Goal: Task Accomplishment & Management: Complete application form

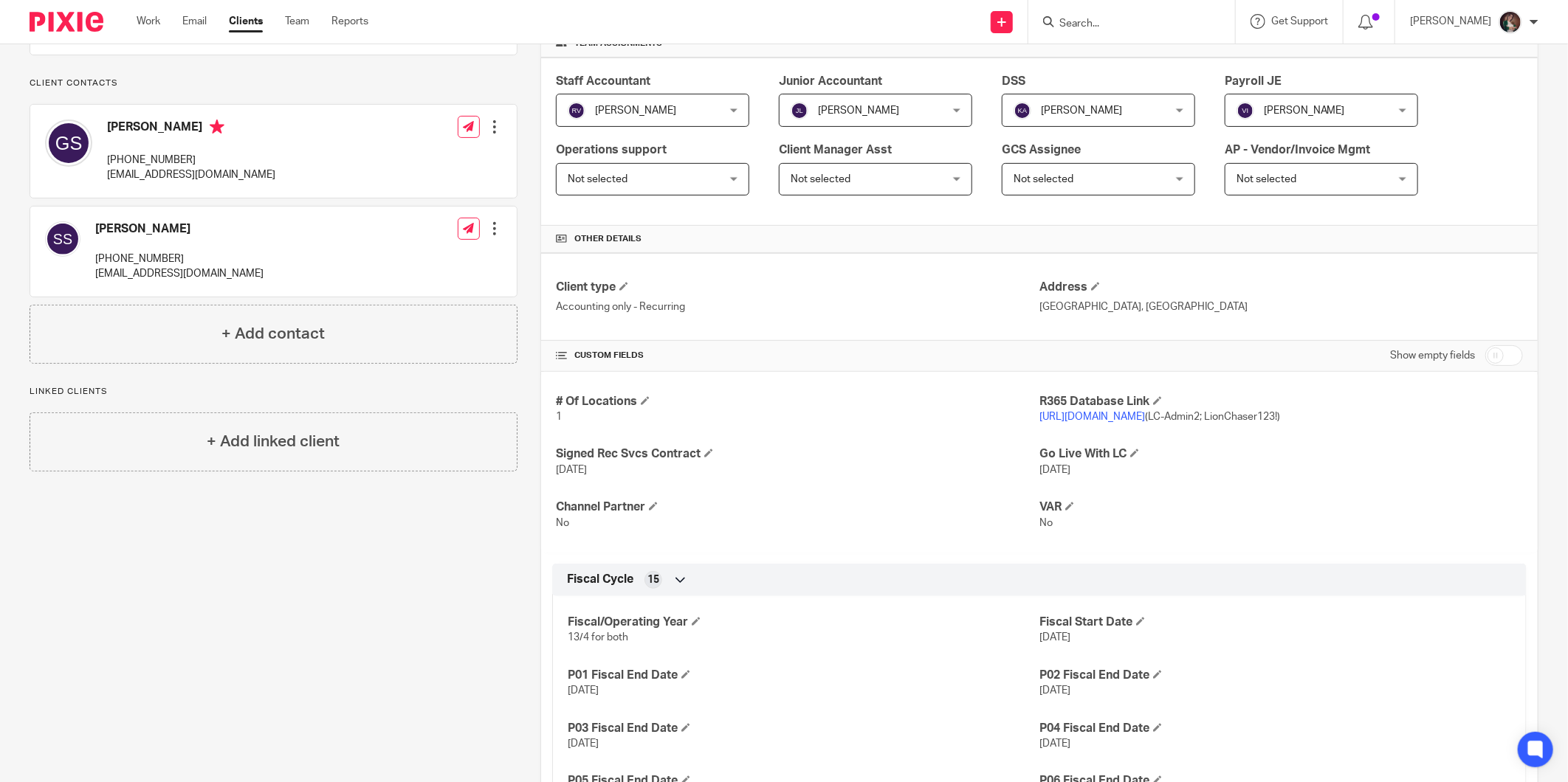
scroll to position [82, 0]
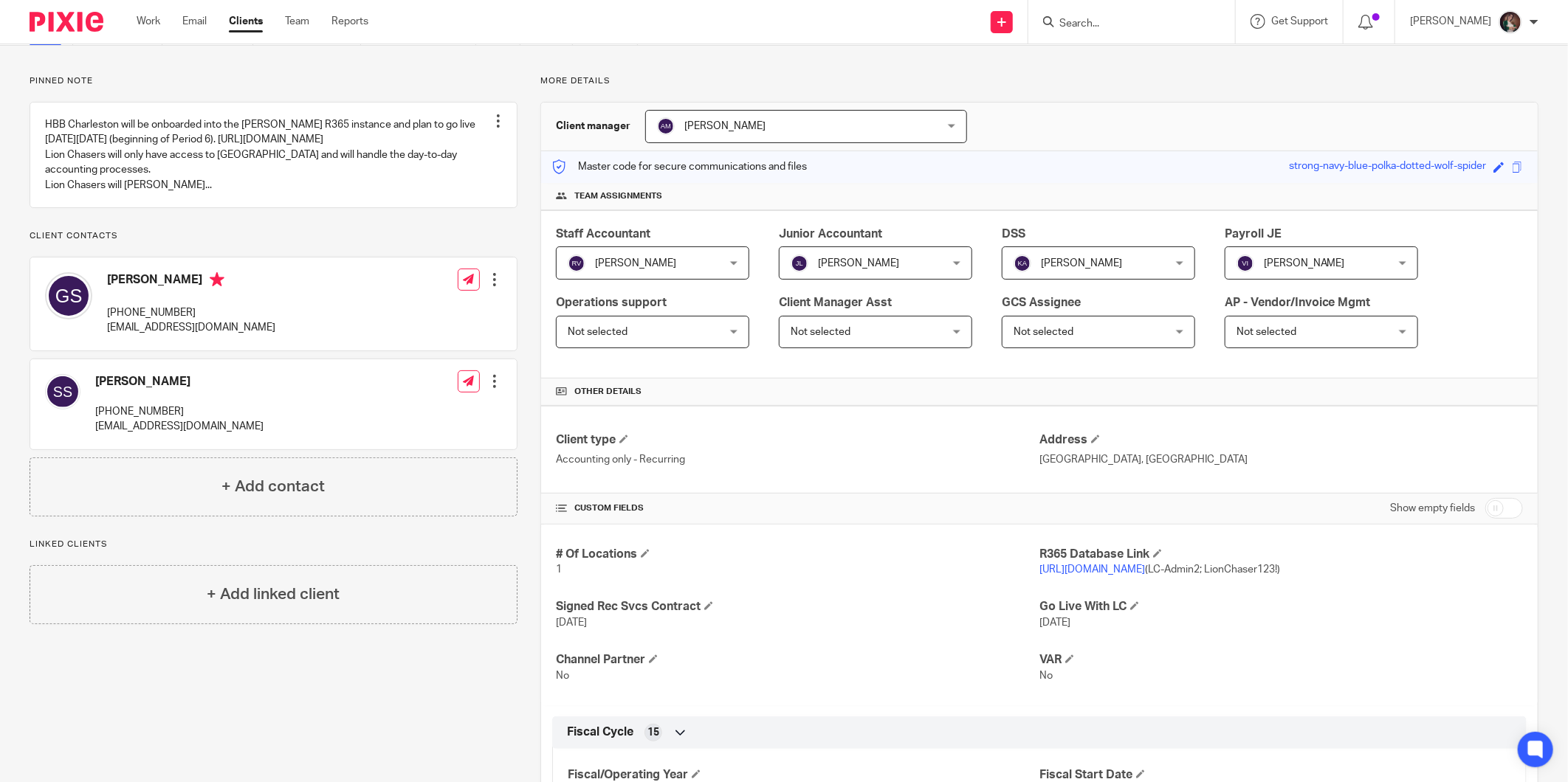
click at [1118, 19] on input "Search" at bounding box center [1124, 24] width 133 height 13
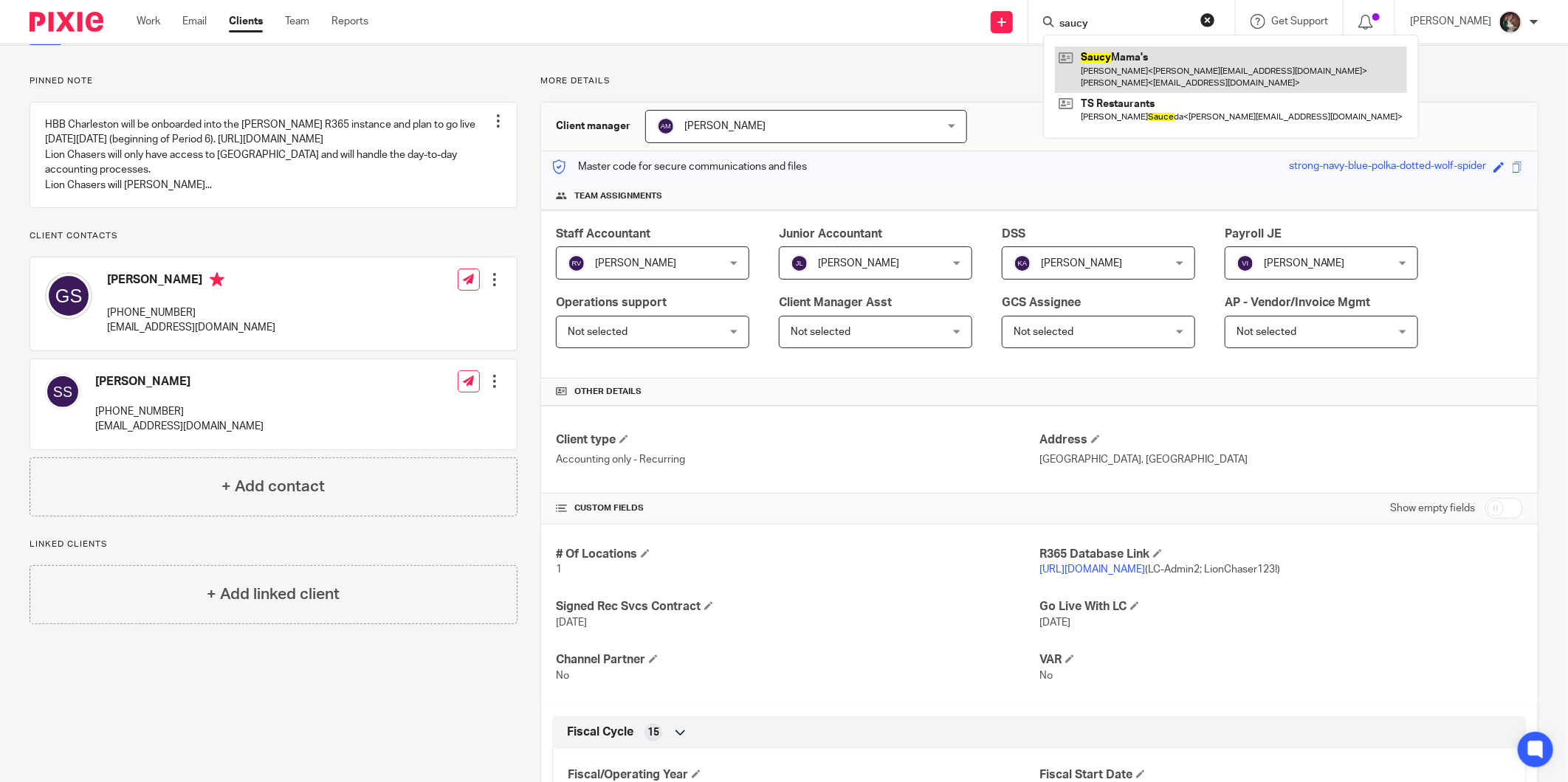
type input "saucy"
click at [1154, 56] on link at bounding box center [1231, 69] width 352 height 46
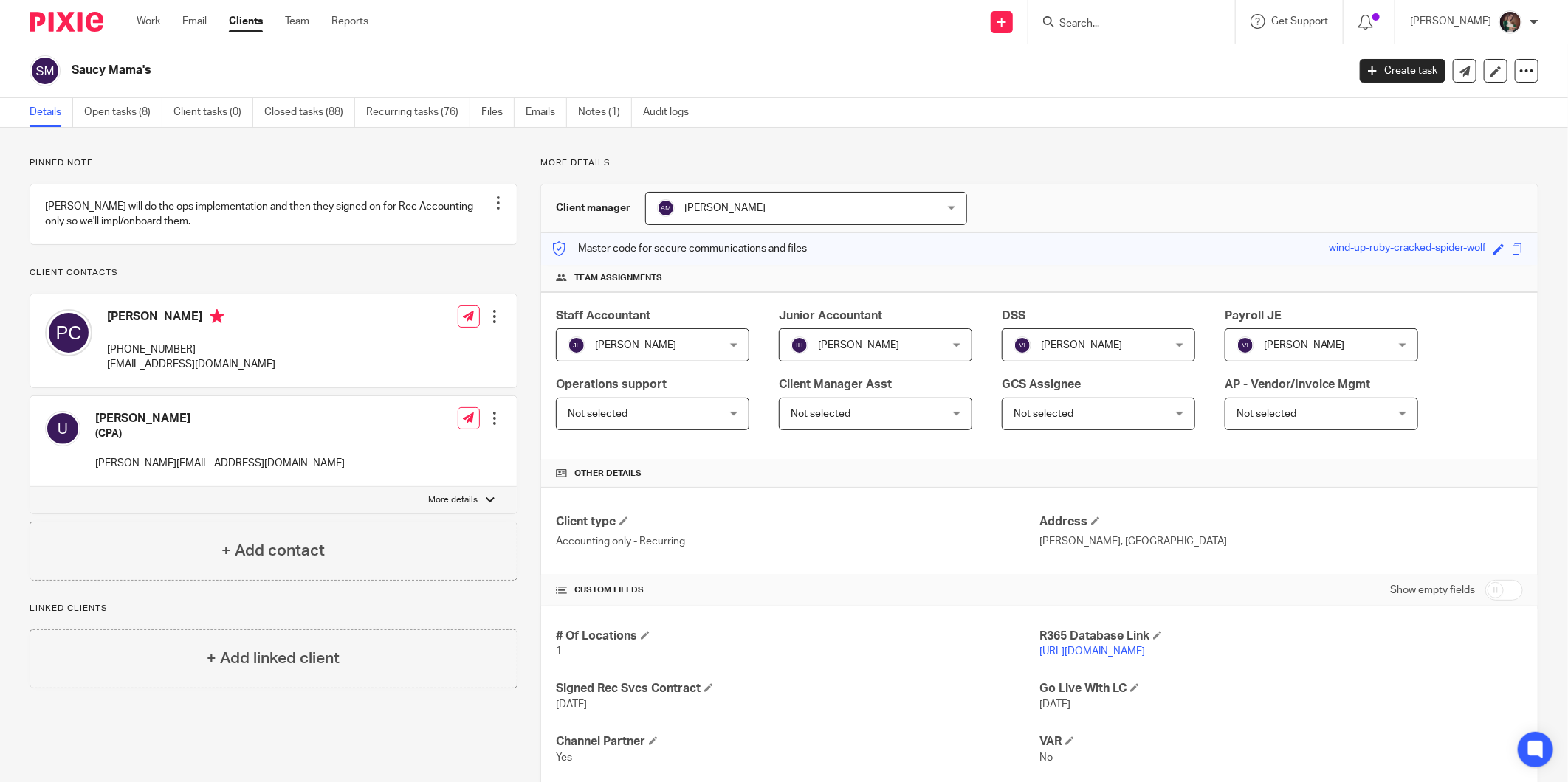
click at [1120, 22] on input "Search" at bounding box center [1124, 24] width 133 height 13
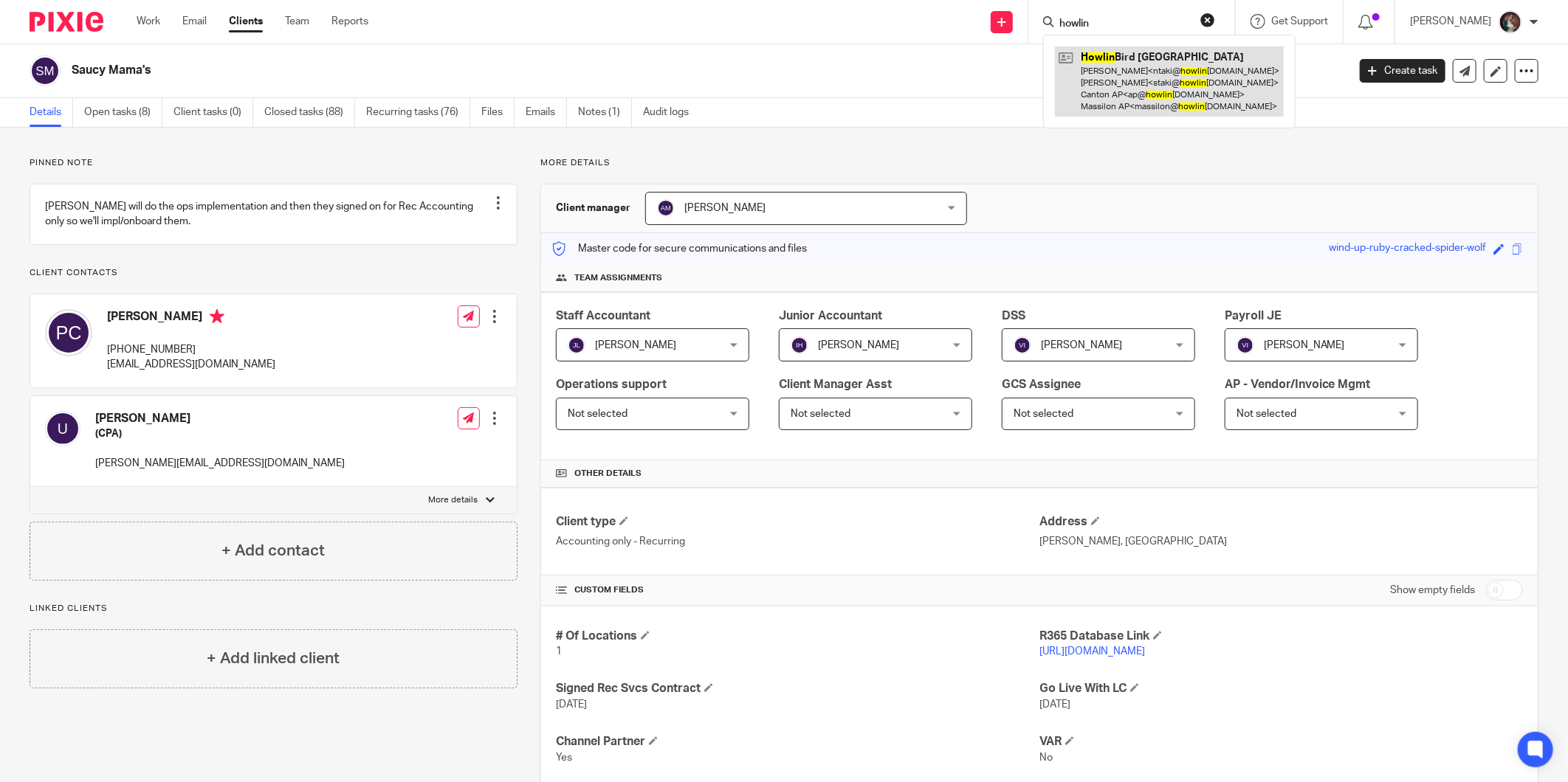
type input "howlin"
click at [1164, 65] on link at bounding box center [1169, 82] width 229 height 70
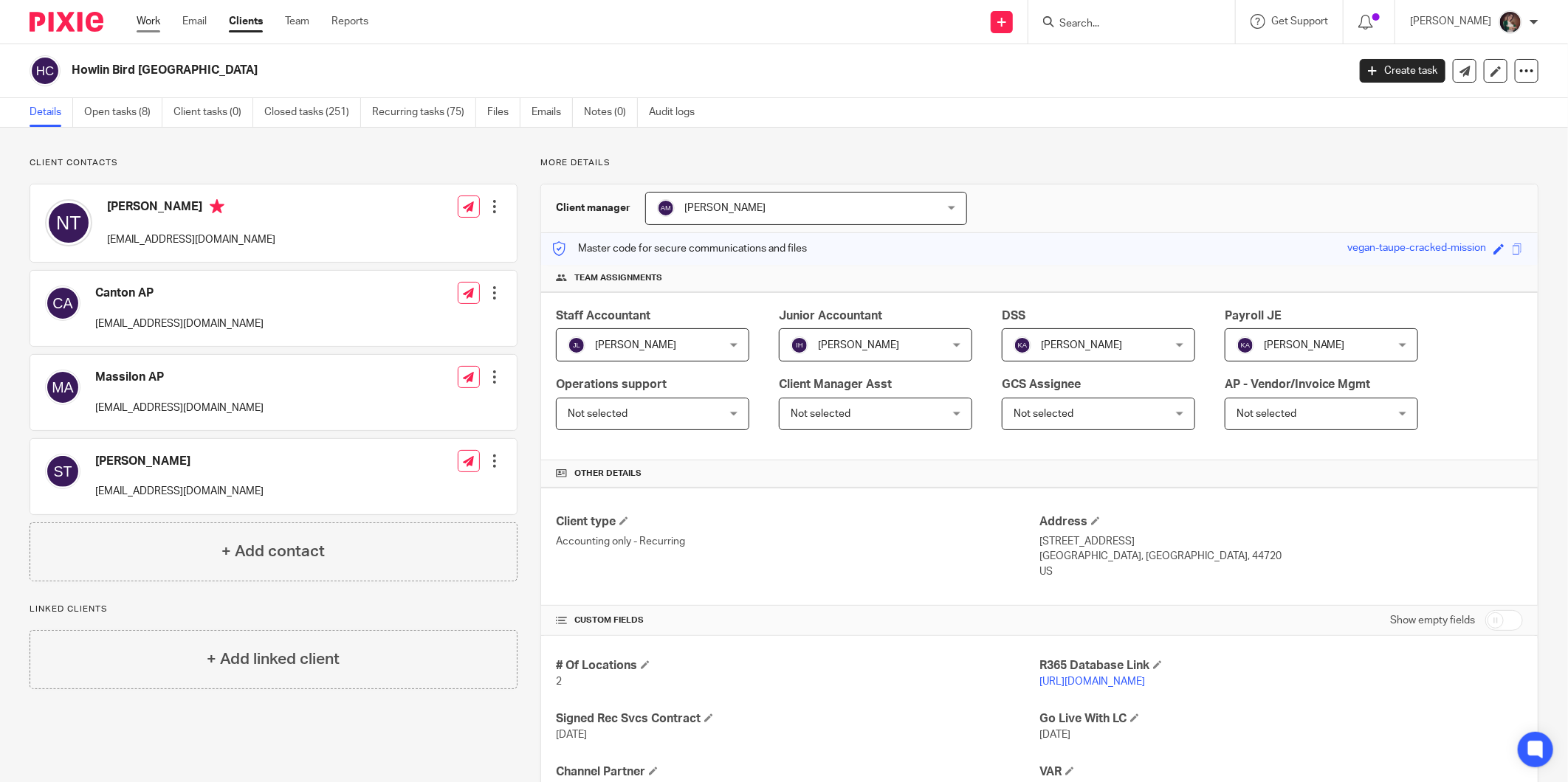
click at [146, 22] on link "Work" at bounding box center [148, 22] width 23 height 15
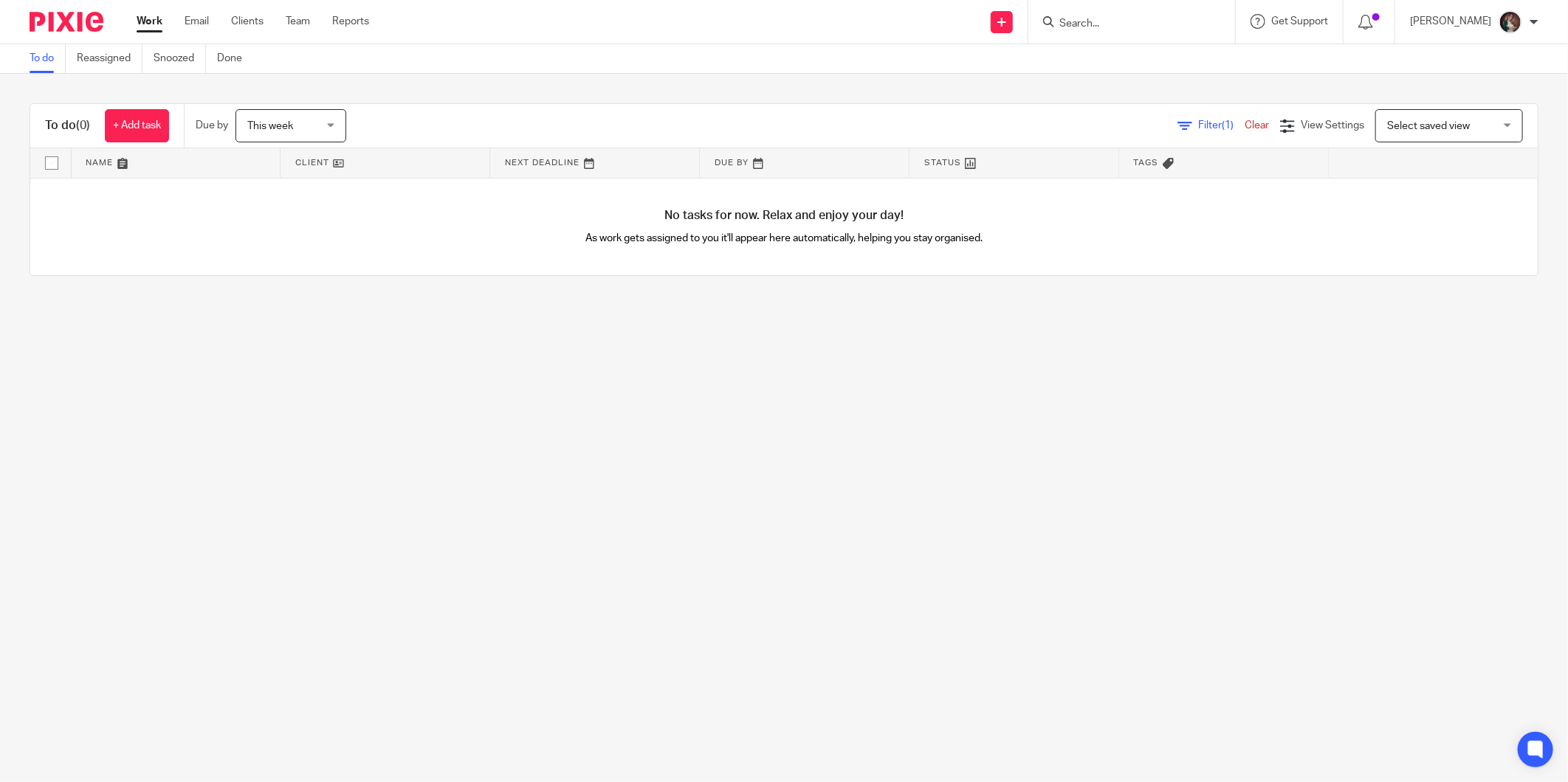
click at [1154, 22] on input "Search" at bounding box center [1124, 24] width 133 height 13
click at [141, 124] on link "+ Add task" at bounding box center [136, 126] width 64 height 33
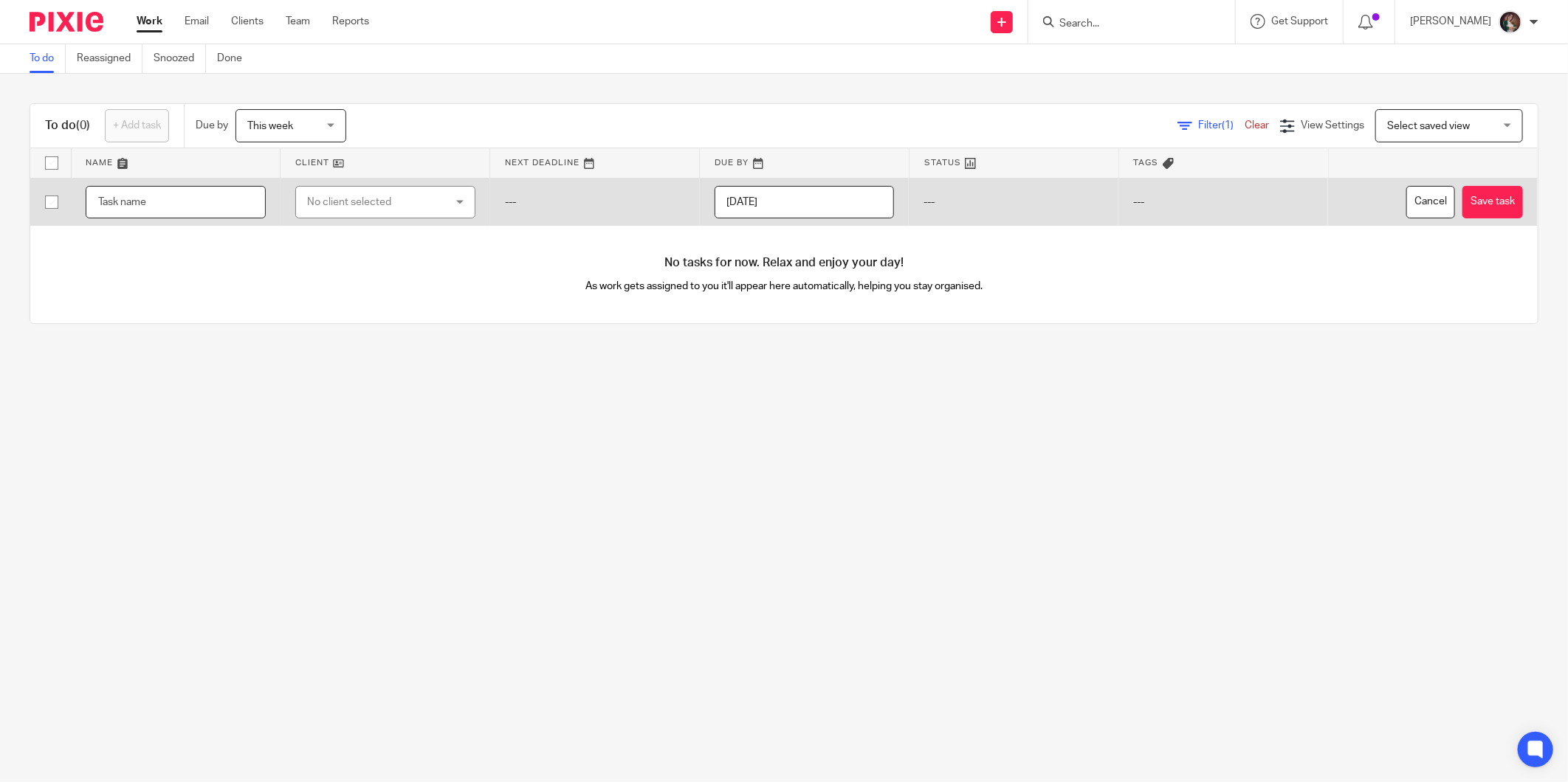
click at [186, 207] on input "text" at bounding box center [176, 203] width 180 height 33
click at [1407, 202] on button "Cancel" at bounding box center [1431, 203] width 49 height 33
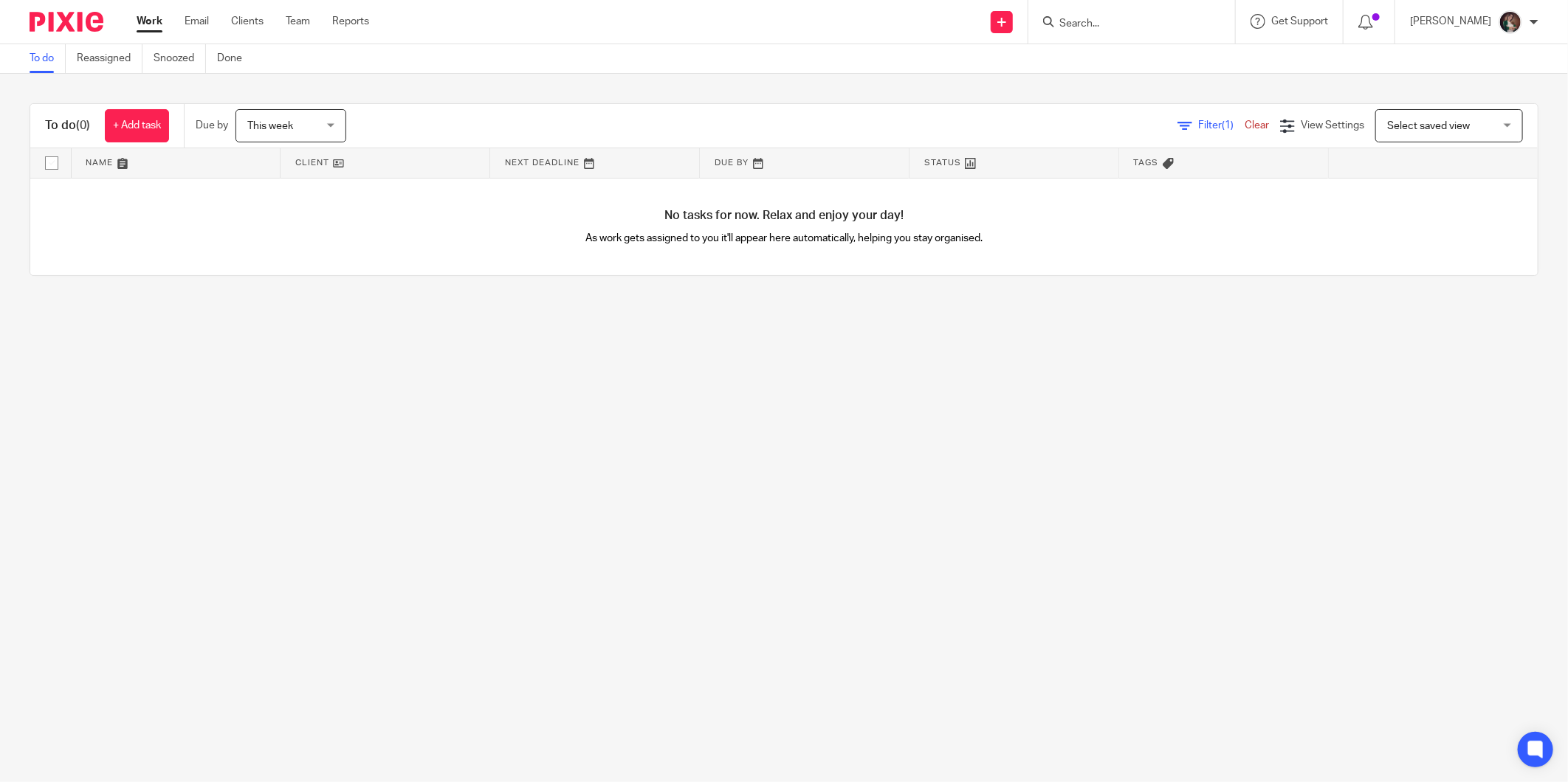
click at [1141, 22] on input "Search" at bounding box center [1124, 24] width 133 height 13
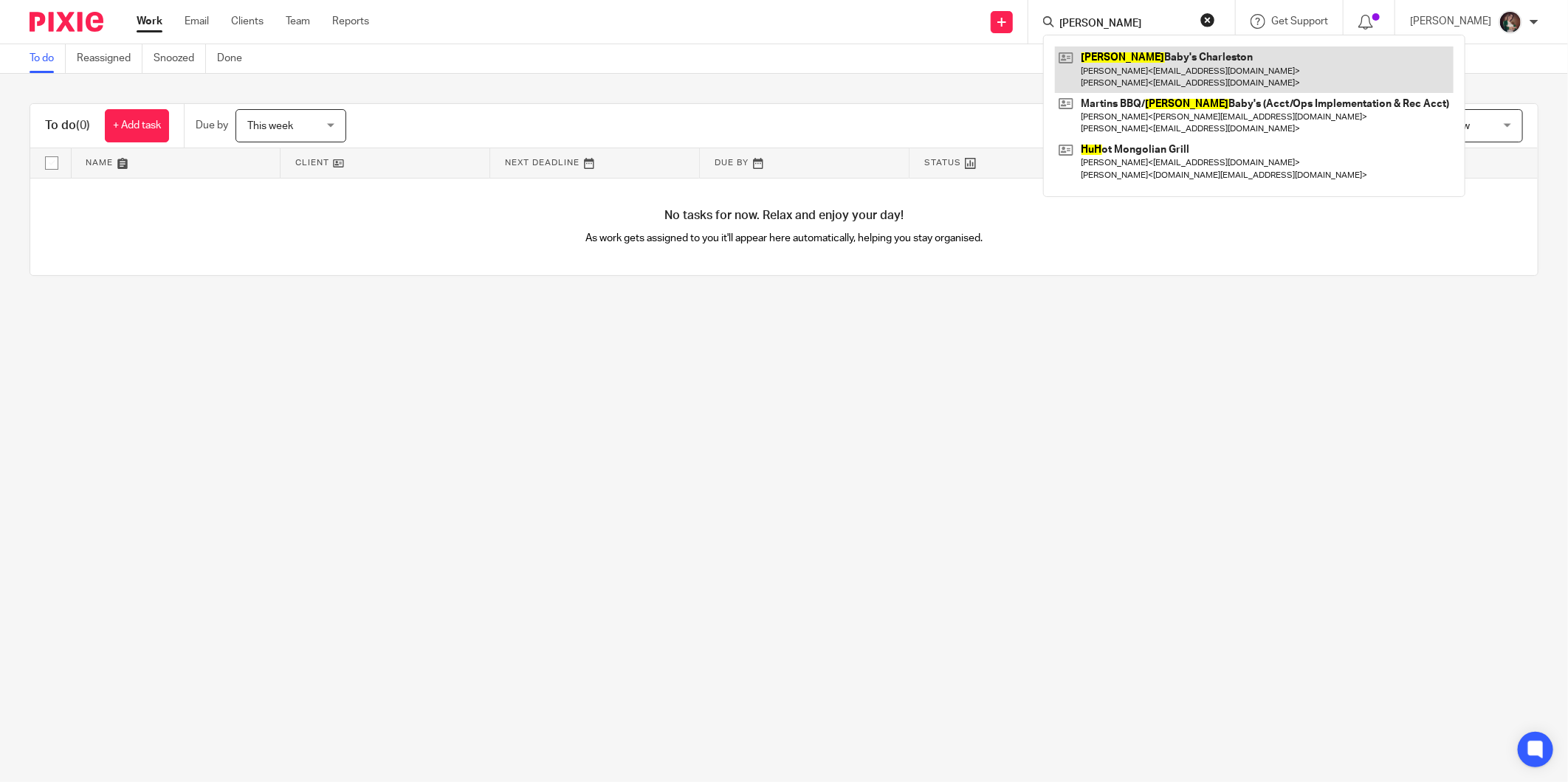
type input "hugh"
click at [1152, 61] on link at bounding box center [1254, 69] width 399 height 46
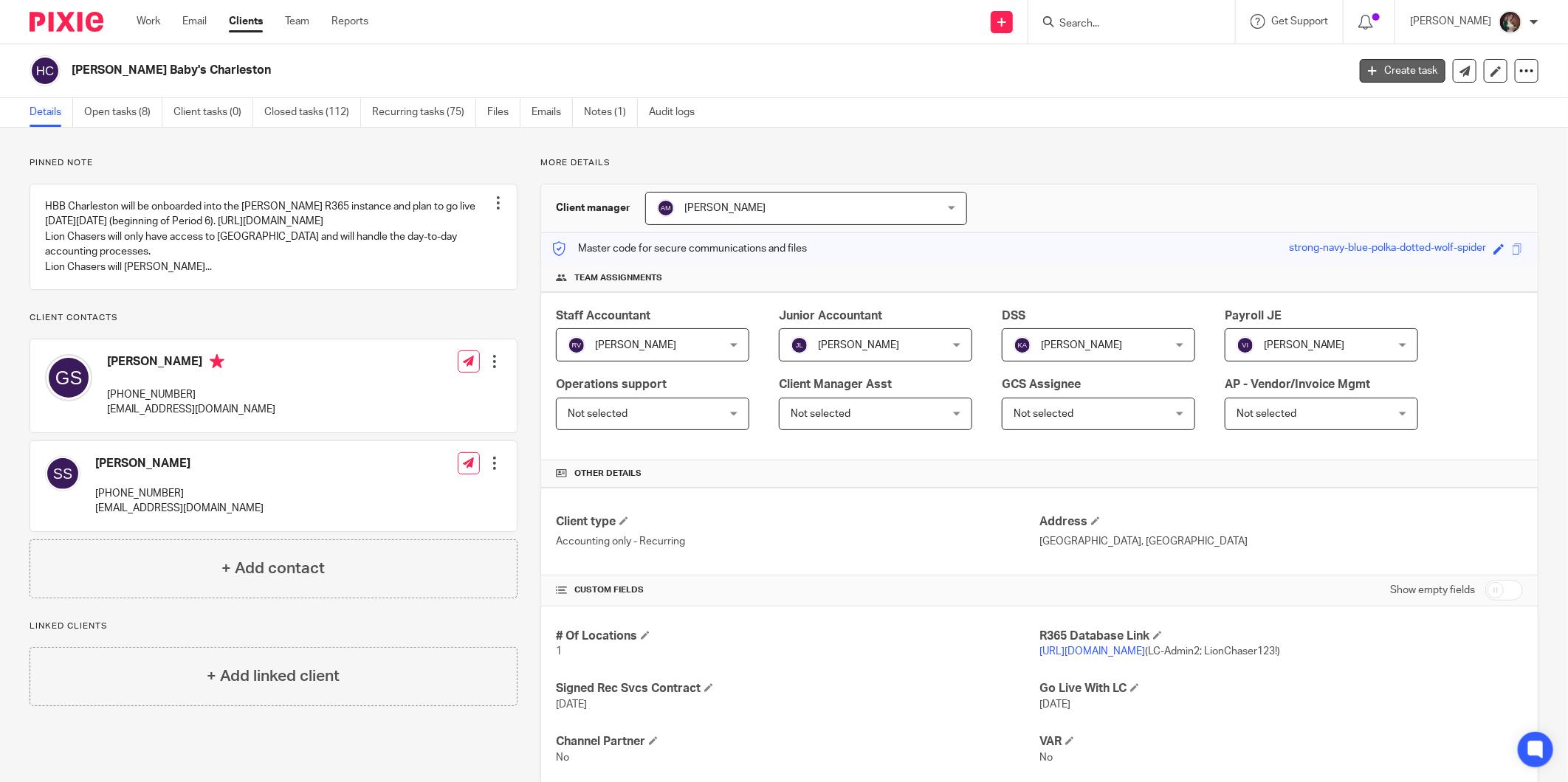
click at [1396, 67] on link "Create task" at bounding box center [1402, 71] width 86 height 23
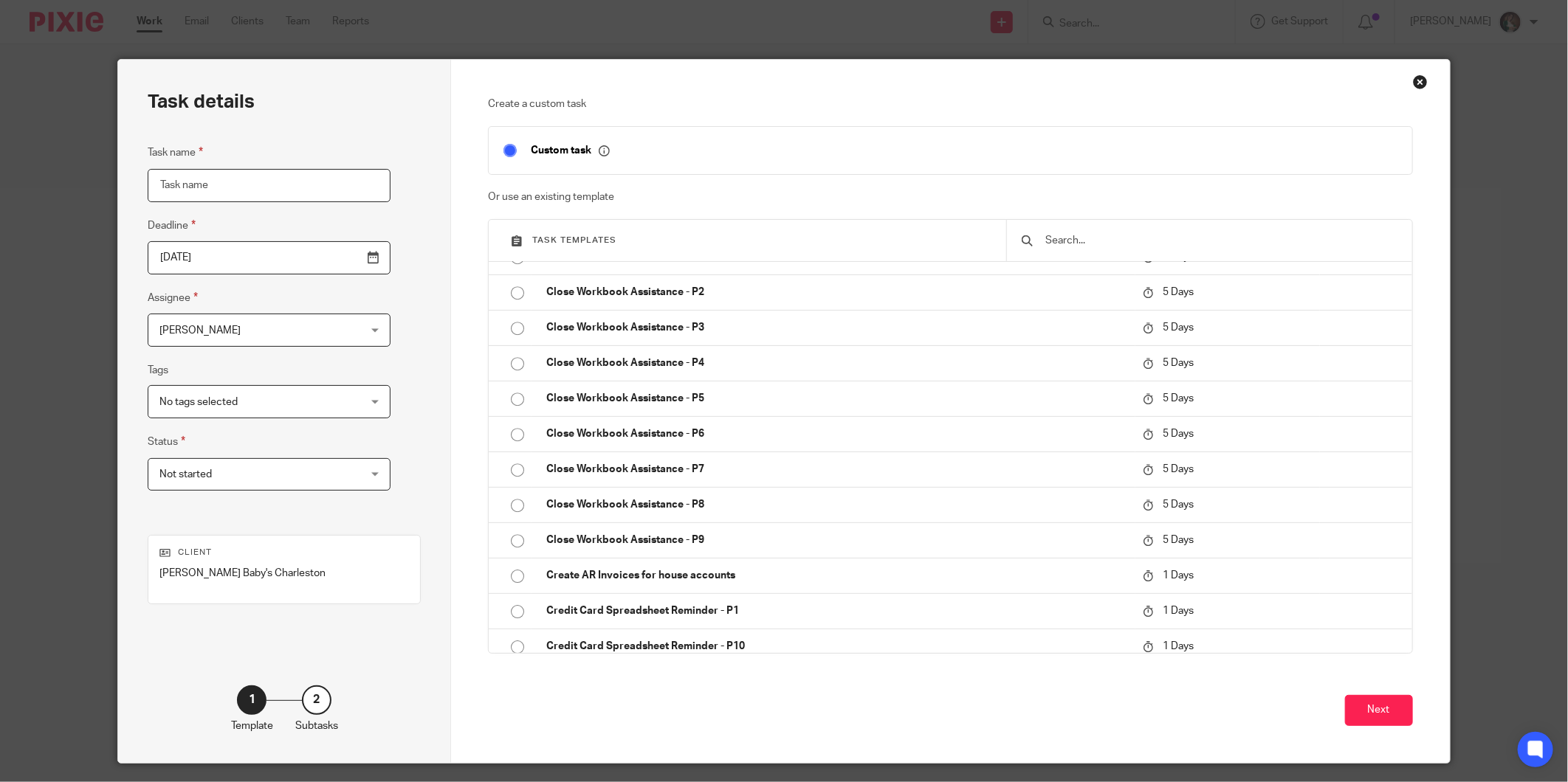
scroll to position [2787, 0]
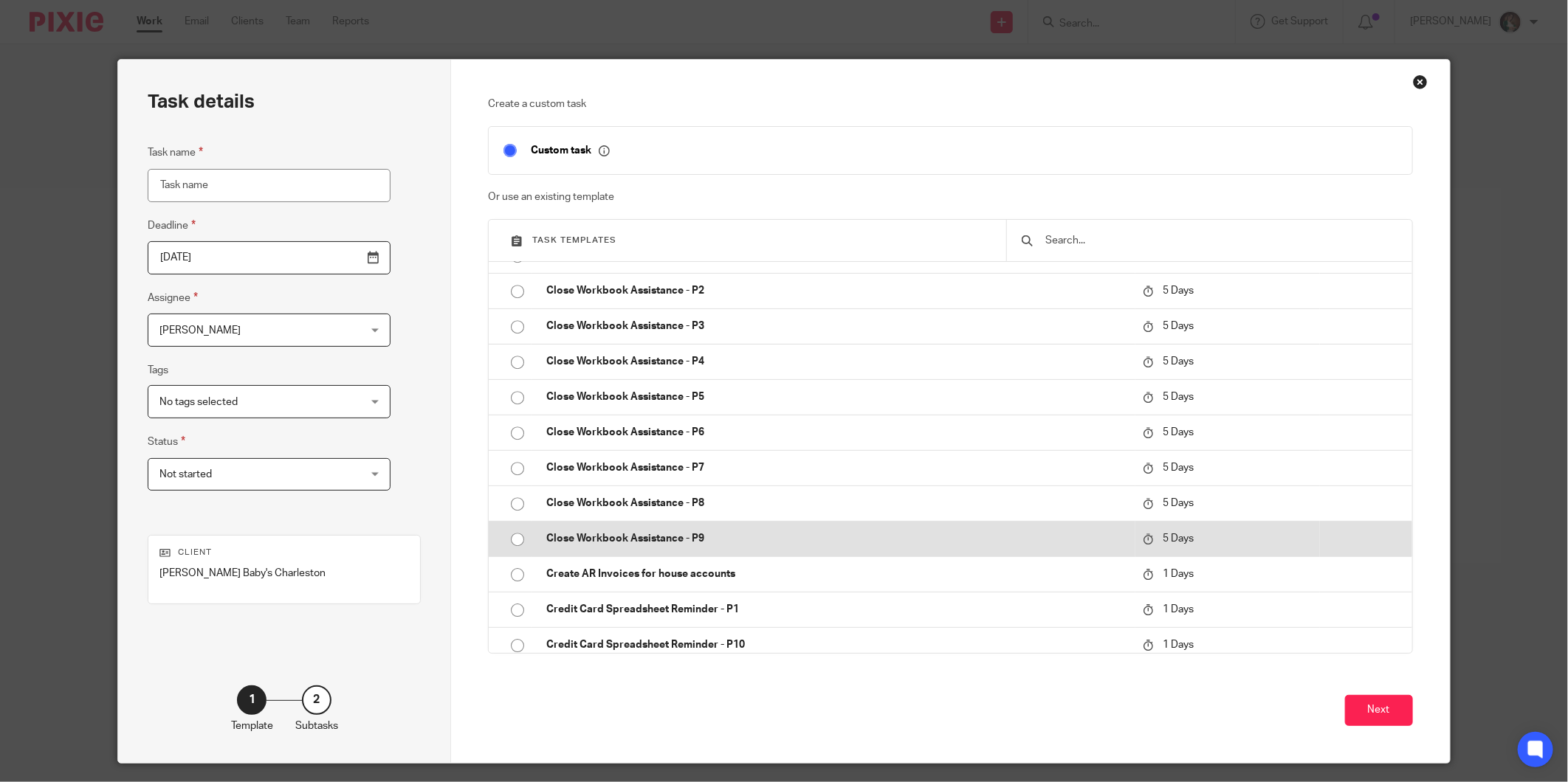
click at [648, 539] on p "Close Workbook Assistance - P9" at bounding box center [836, 539] width 581 height 15
type input "[DATE]"
type input "Close Workbook Assistance - P9"
checkbox input "false"
radio input "true"
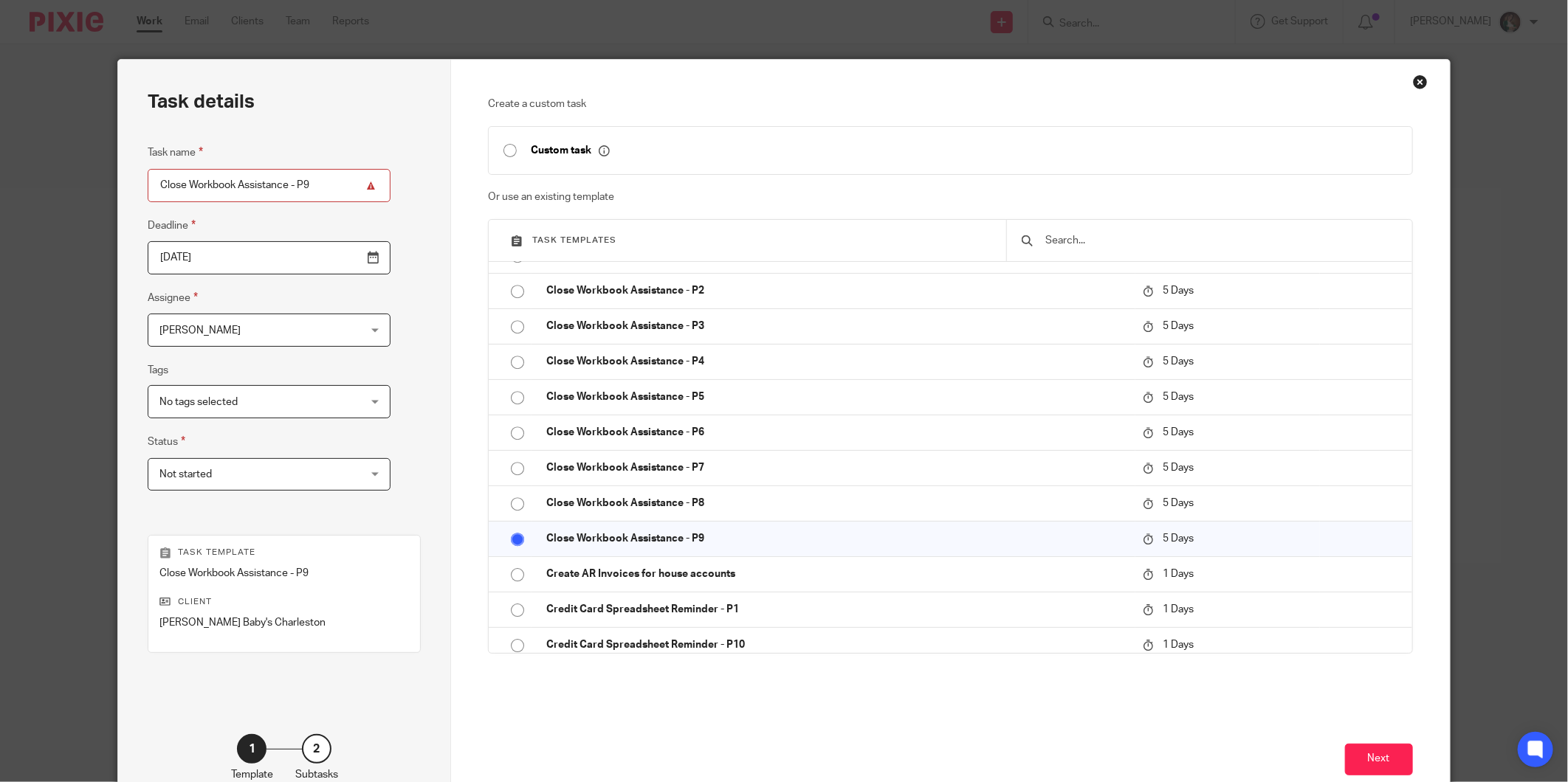
click at [336, 259] on input "[DATE]" at bounding box center [269, 258] width 243 height 33
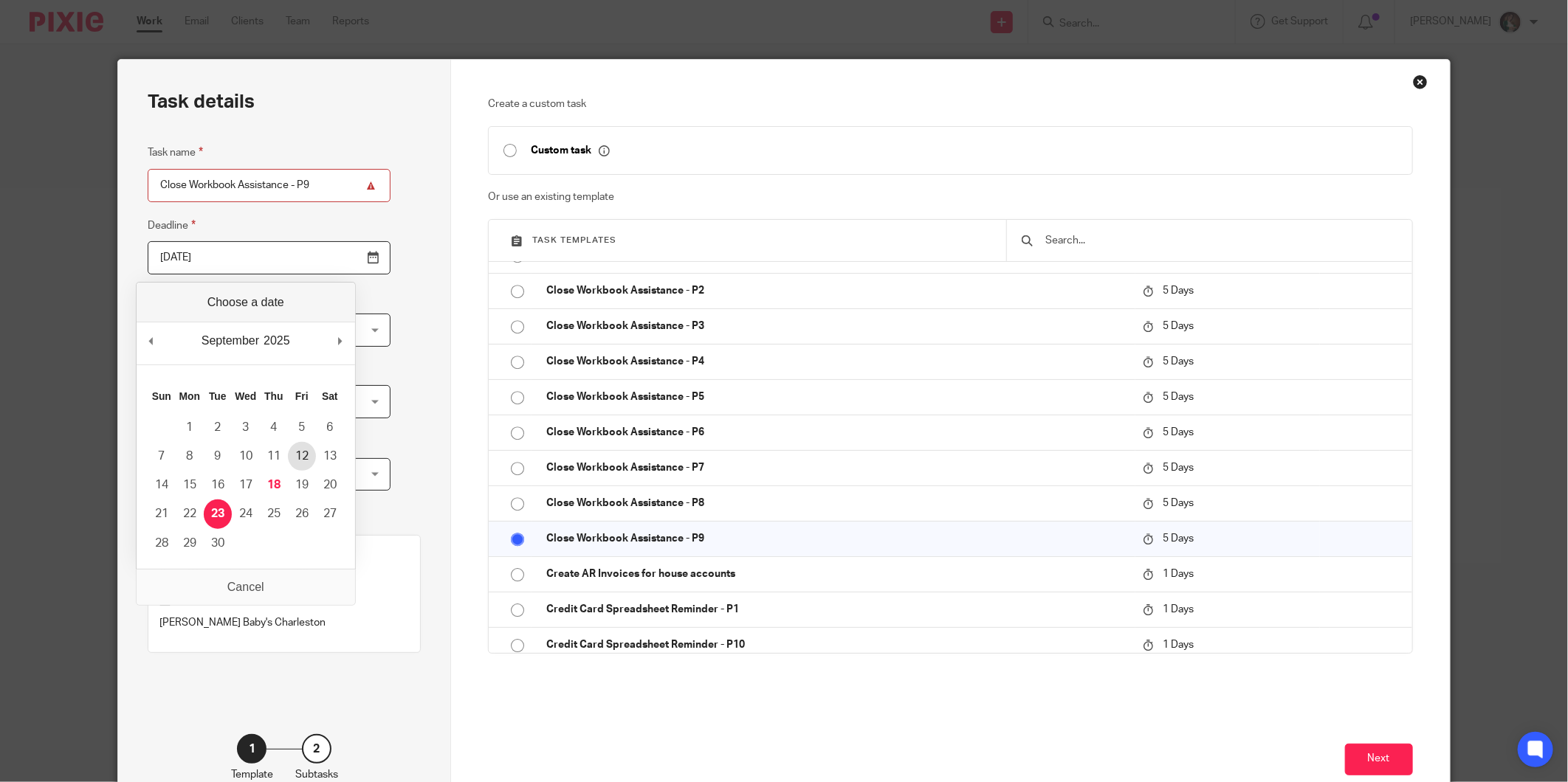
type input "2025-09-12"
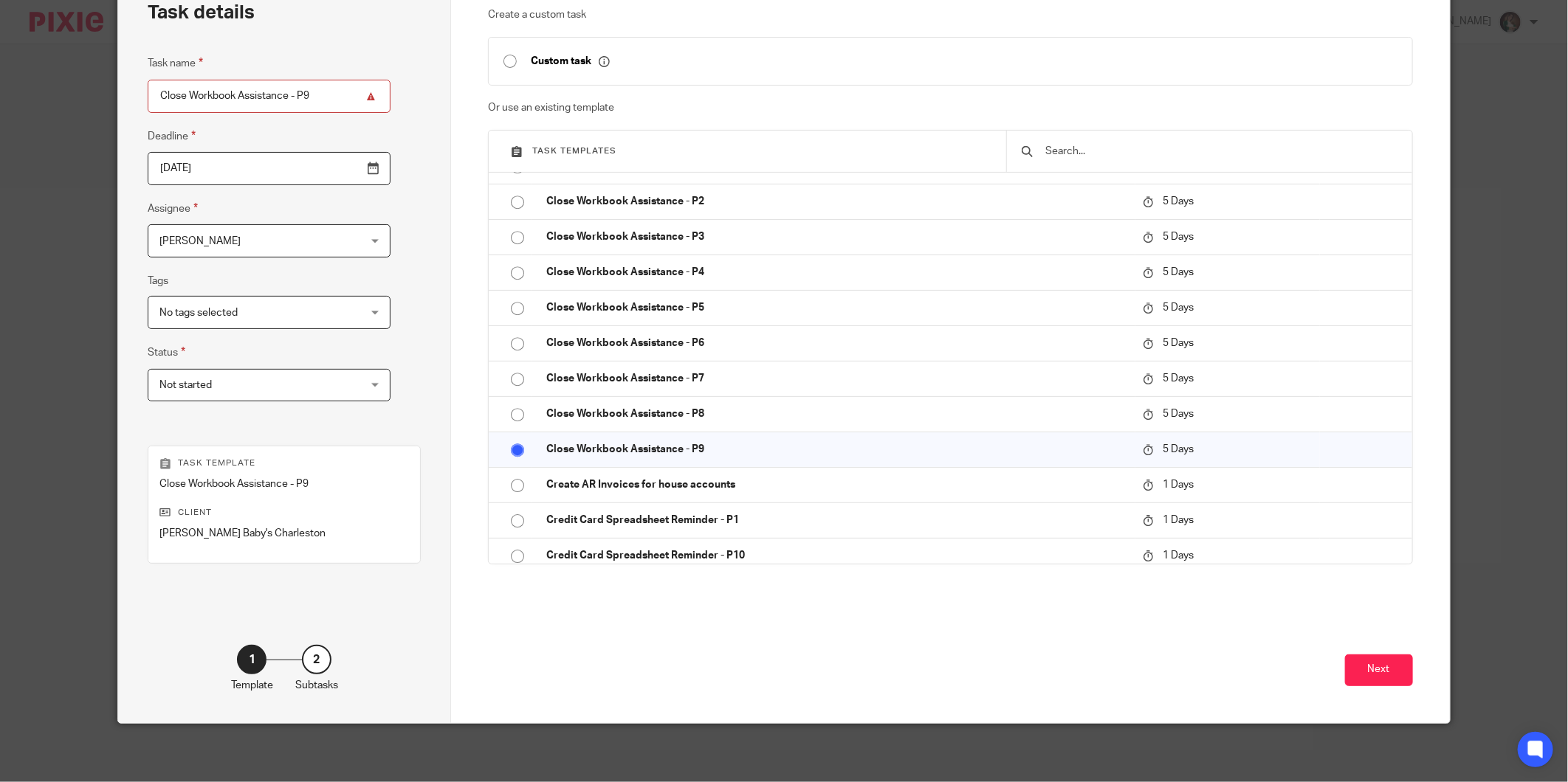
scroll to position [90, 0]
click at [329, 314] on div "No tags selected" at bounding box center [269, 312] width 243 height 33
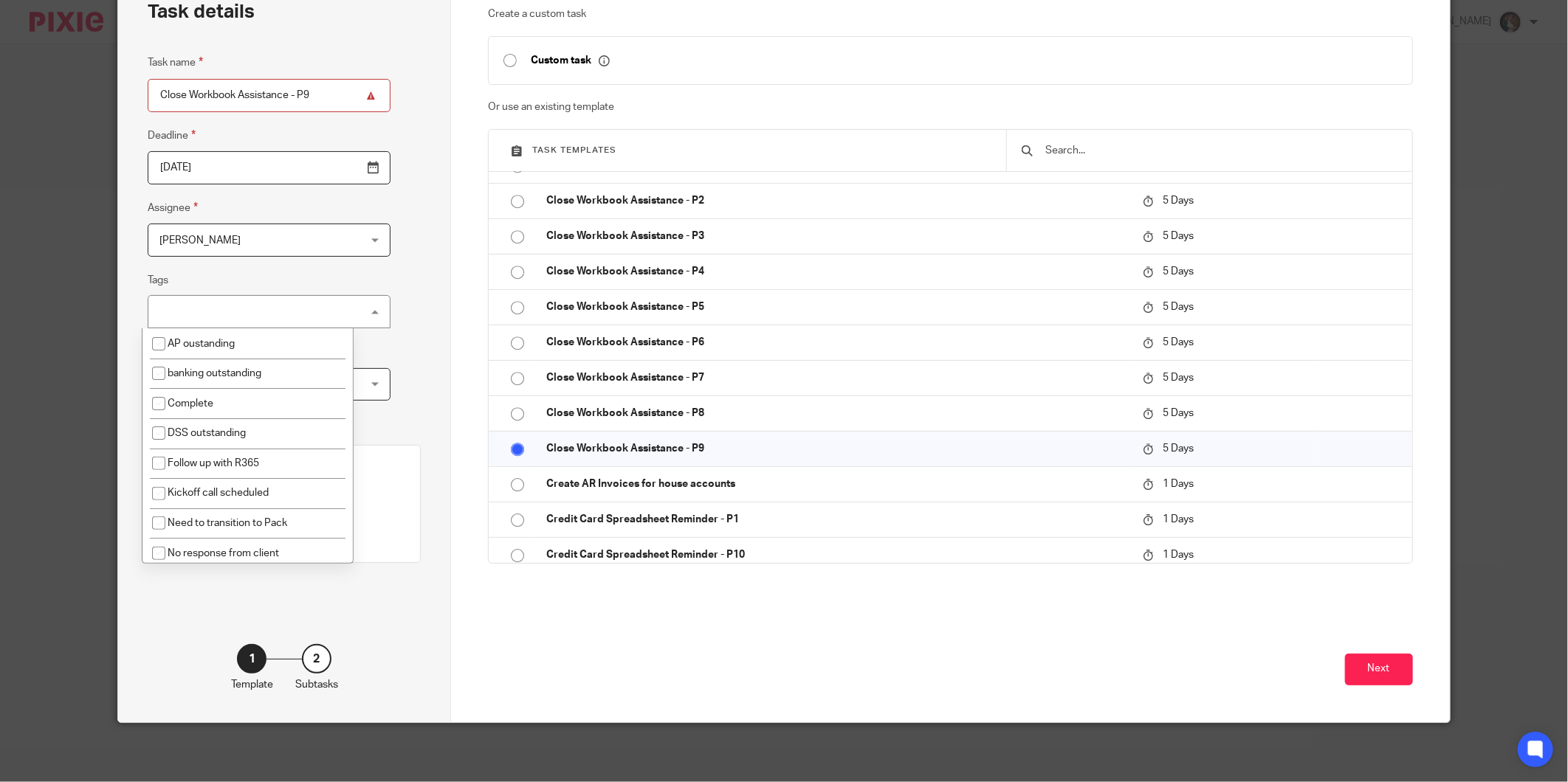
click at [329, 314] on div "No tags selected" at bounding box center [269, 312] width 243 height 33
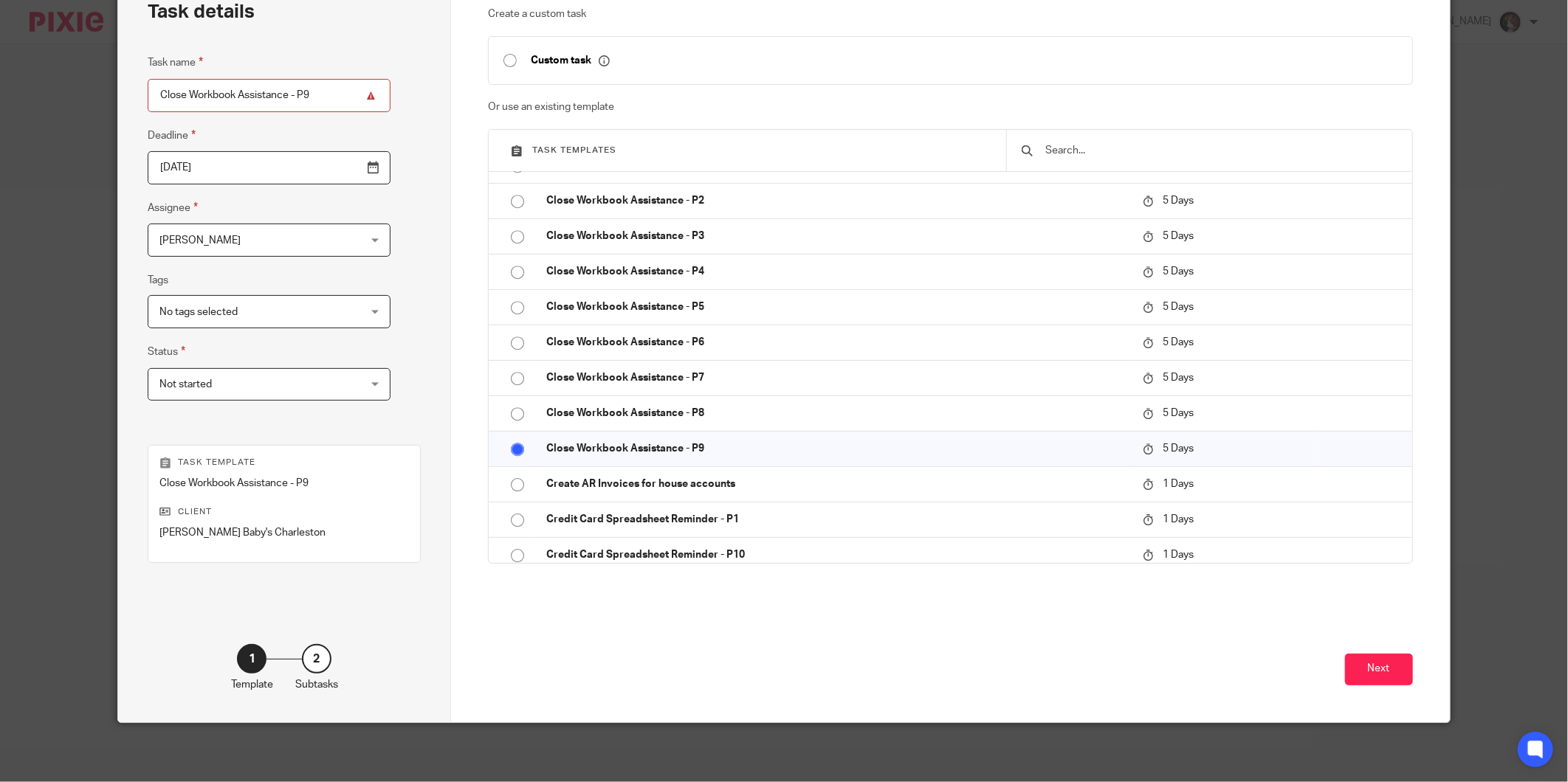
click at [340, 306] on div "No tags selected" at bounding box center [269, 312] width 243 height 33
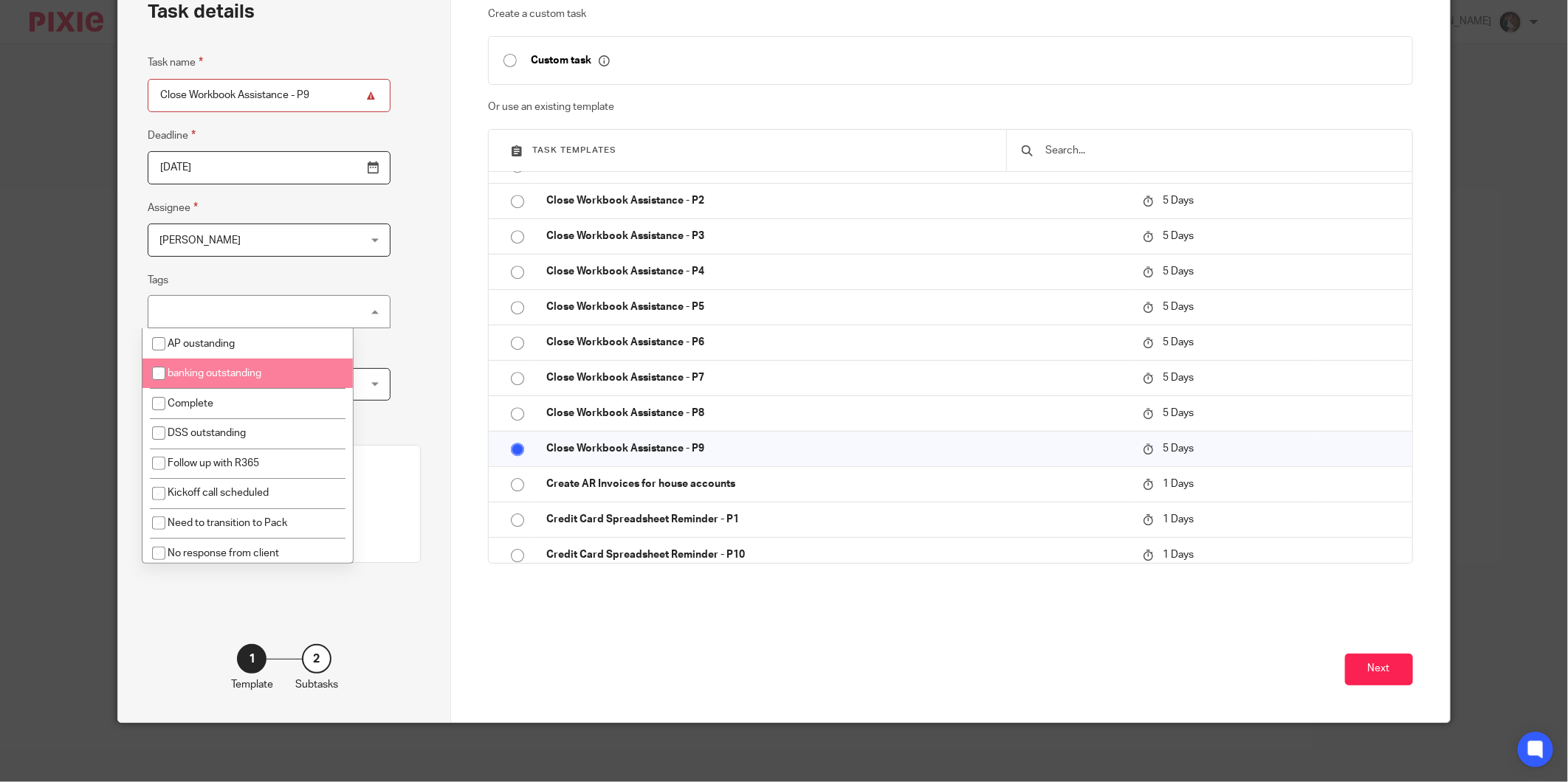
click at [251, 384] on li "banking outstanding" at bounding box center [247, 374] width 211 height 30
checkbox input "true"
click at [409, 316] on div "Task details Task name Close Workbook Assistance - P9 Deadline 2025-09-12 Assig…" at bounding box center [285, 346] width 333 height 753
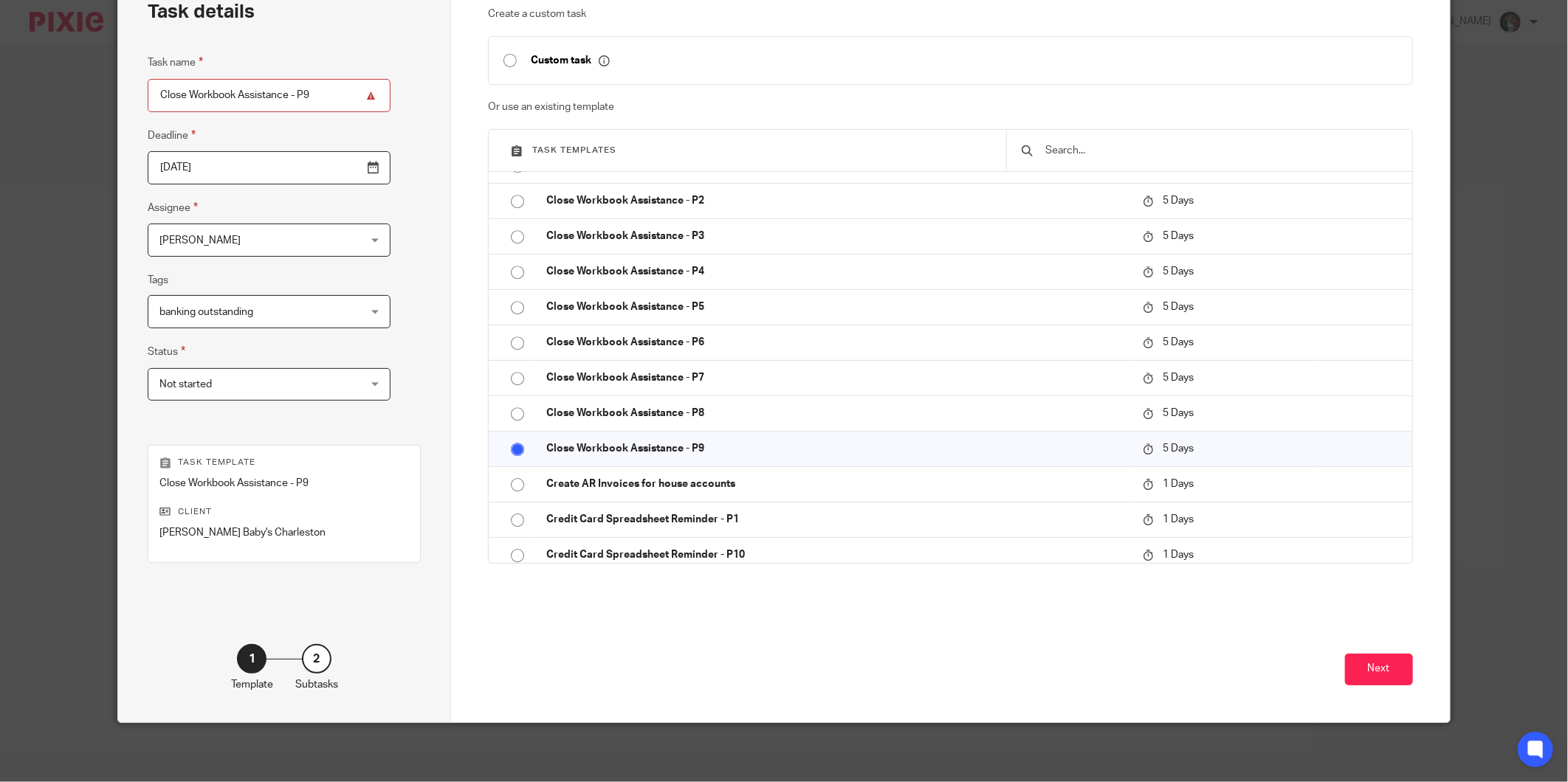
click at [328, 381] on div "Not started Not started" at bounding box center [269, 385] width 243 height 33
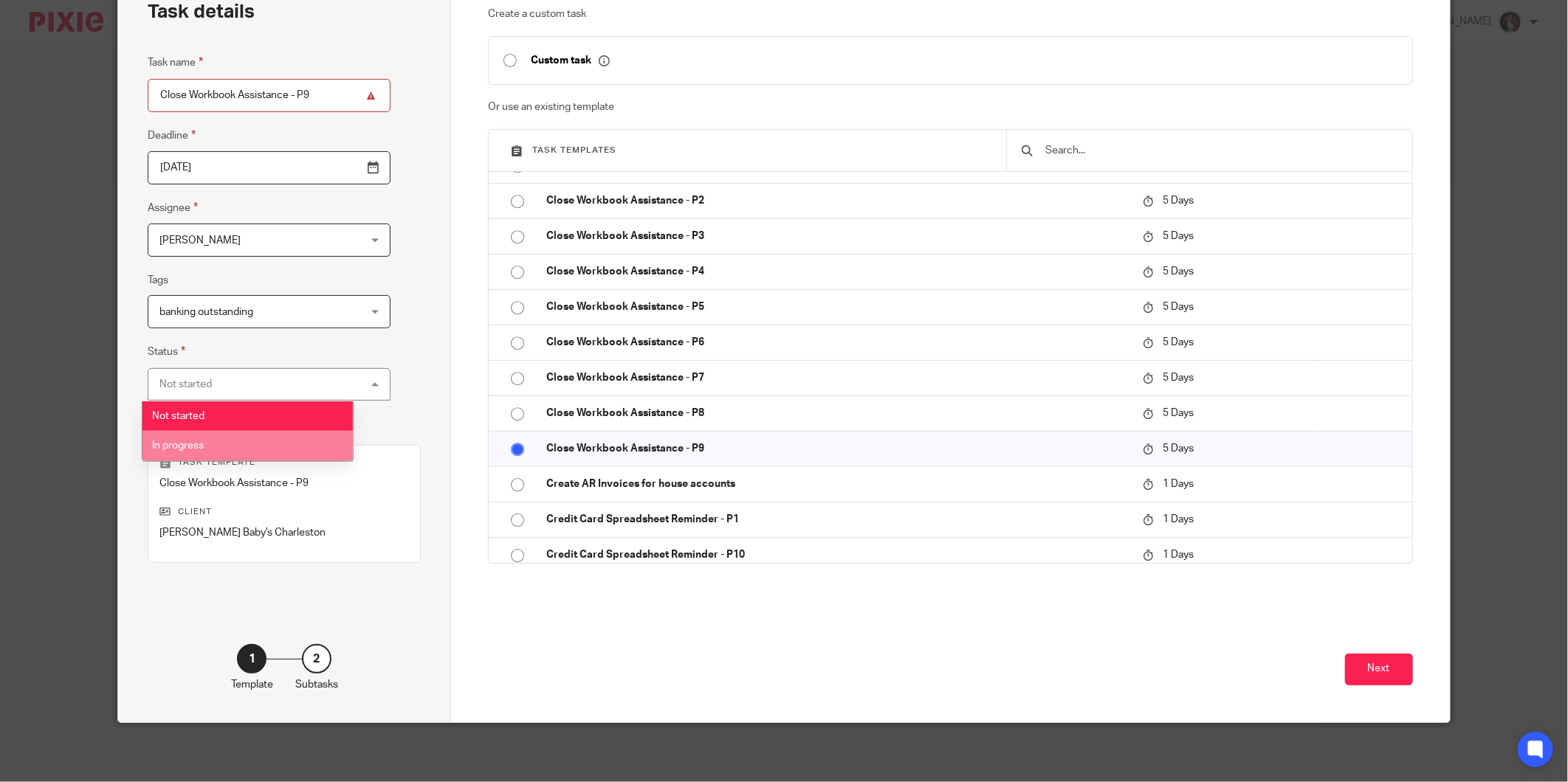
click at [168, 445] on span "In progress" at bounding box center [178, 446] width 52 height 10
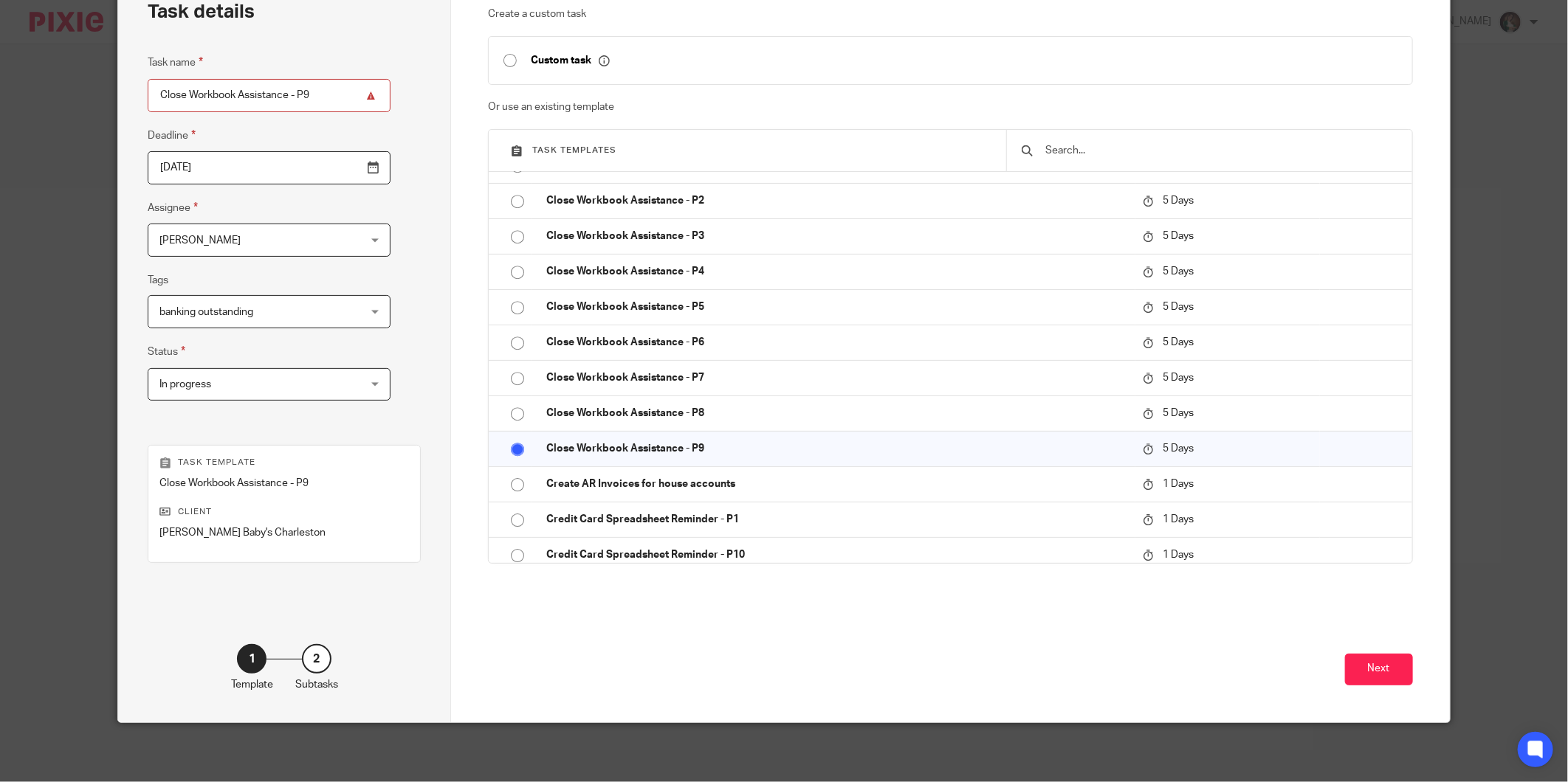
click at [410, 367] on div "Task details Task name Close Workbook Assistance - P9 Deadline 2025-09-12 Assig…" at bounding box center [285, 346] width 333 height 753
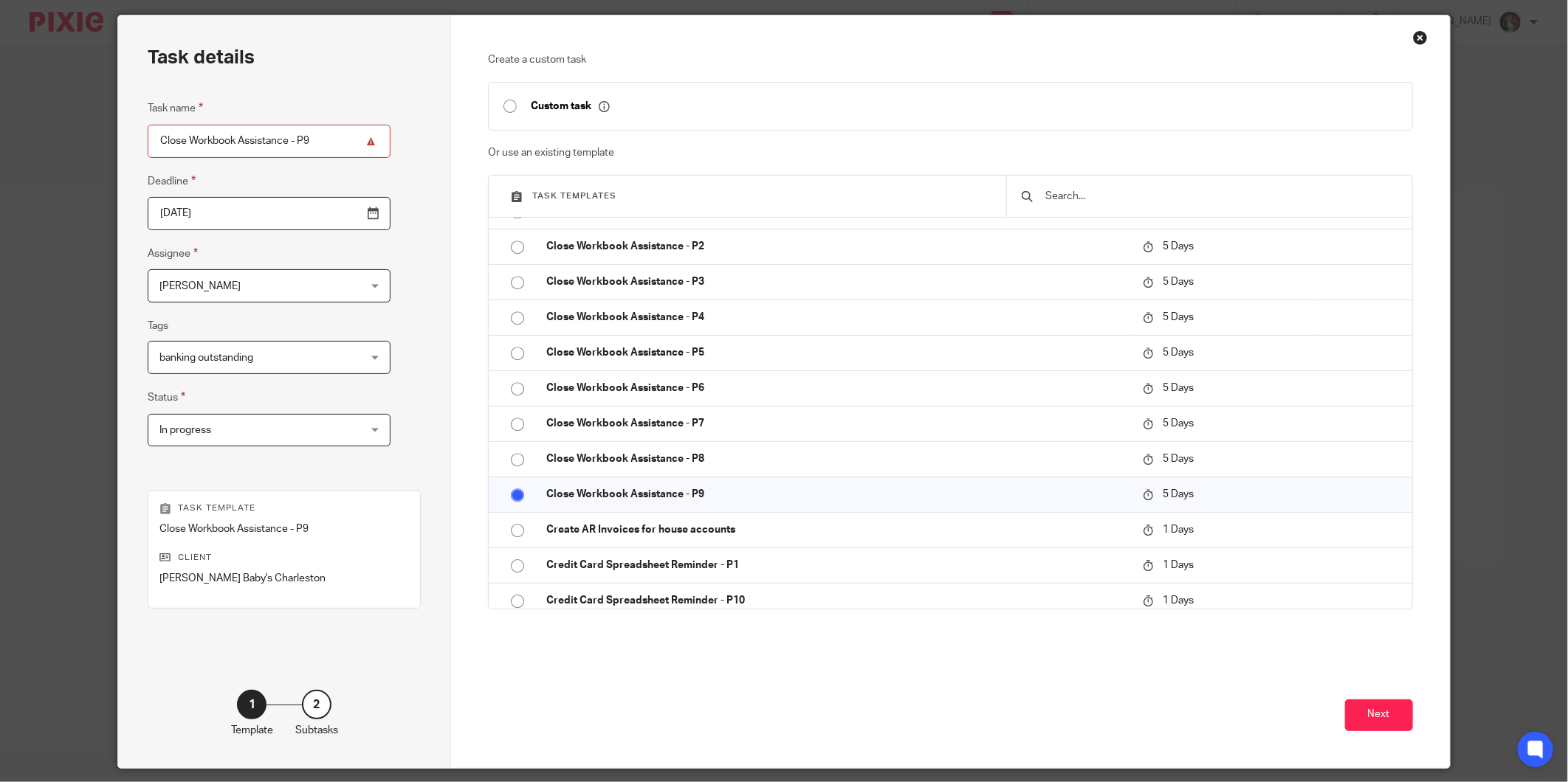
scroll to position [0, 0]
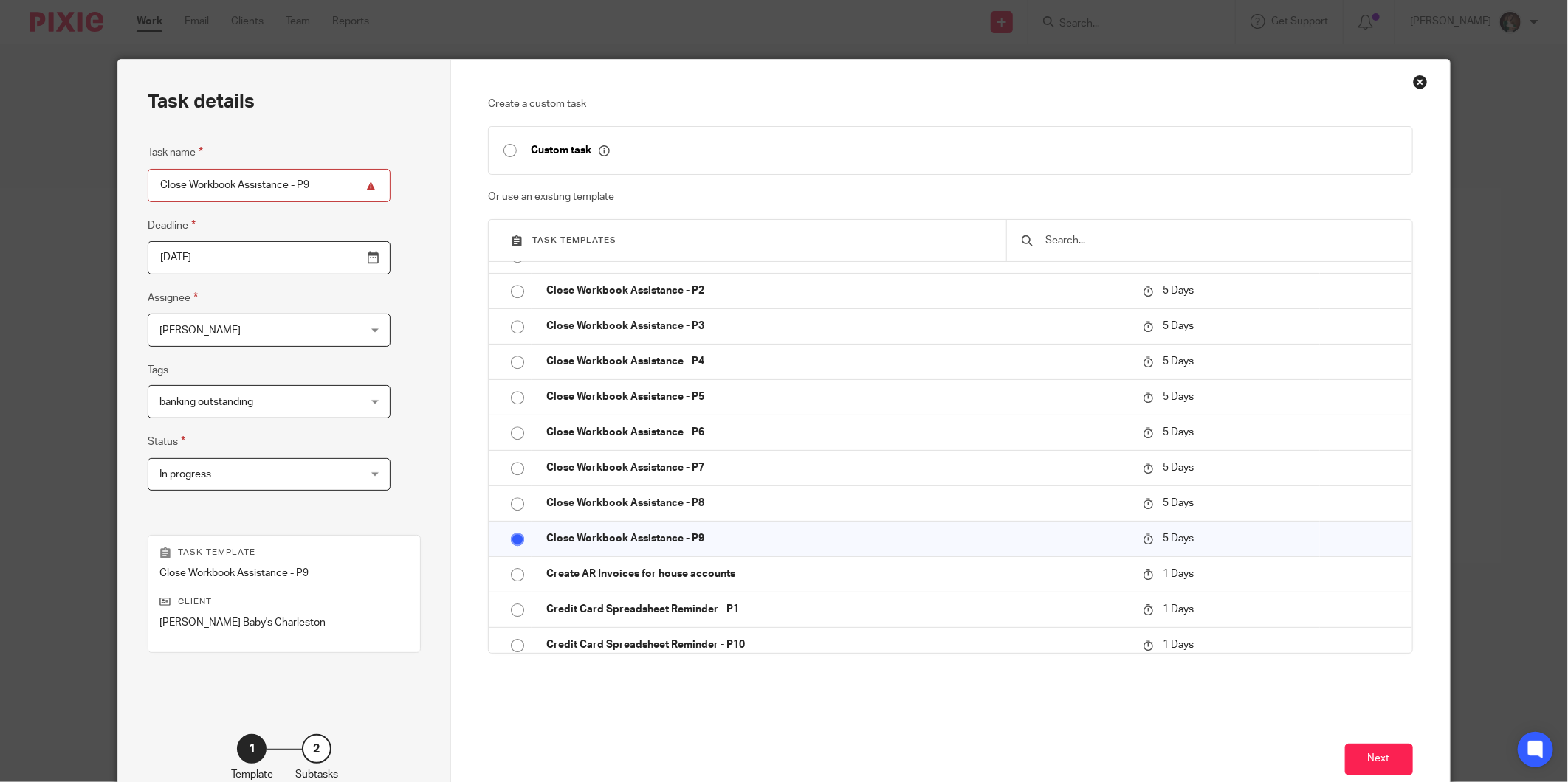
click at [336, 265] on input "2025-09-12" at bounding box center [269, 258] width 243 height 33
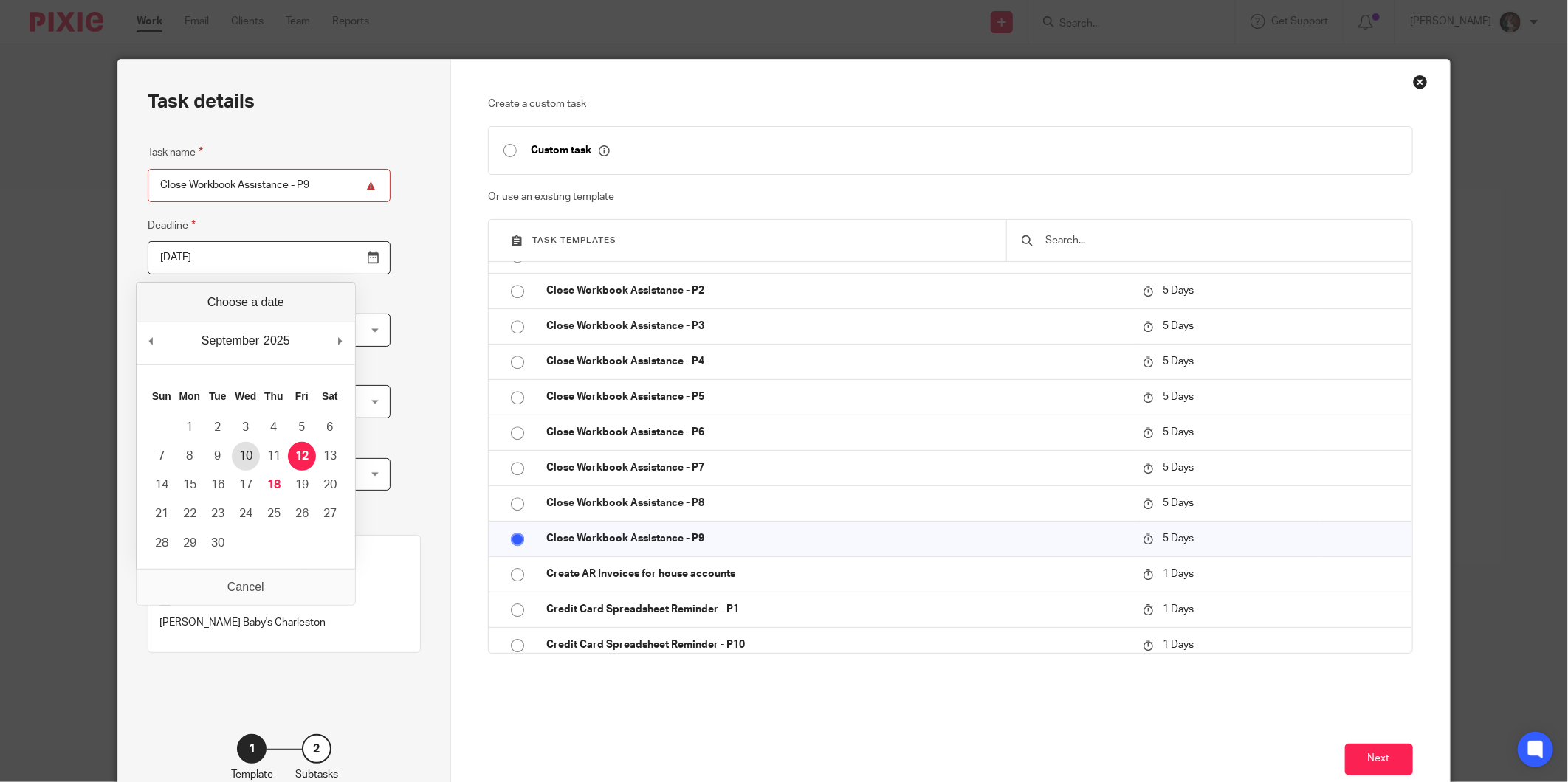
type input "2025-09-10"
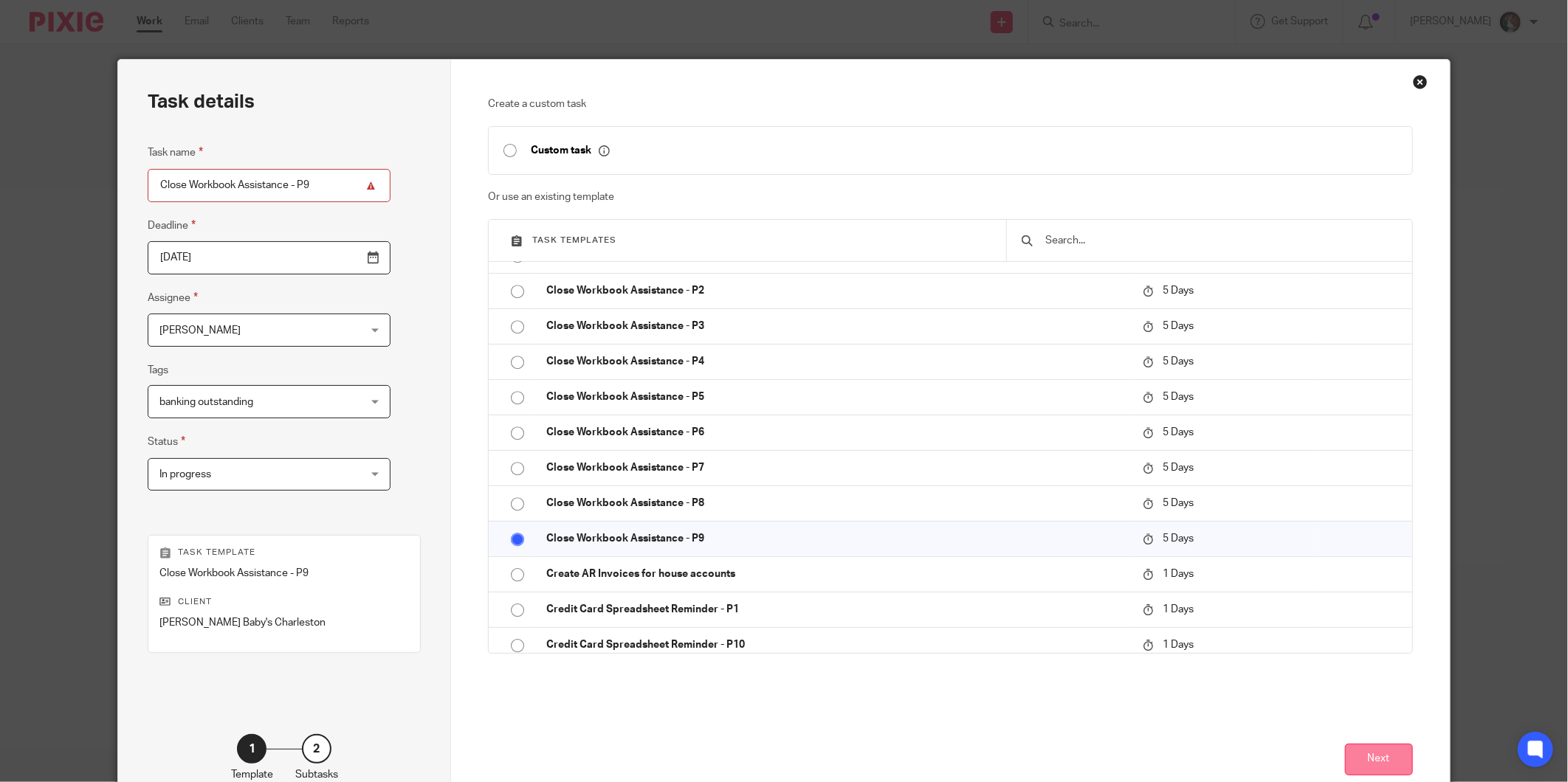
click at [1368, 755] on button "Next" at bounding box center [1379, 760] width 68 height 32
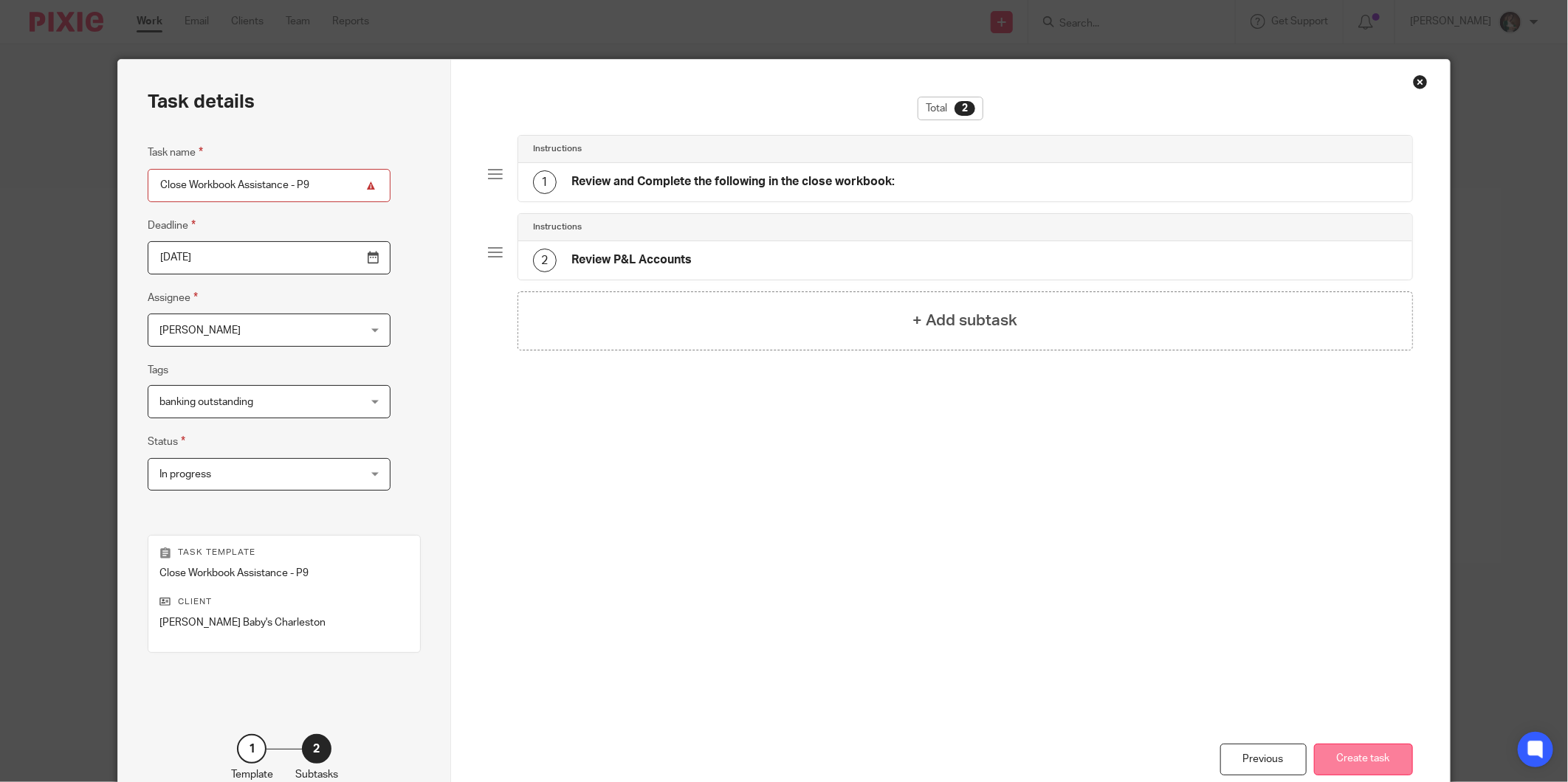
click at [1358, 756] on button "Create task" at bounding box center [1363, 760] width 99 height 32
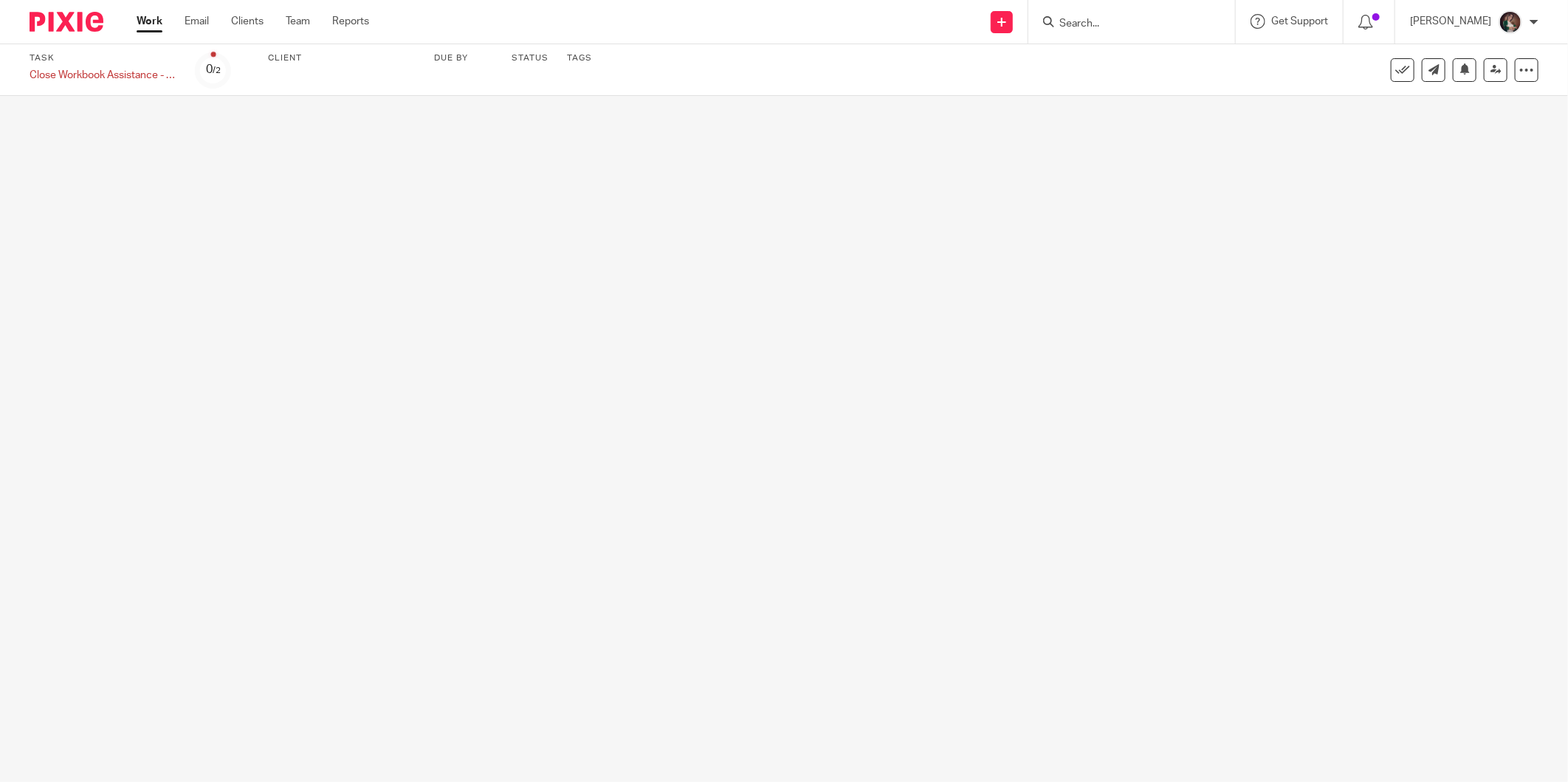
click at [1128, 19] on input "Search" at bounding box center [1124, 24] width 133 height 13
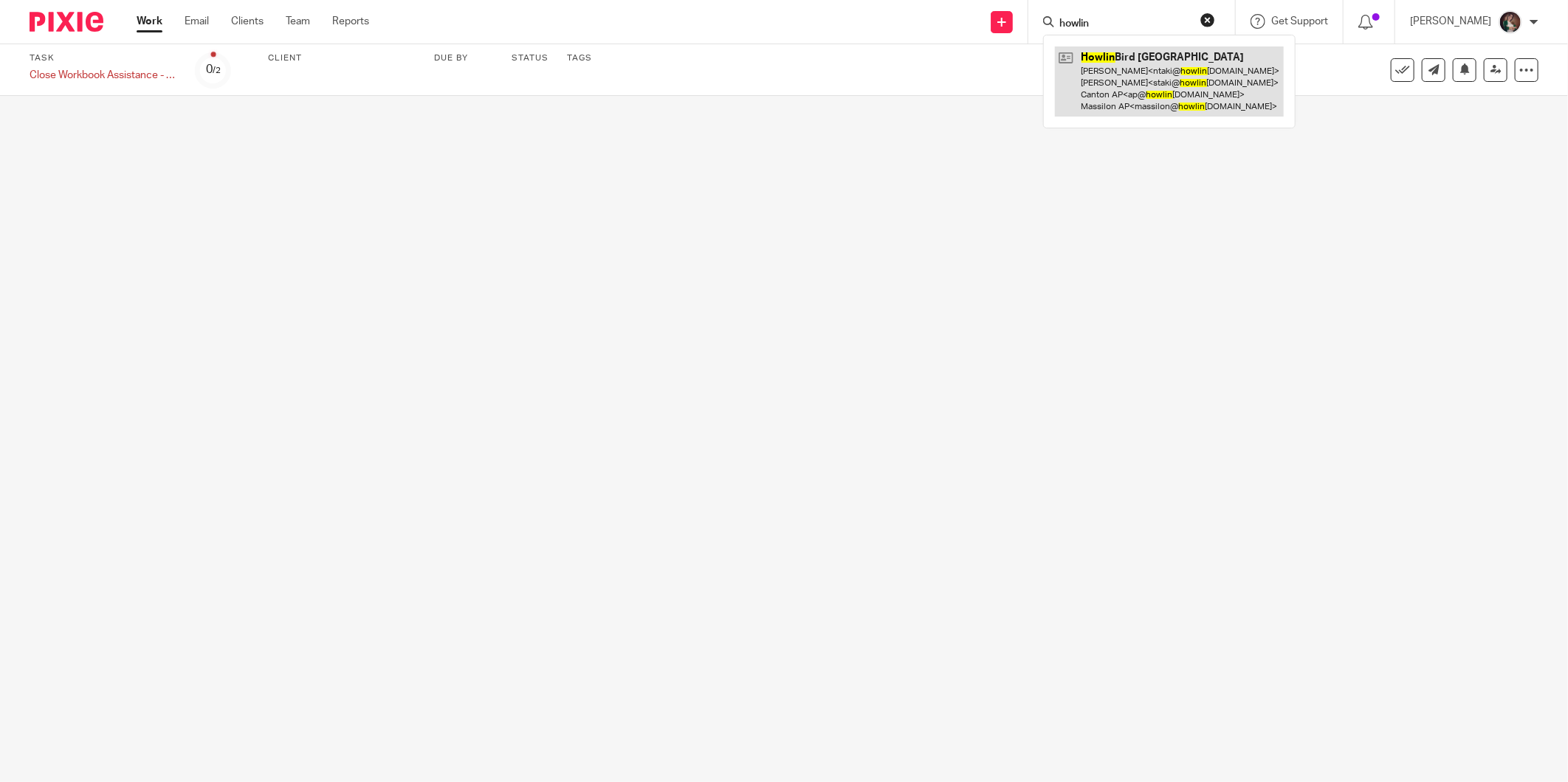
type input "howlin"
click at [1168, 72] on link at bounding box center [1169, 82] width 229 height 70
click at [1154, 87] on link at bounding box center [1169, 82] width 229 height 70
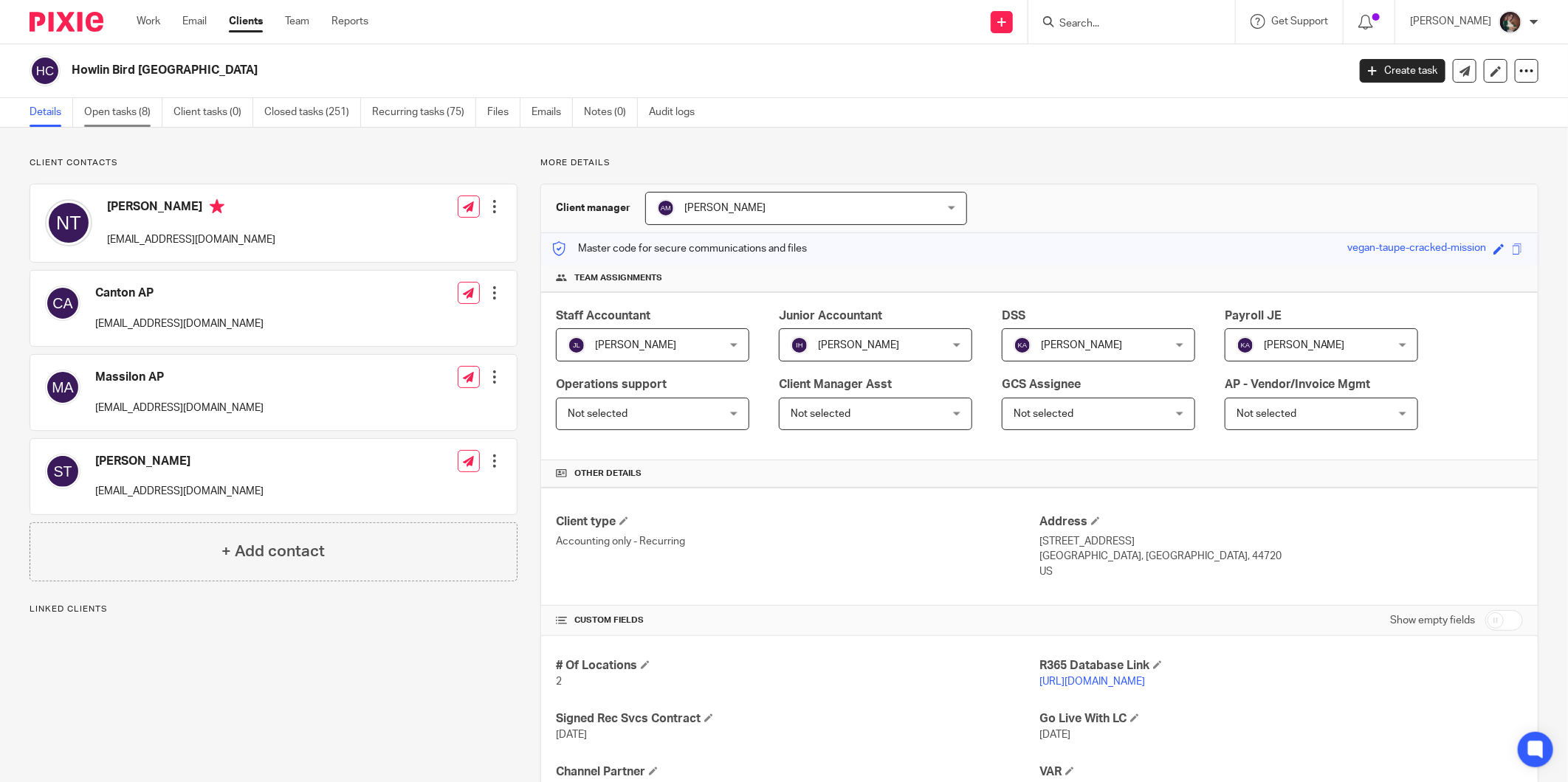
click at [114, 101] on link "Open tasks (8)" at bounding box center [123, 112] width 78 height 29
click at [114, 116] on link "Open tasks (8)" at bounding box center [123, 112] width 78 height 29
click at [114, 113] on link "Open tasks (8)" at bounding box center [123, 112] width 78 height 29
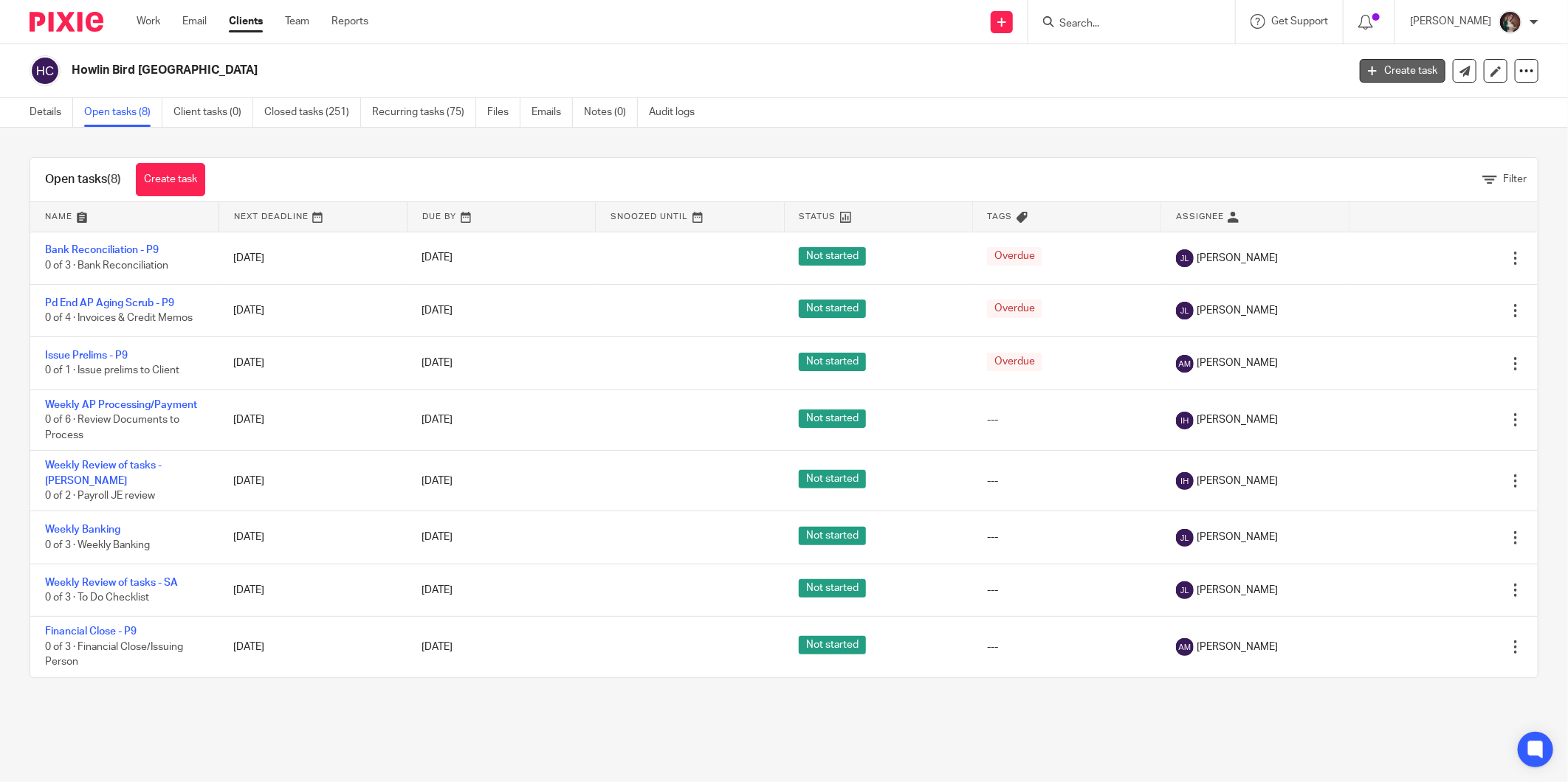
click at [1372, 72] on link "Create task" at bounding box center [1402, 71] width 86 height 23
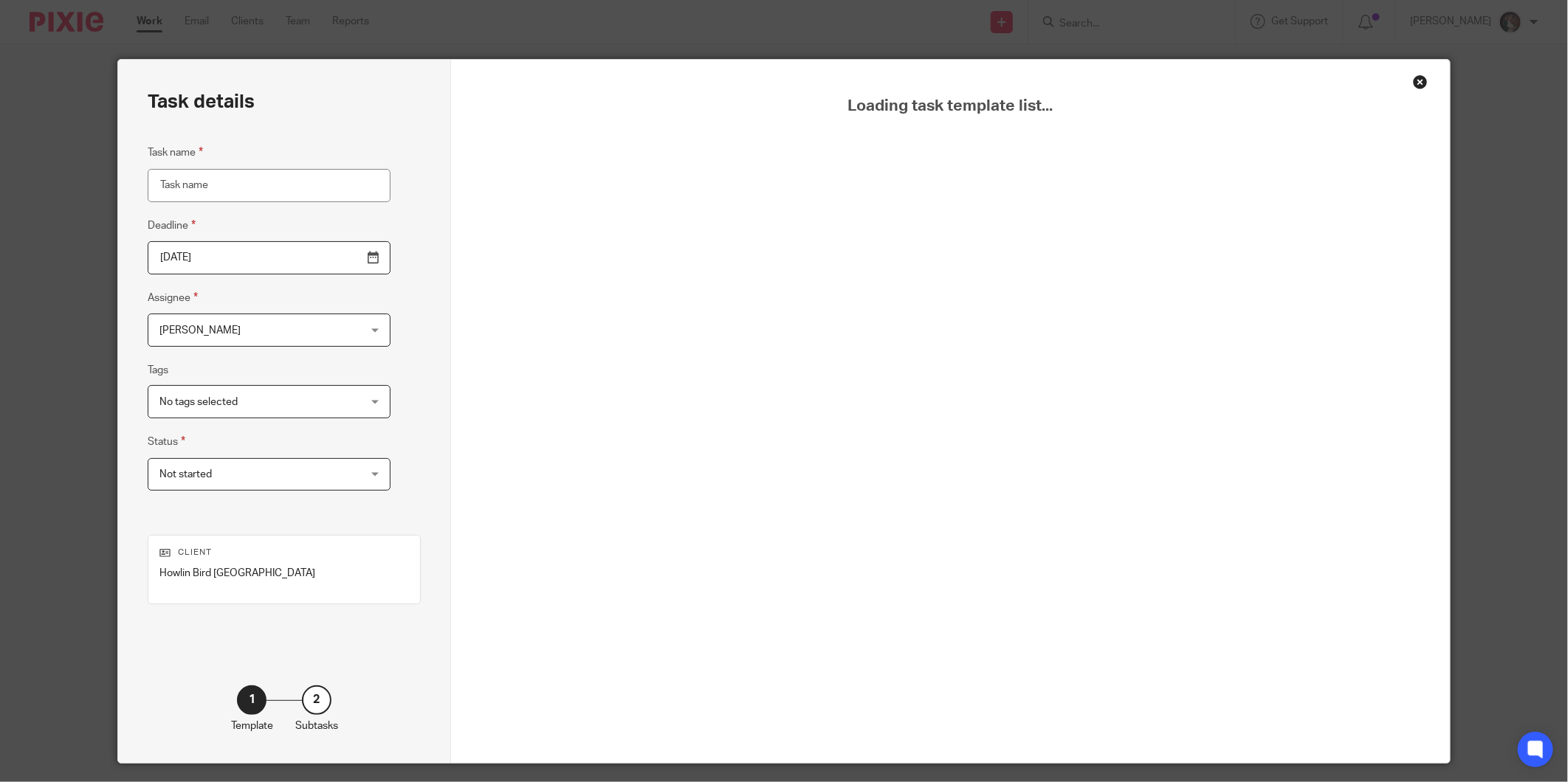
drag, startPoint x: 236, startPoint y: 174, endPoint x: 241, endPoint y: 161, distance: 13.9
click at [236, 166] on fieldset "Task name" at bounding box center [269, 172] width 243 height 57
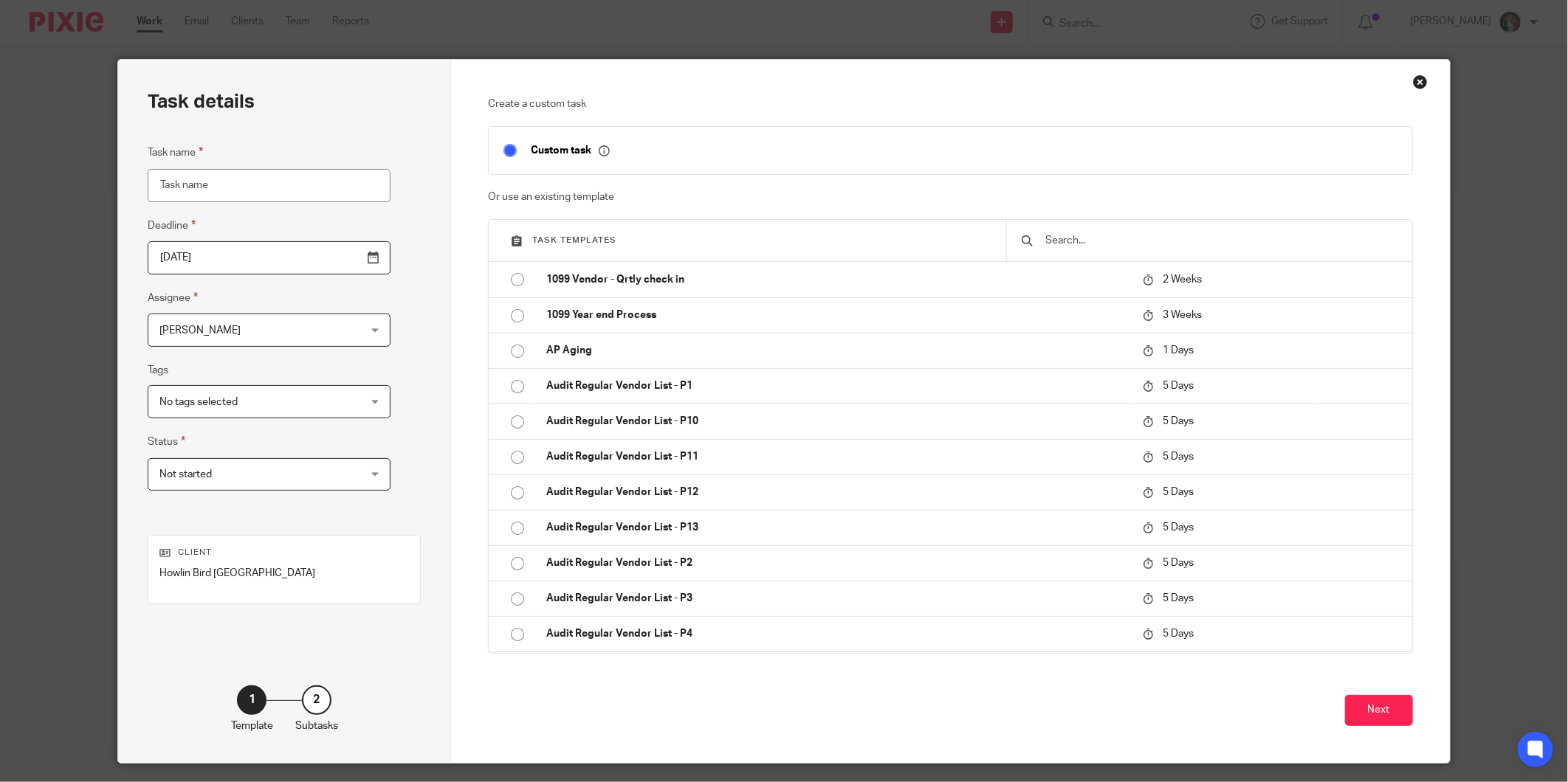
click at [226, 181] on input "Task name" at bounding box center [269, 186] width 243 height 33
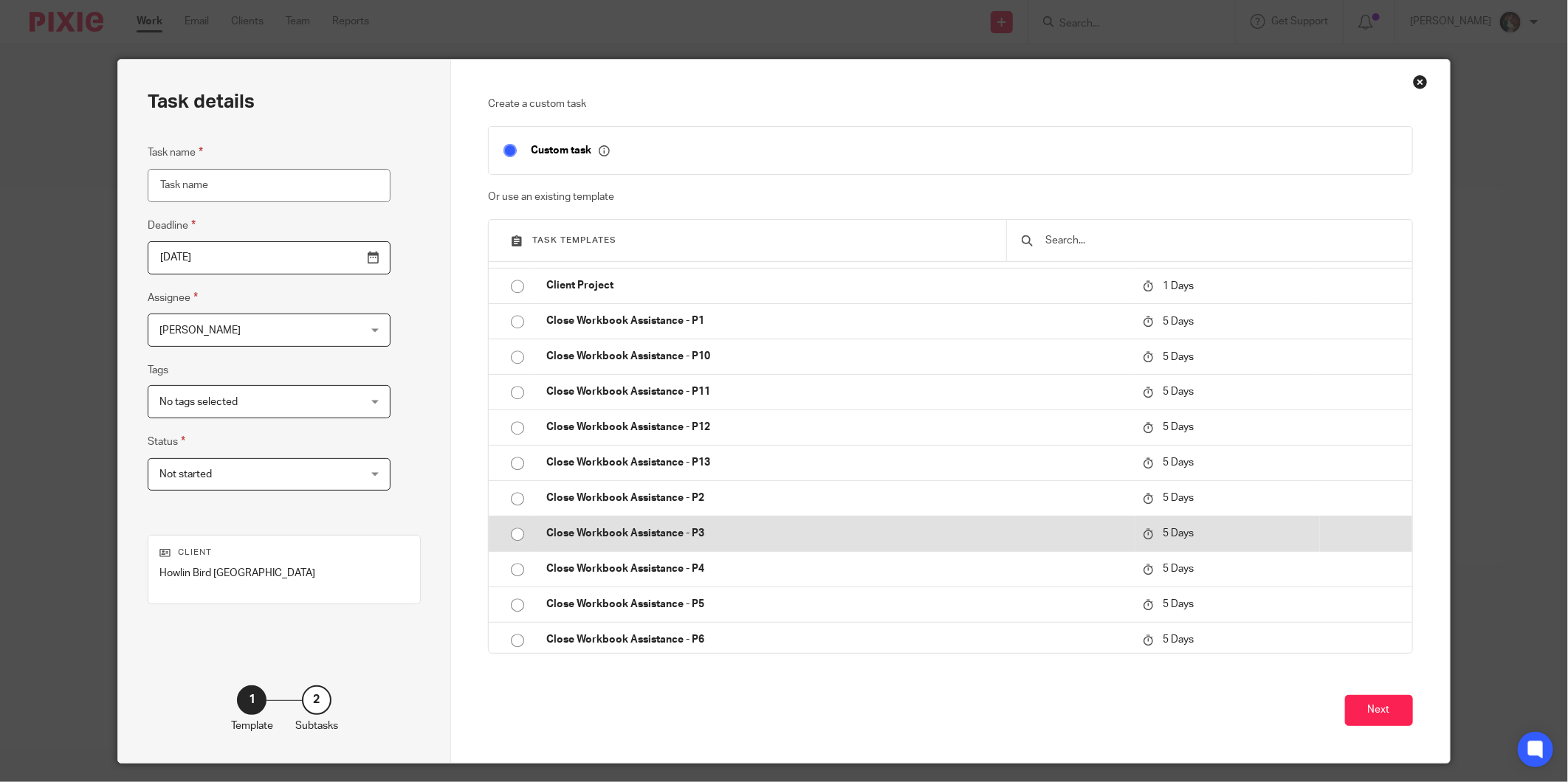
scroll to position [2705, 0]
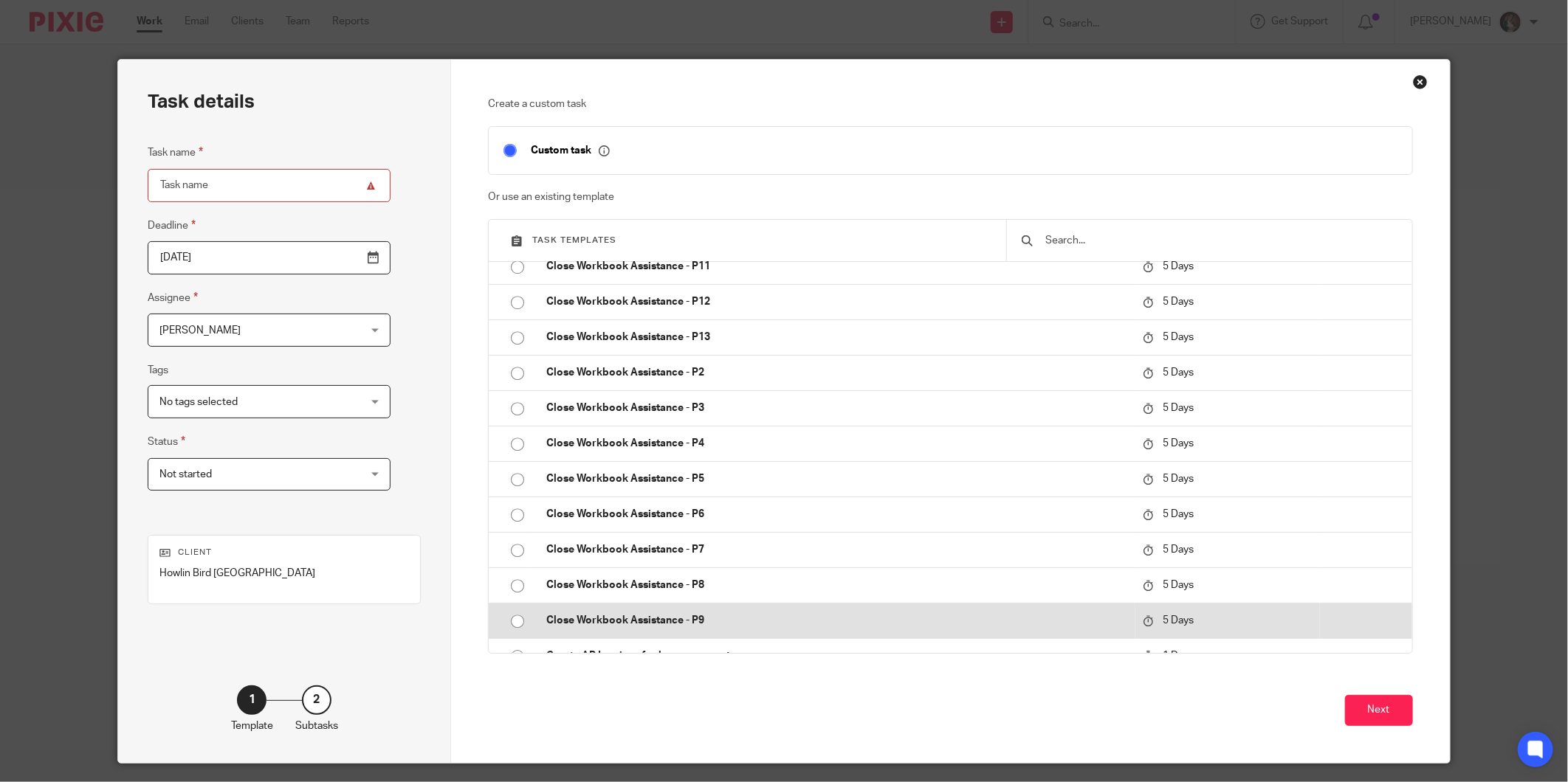
click at [676, 609] on td "Close Workbook Assistance - P9" at bounding box center [833, 621] width 603 height 36
type input "2025-09-23"
type input "Close Workbook Assistance - P9"
checkbox input "false"
radio input "true"
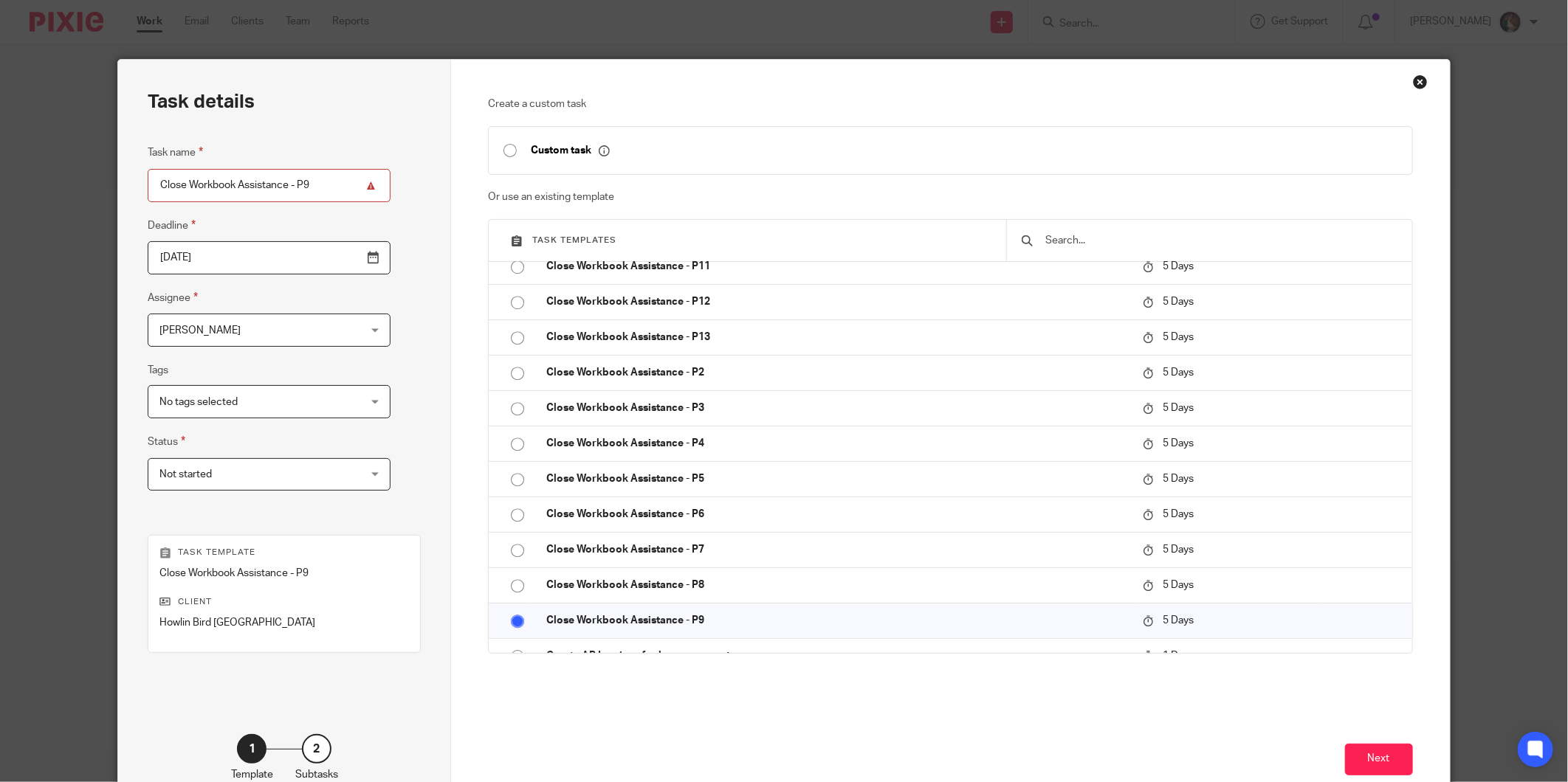
click at [207, 257] on input "2025-09-23" at bounding box center [269, 258] width 243 height 33
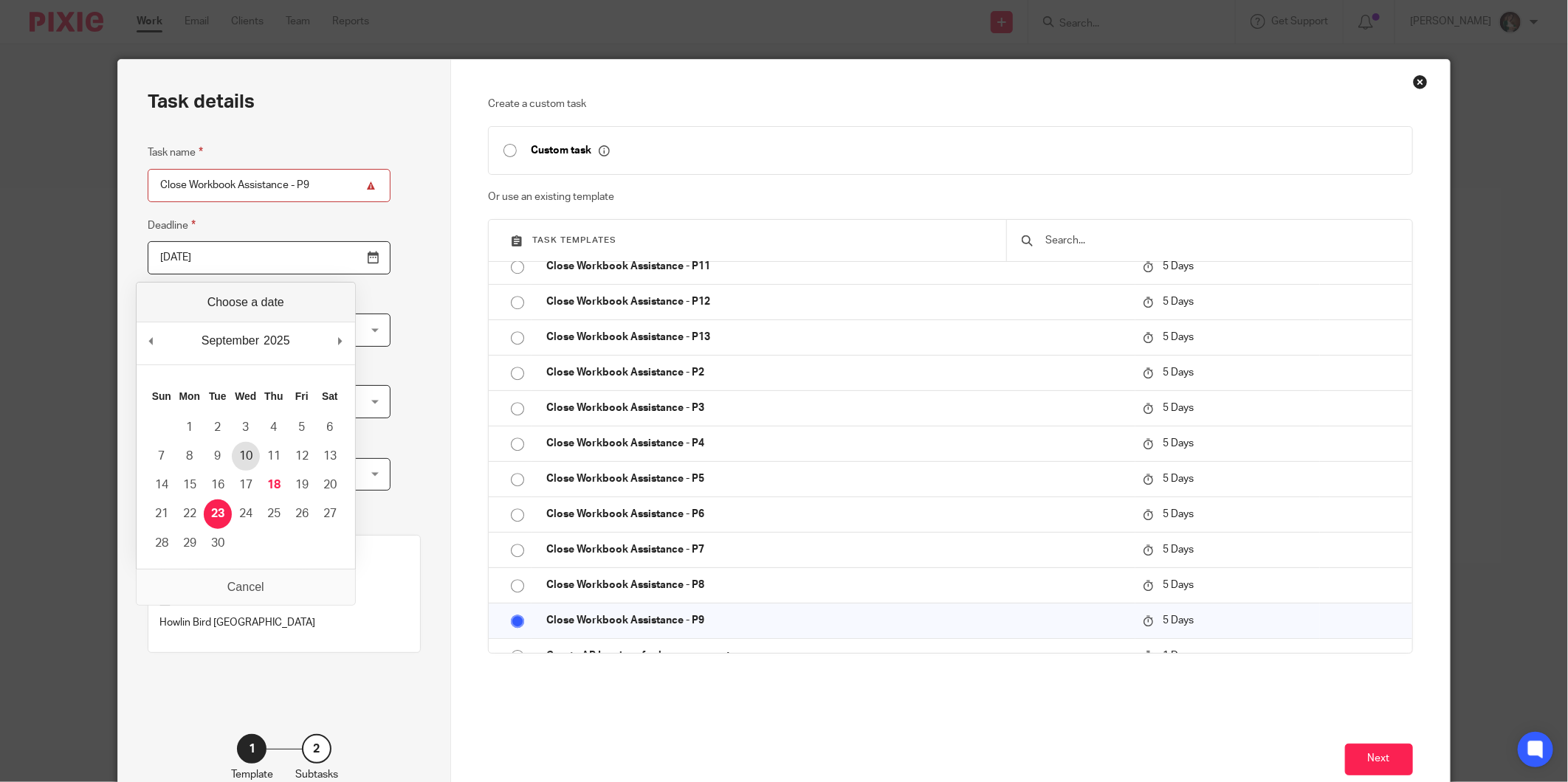
type input "2025-09-10"
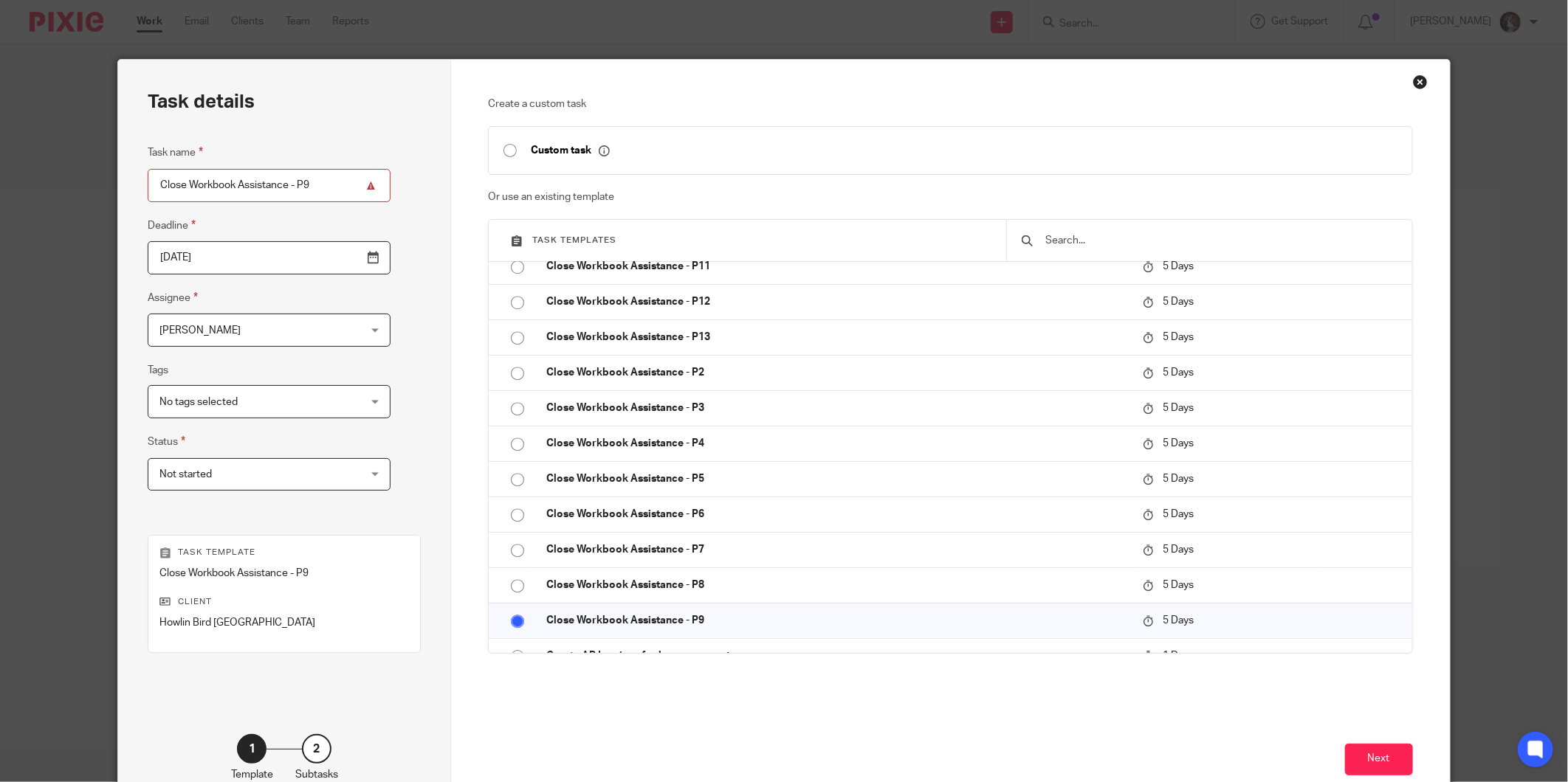
click at [270, 404] on span "No tags selected" at bounding box center [252, 401] width 185 height 31
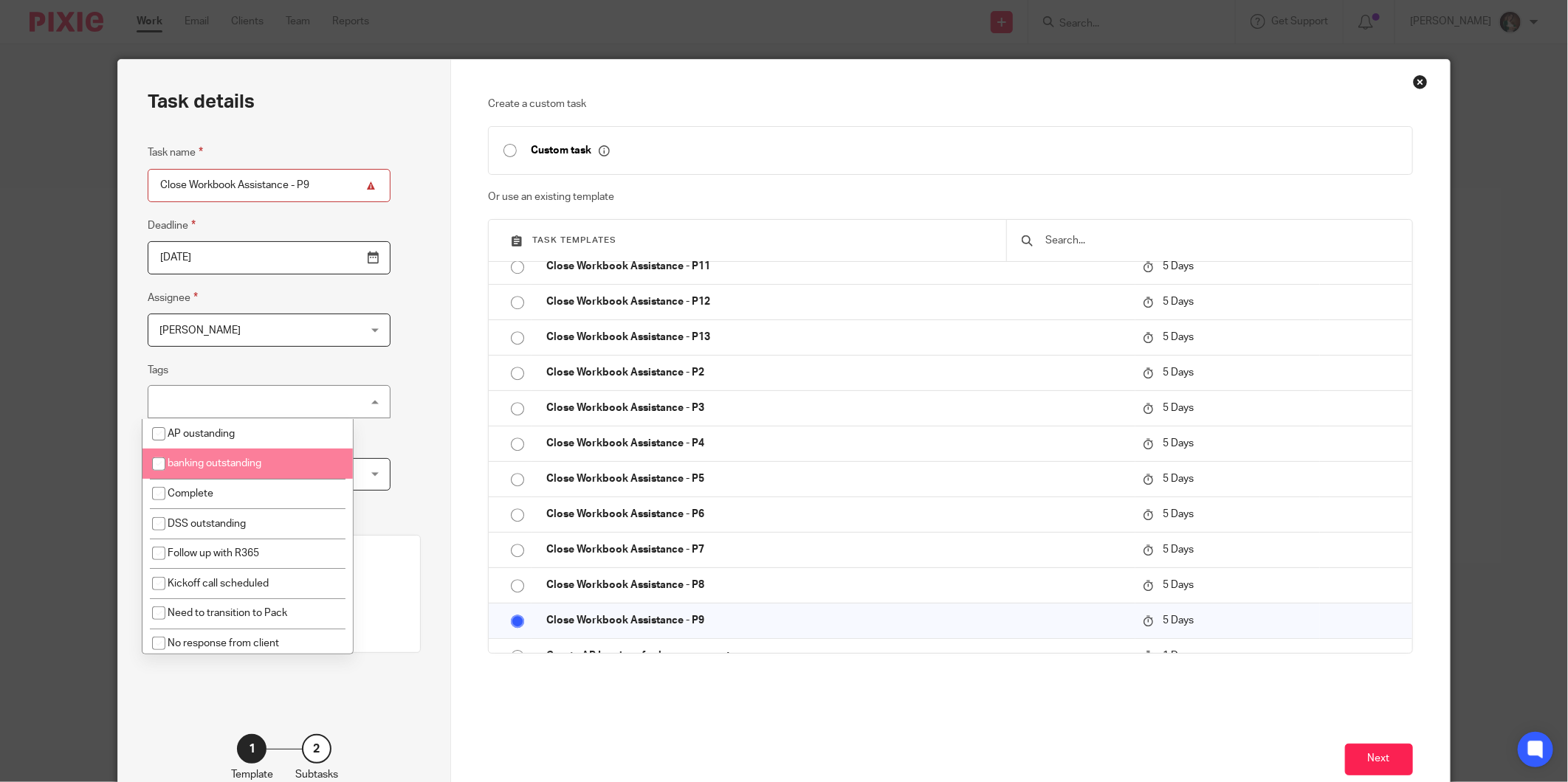
click at [247, 461] on span "banking outstanding" at bounding box center [214, 463] width 94 height 10
checkbox input "true"
click at [385, 421] on div "Task details Task name Close Workbook Assistance - P9 Deadline 2025-09-10 Assig…" at bounding box center [285, 436] width 333 height 753
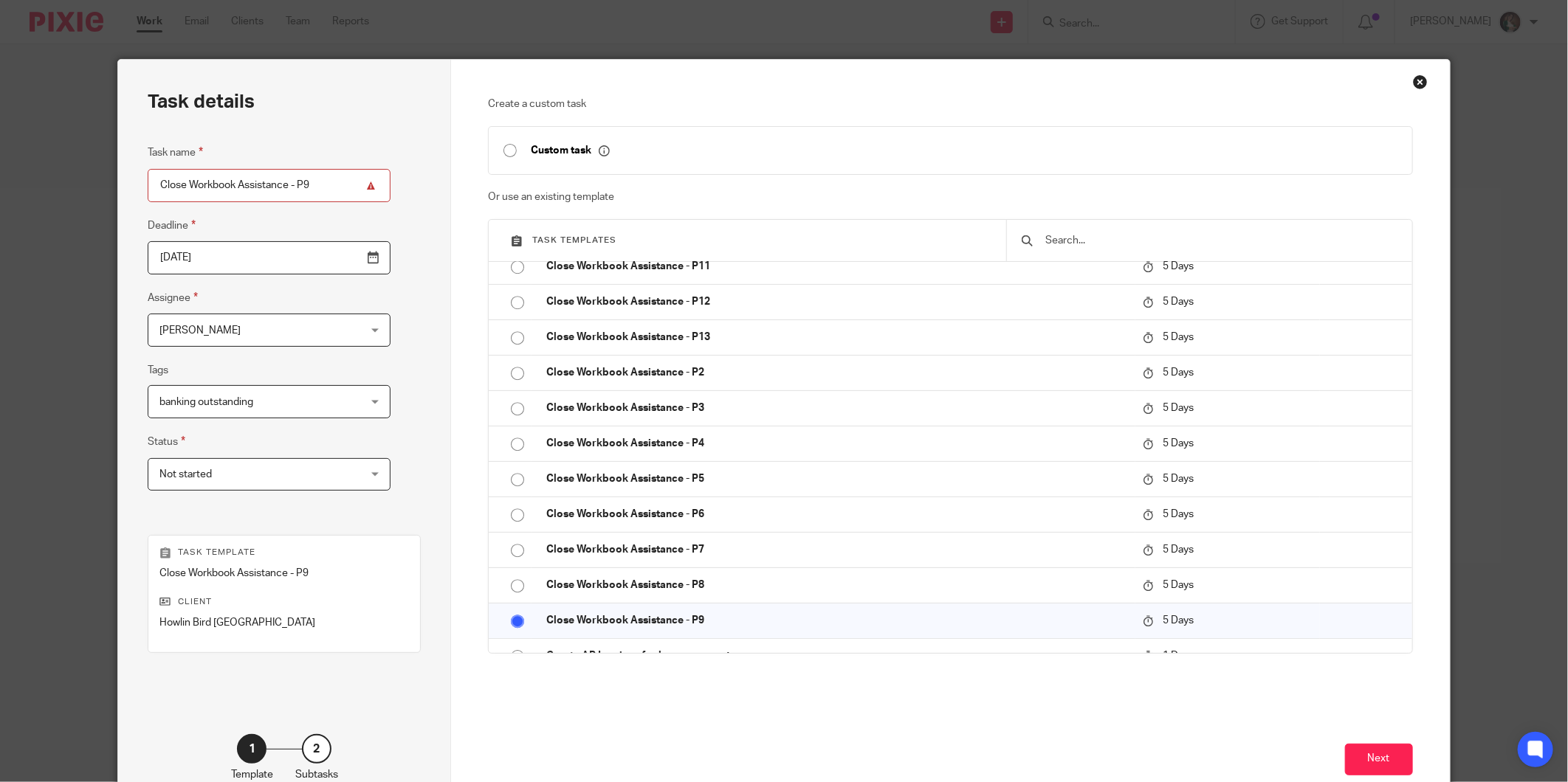
click at [332, 475] on div "Not started Not started" at bounding box center [269, 475] width 243 height 33
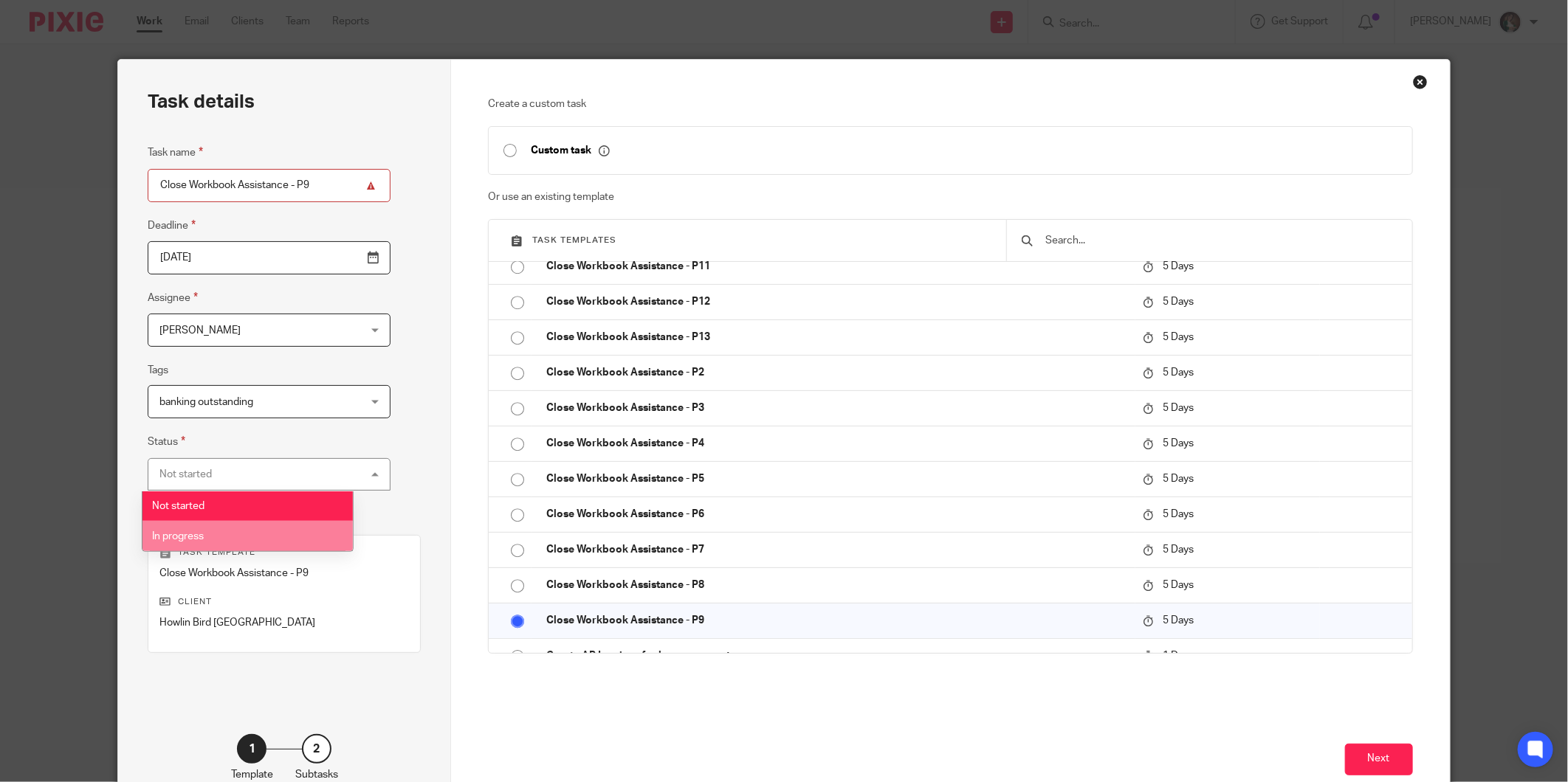
click at [208, 539] on li "In progress" at bounding box center [247, 536] width 211 height 30
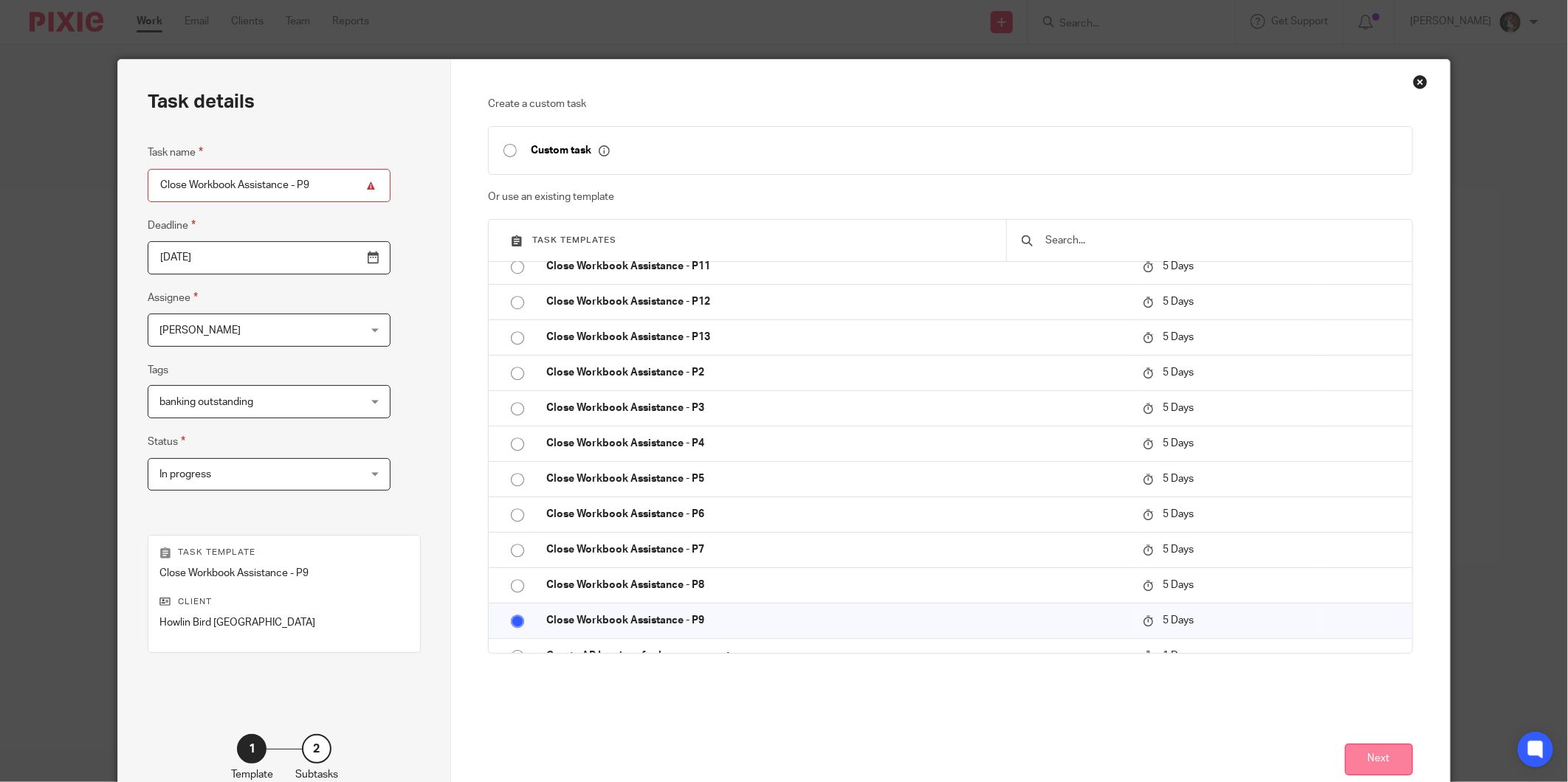
click at [1375, 755] on button "Next" at bounding box center [1379, 760] width 68 height 32
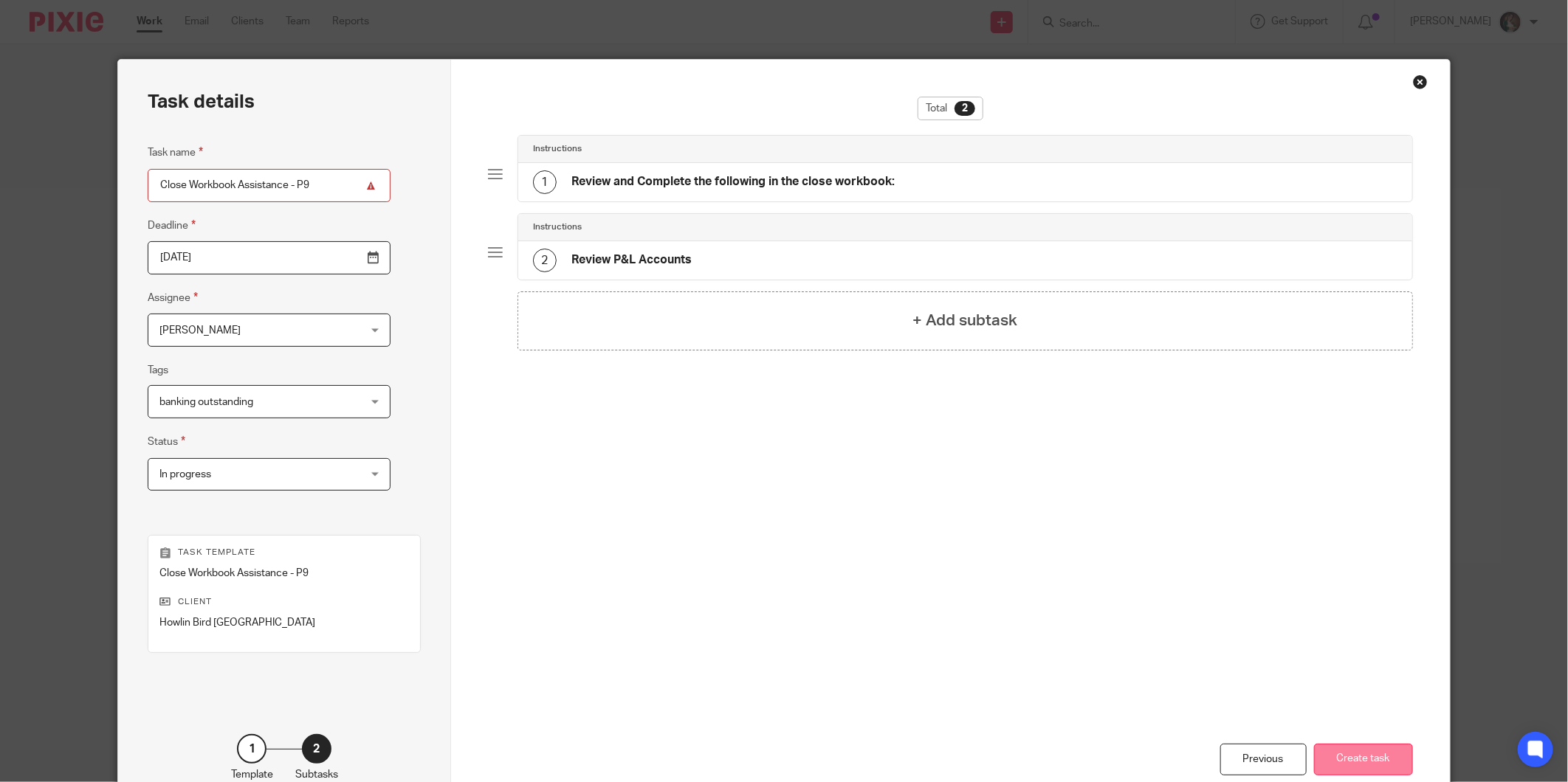
click at [1364, 750] on button "Create task" at bounding box center [1363, 760] width 99 height 32
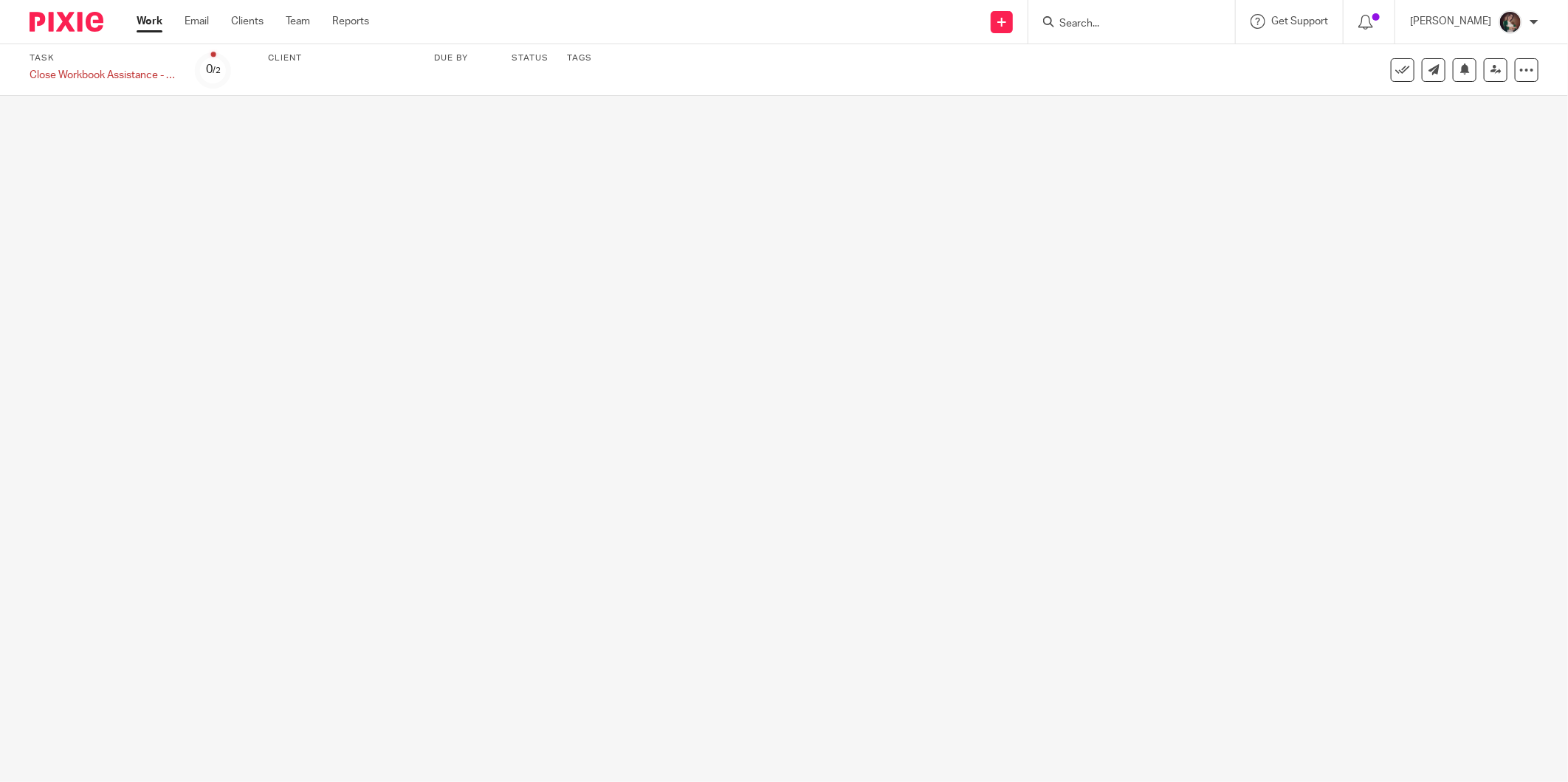
click at [1129, 26] on input "Search" at bounding box center [1124, 24] width 133 height 13
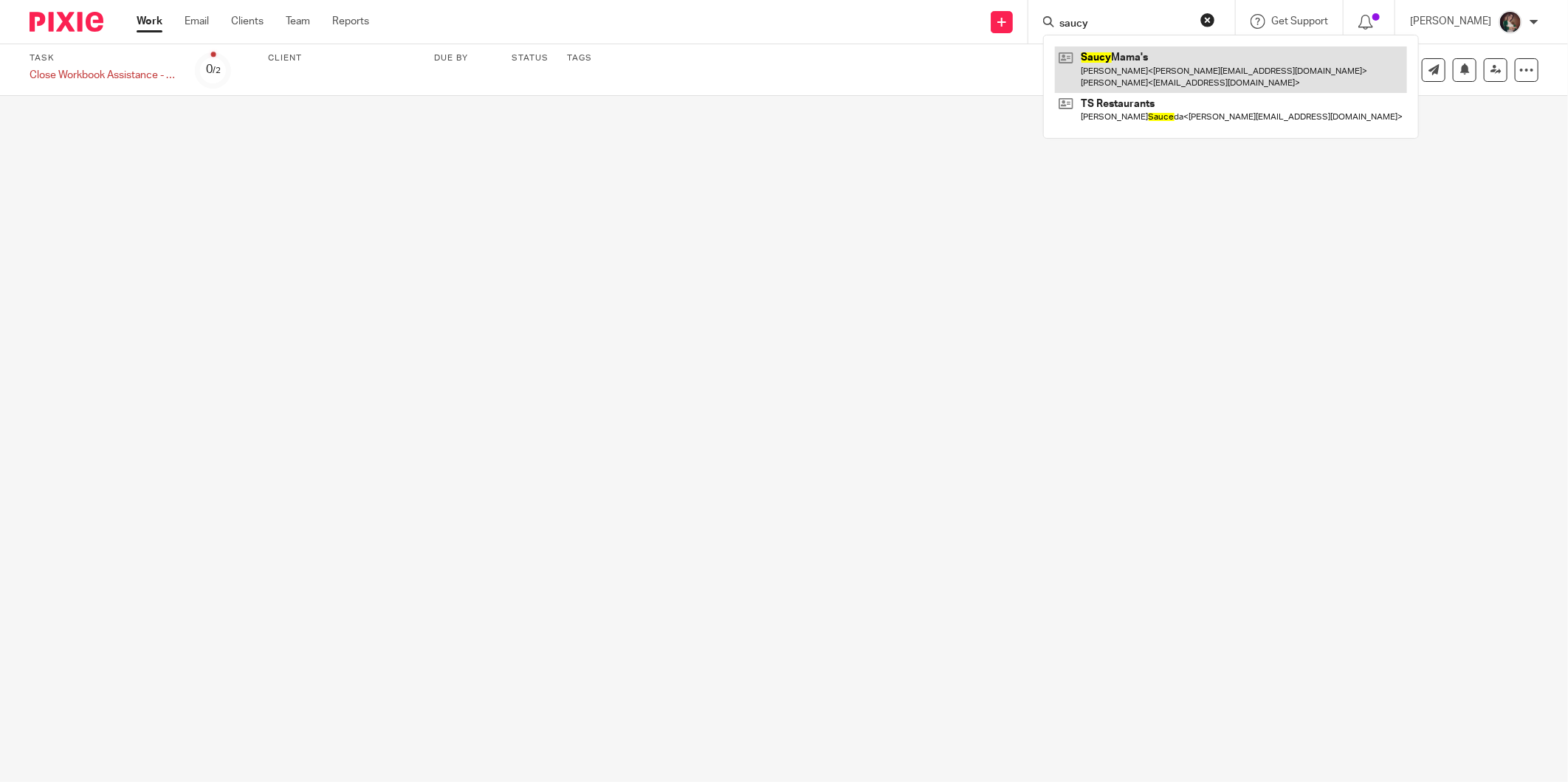
type input "saucy"
click at [1186, 49] on link at bounding box center [1231, 69] width 352 height 46
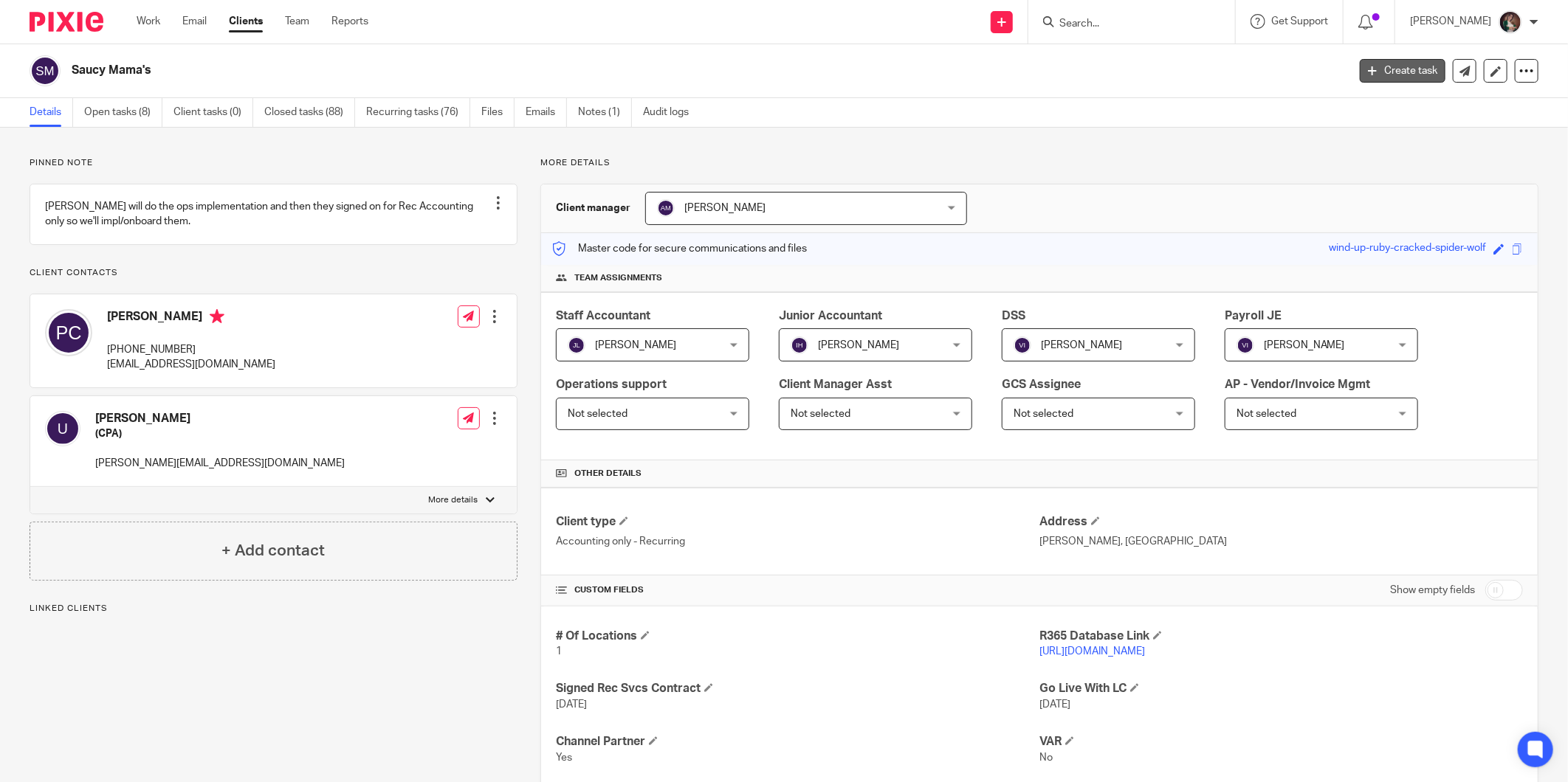
click at [1376, 70] on link "Create task" at bounding box center [1402, 71] width 86 height 23
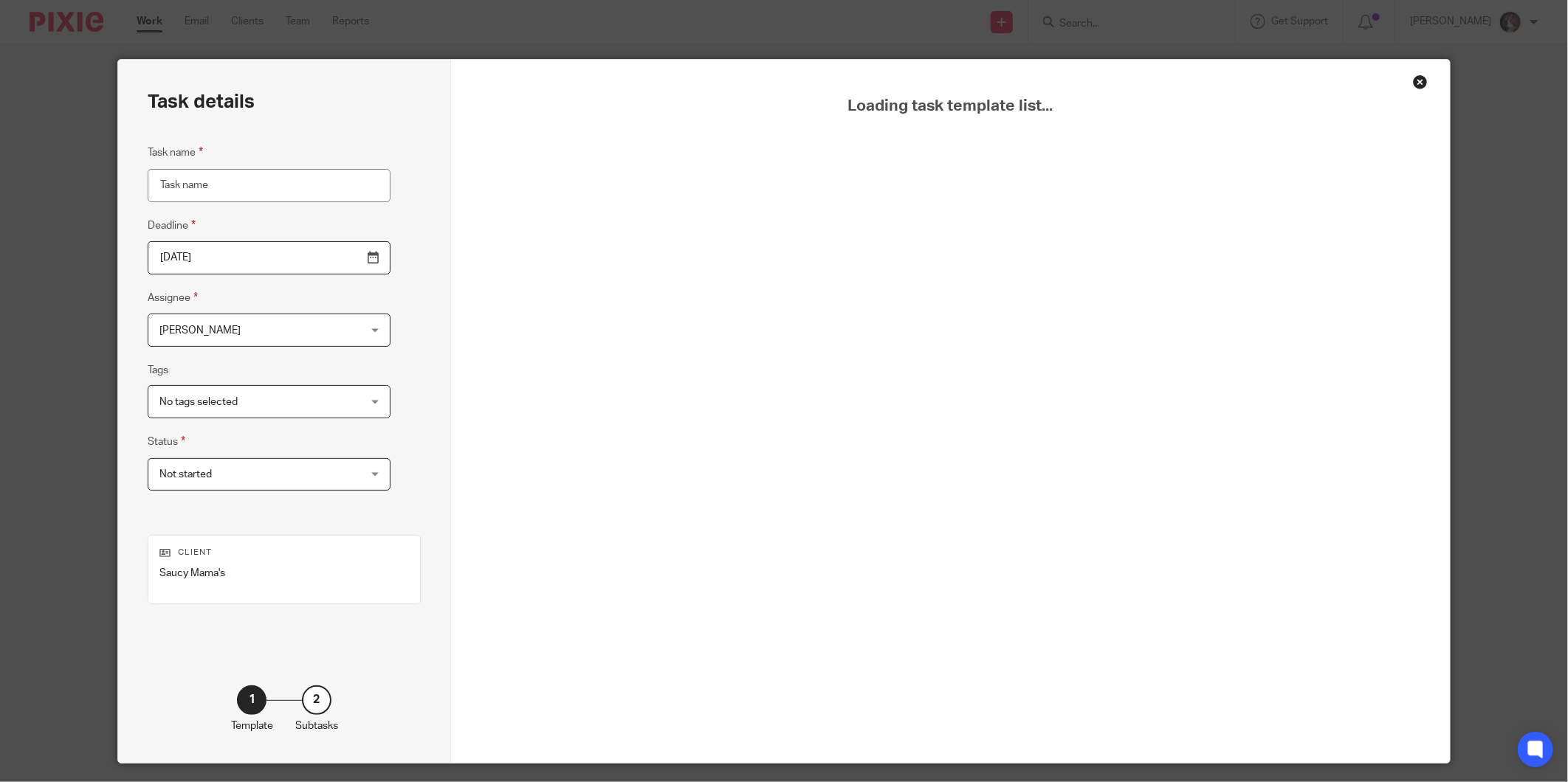
click at [275, 192] on input "Task name" at bounding box center [269, 186] width 243 height 33
click at [306, 397] on span "No tags selected" at bounding box center [252, 401] width 185 height 31
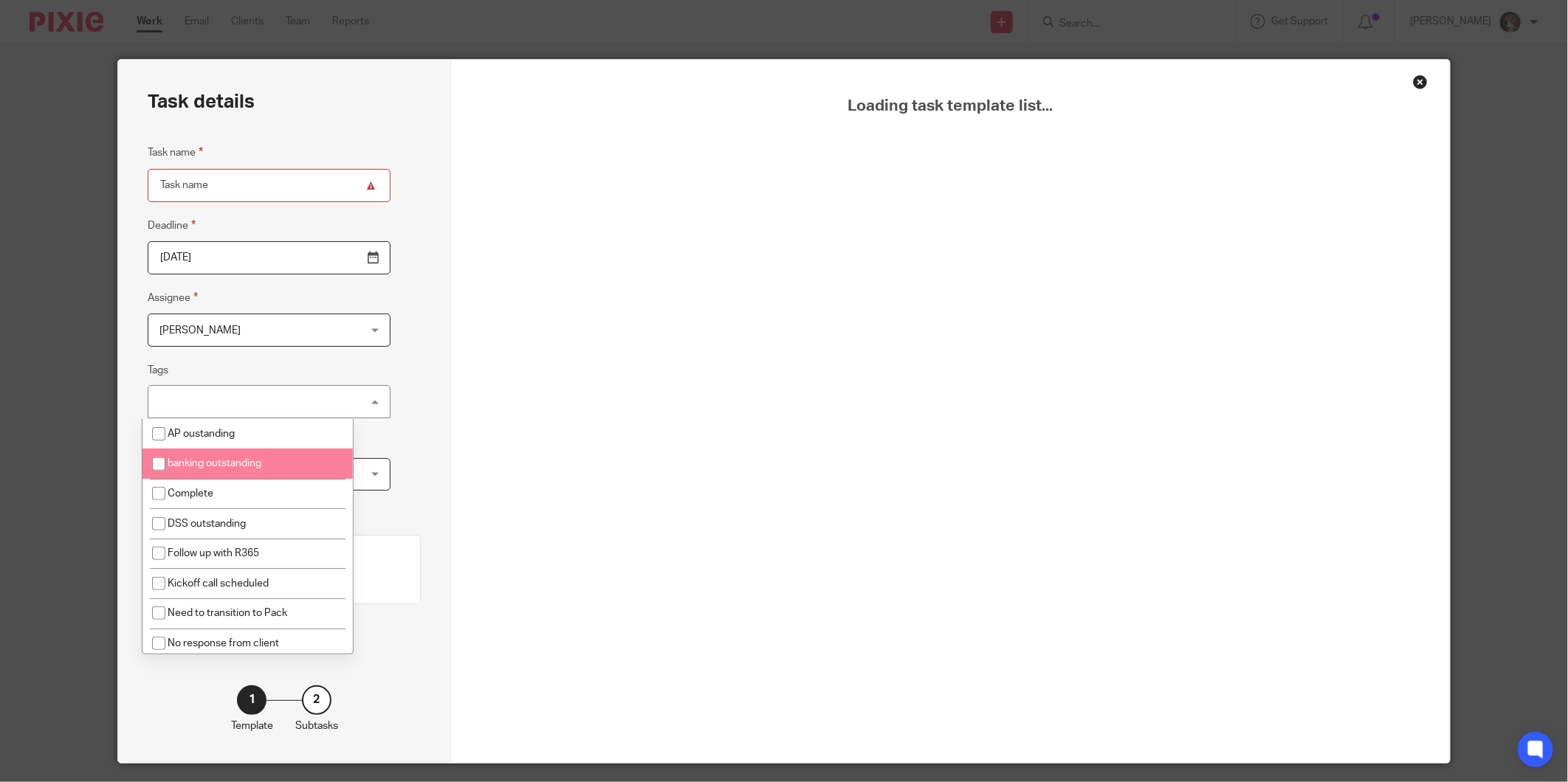
drag, startPoint x: 241, startPoint y: 473, endPoint x: 246, endPoint y: 467, distance: 7.8
click at [241, 471] on li "banking outstanding" at bounding box center [247, 463] width 211 height 30
checkbox input "true"
click at [389, 460] on div "Task details Task name Deadline 2025-09-18 Assignee Jenn Uribe Jenn Uribe Clien…" at bounding box center [285, 411] width 333 height 703
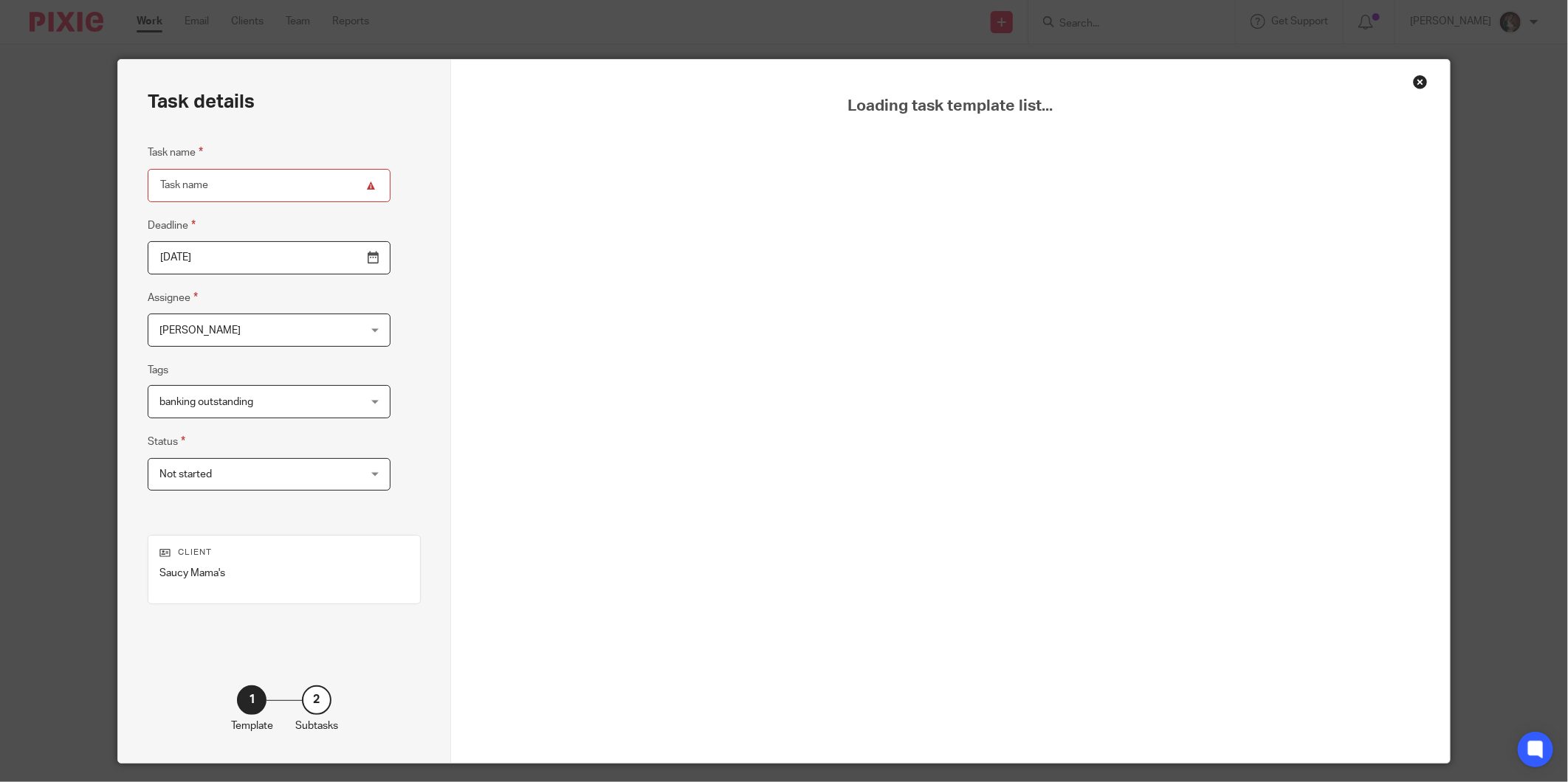
click at [291, 468] on span "Not started" at bounding box center [252, 474] width 185 height 31
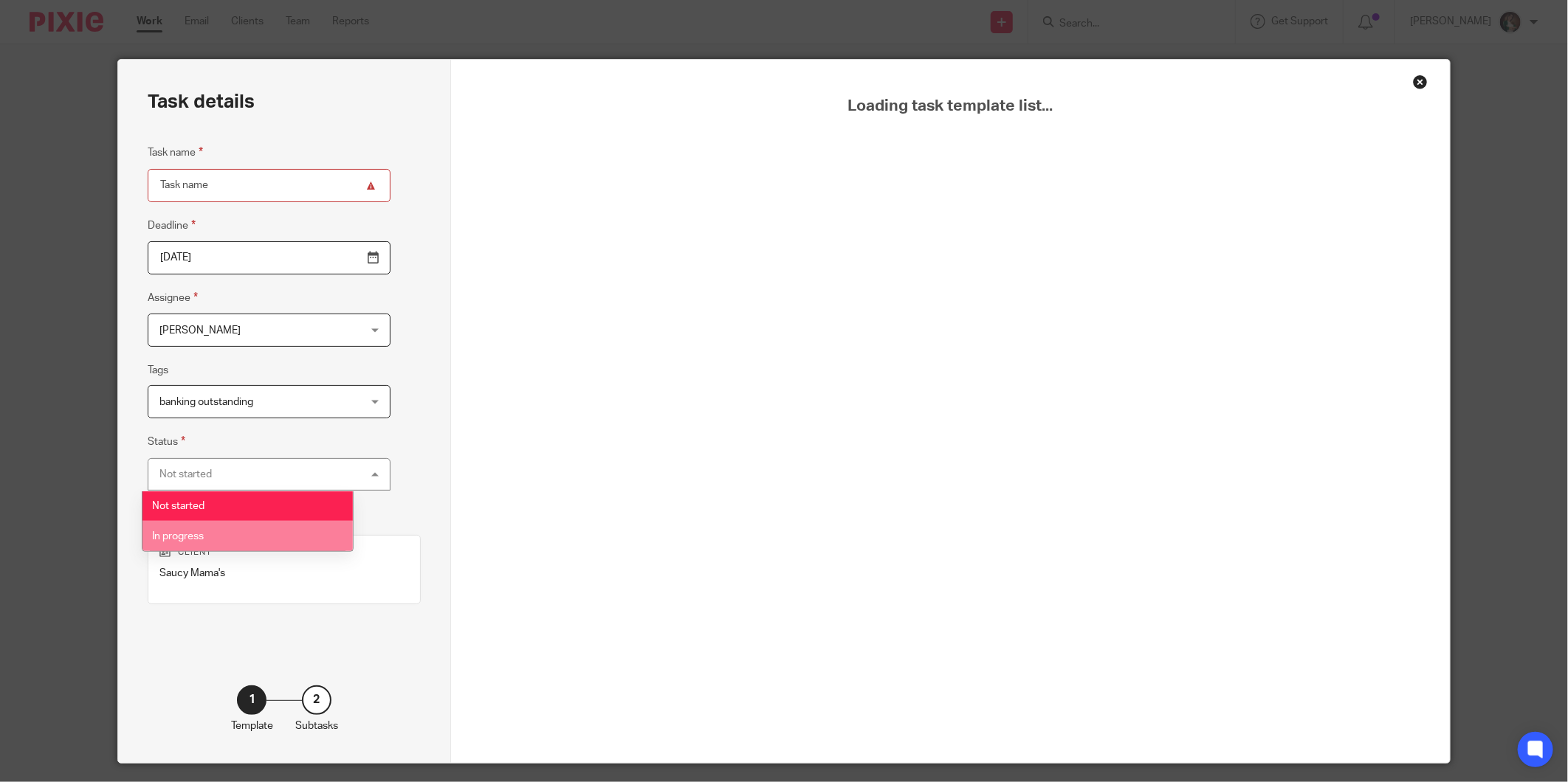
click at [217, 533] on li "In progress" at bounding box center [247, 536] width 211 height 30
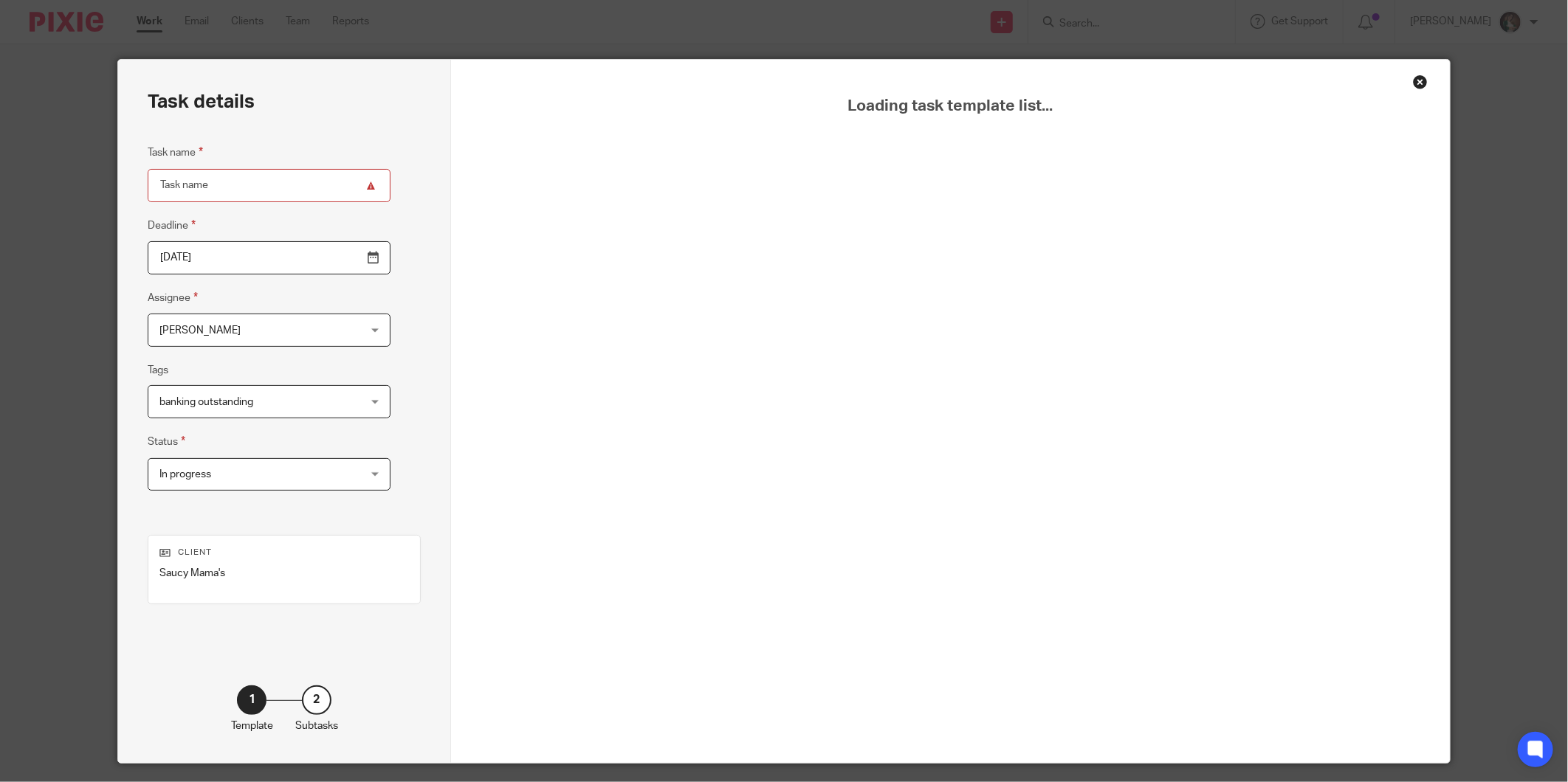
click at [299, 182] on input "Task name" at bounding box center [269, 186] width 243 height 33
click at [296, 187] on input "Task name" at bounding box center [269, 186] width 243 height 33
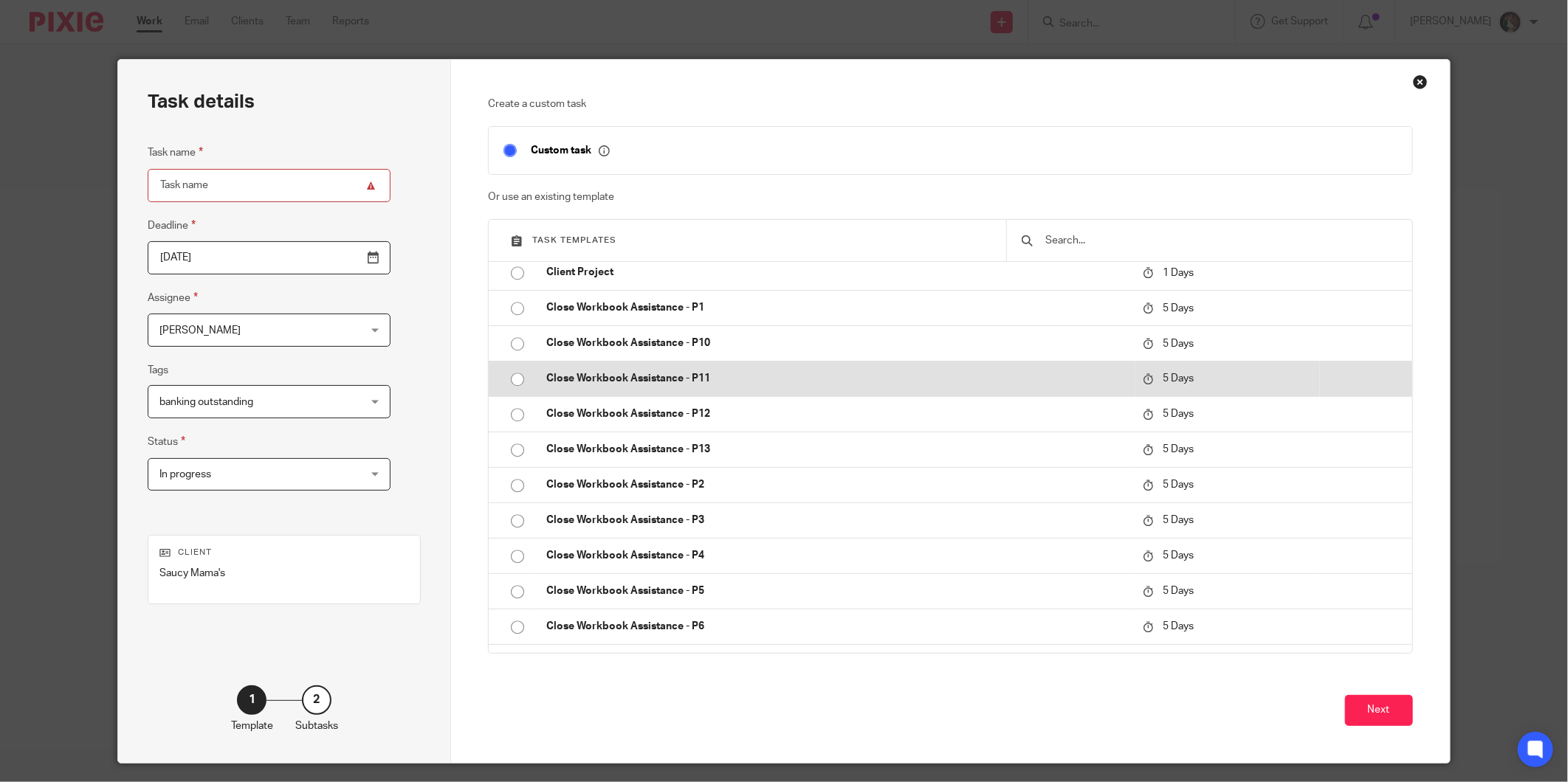
scroll to position [2705, 0]
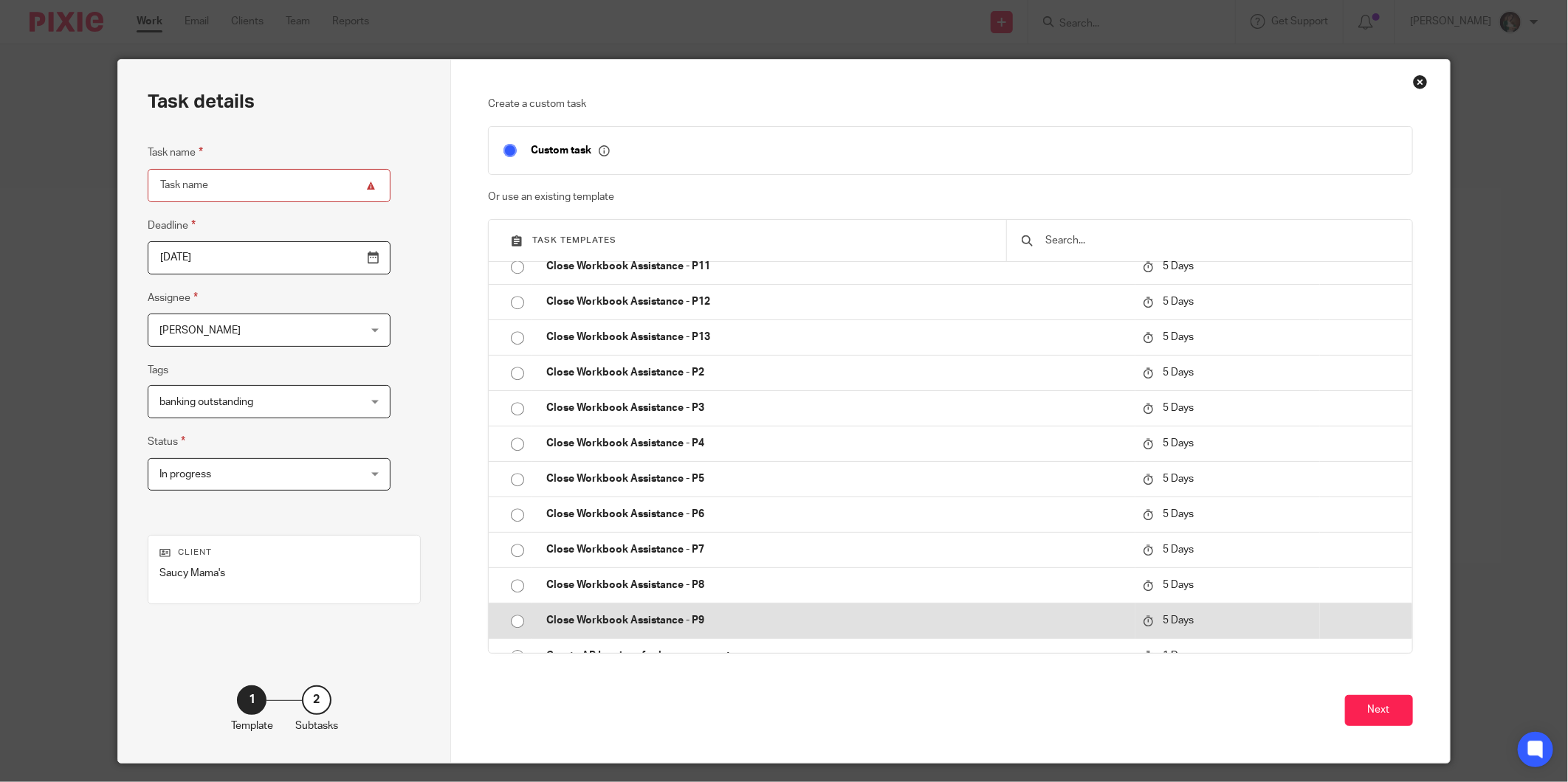
click at [657, 616] on p "Close Workbook Assistance - P9" at bounding box center [836, 621] width 581 height 15
type input "2025-09-23"
type input "Close Workbook Assistance - P9"
checkbox input "false"
radio input "true"
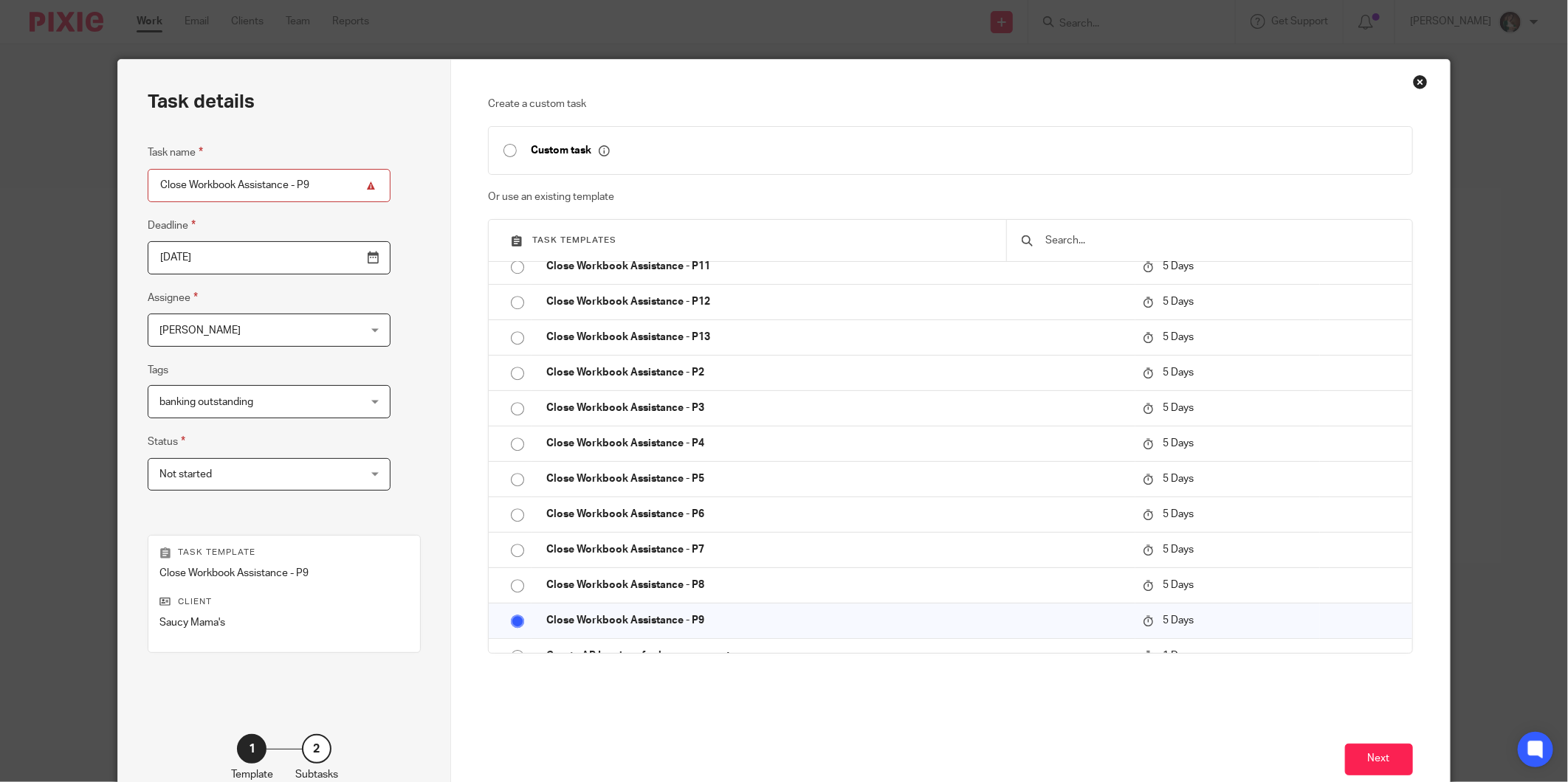
click at [280, 253] on input "2025-09-23" at bounding box center [269, 258] width 243 height 33
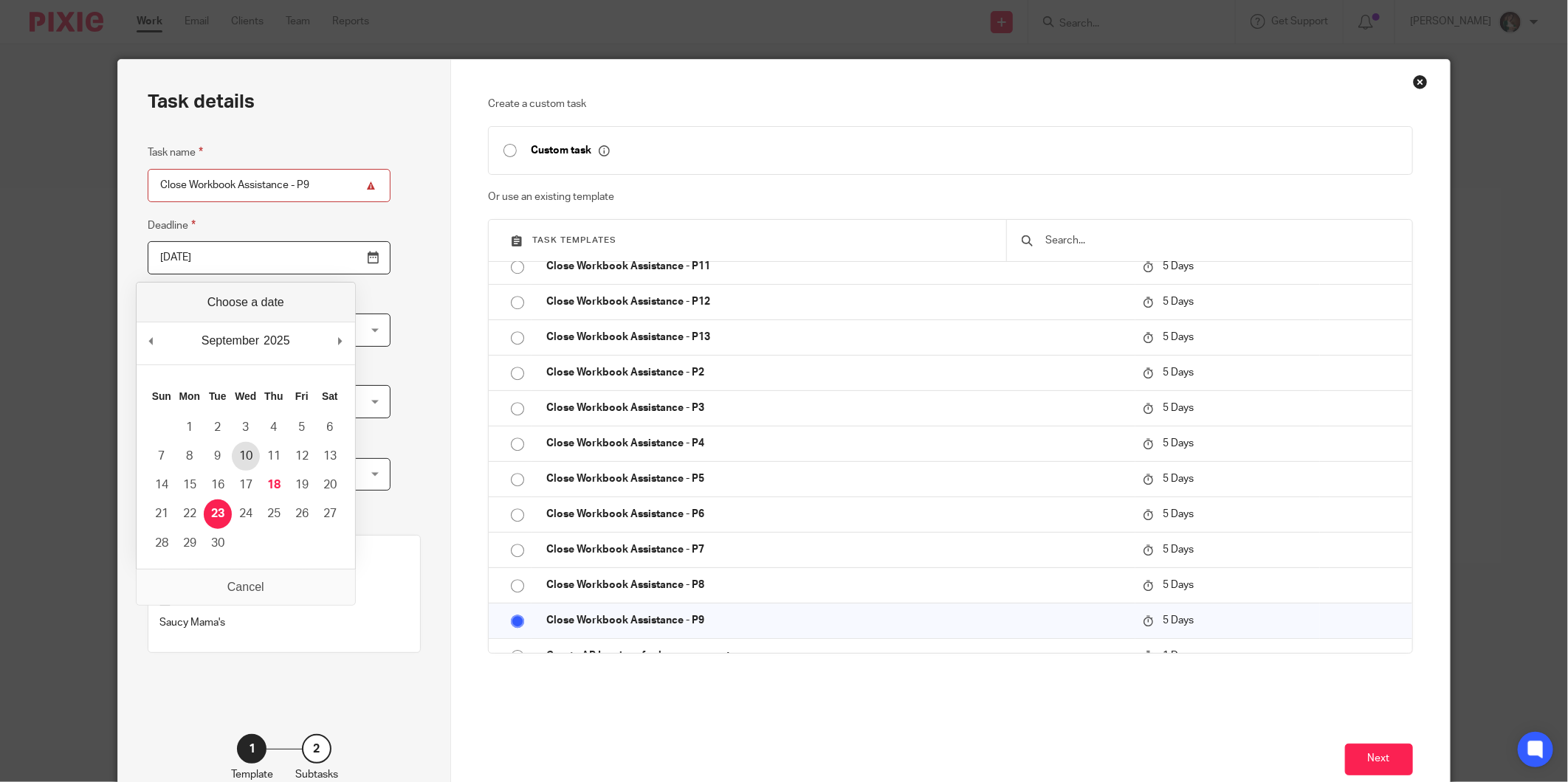
type input "2025-09-10"
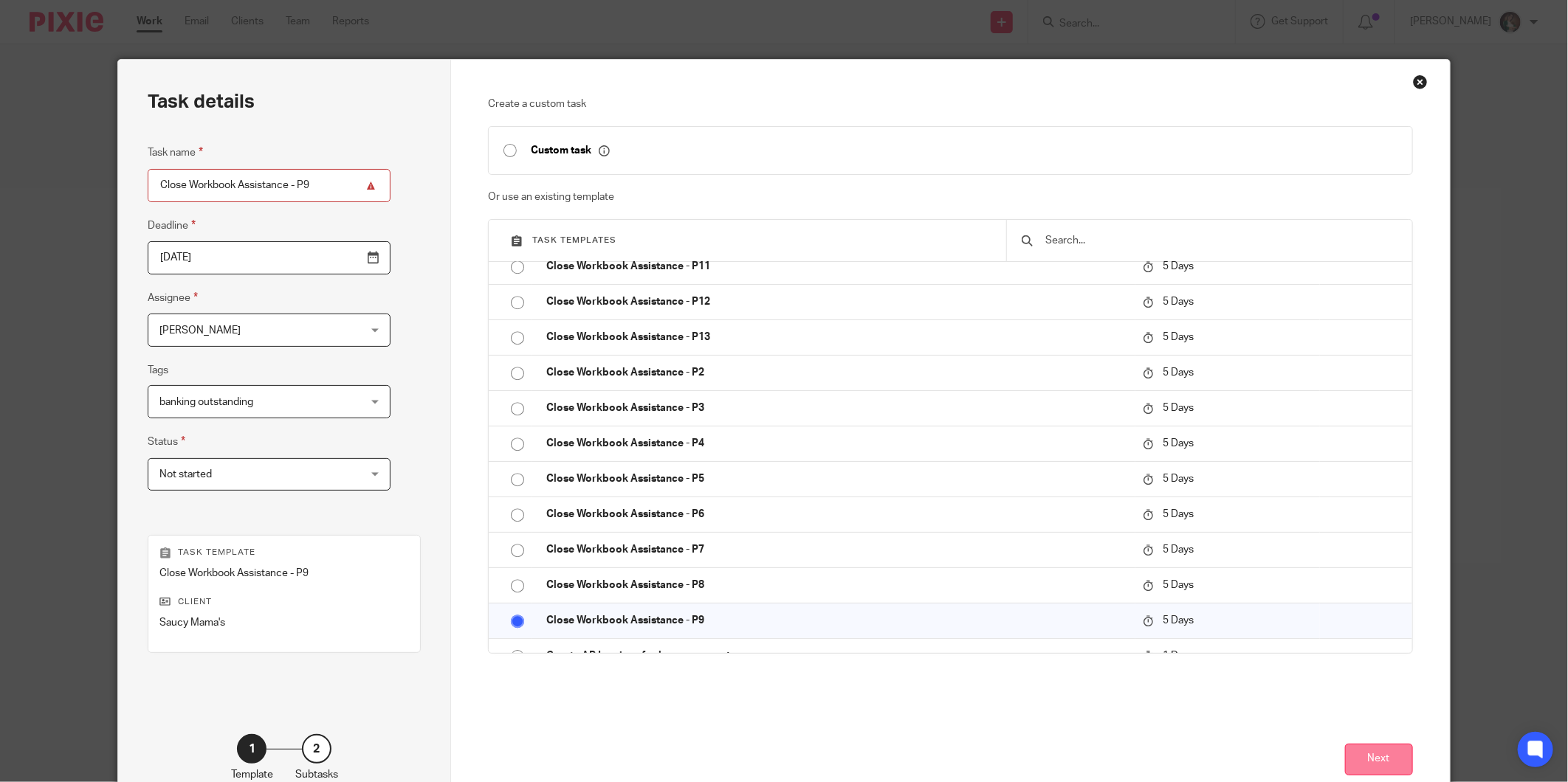
click at [1362, 762] on button "Next" at bounding box center [1379, 760] width 68 height 32
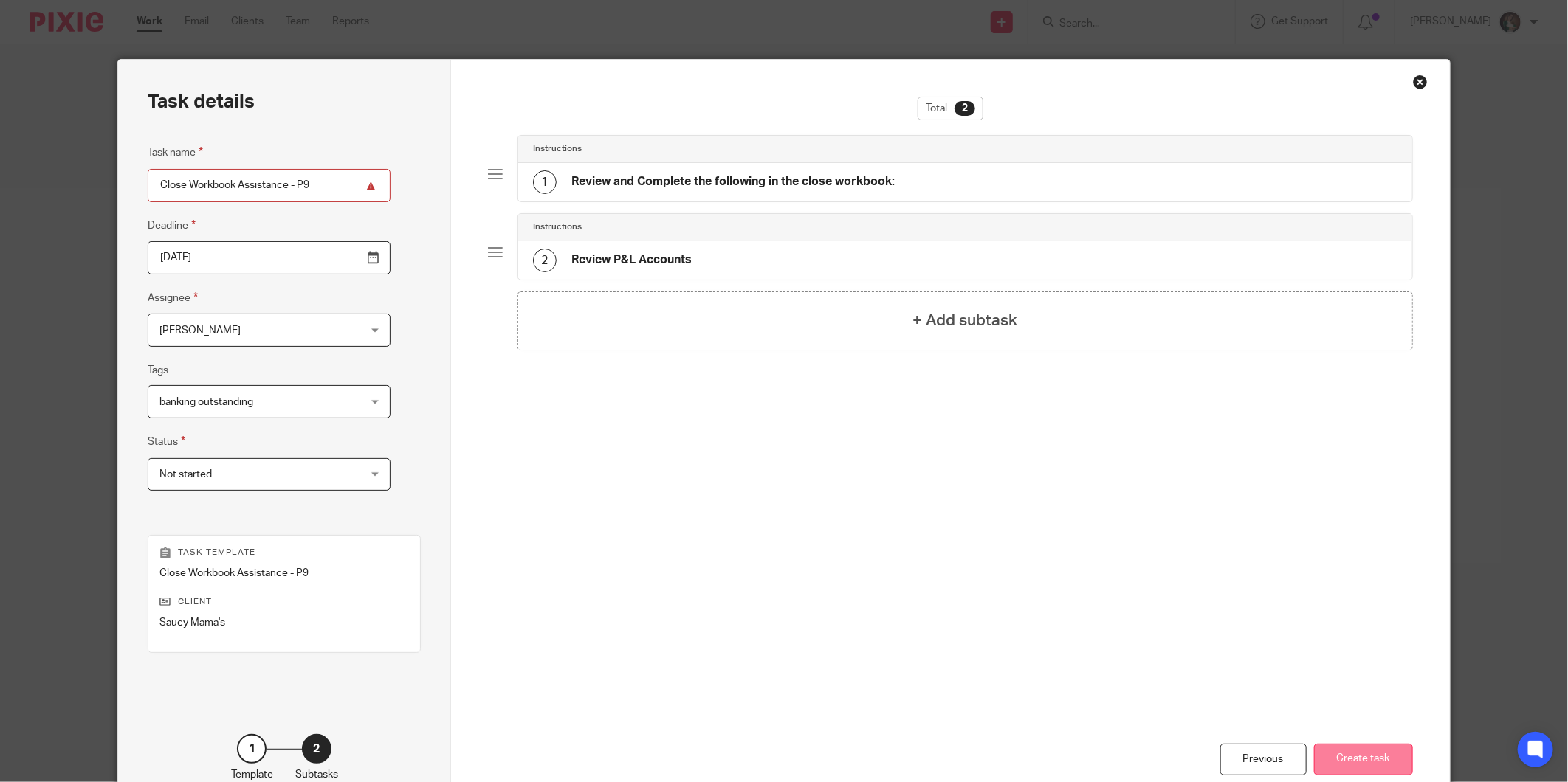
click at [1356, 767] on button "Create task" at bounding box center [1363, 760] width 99 height 32
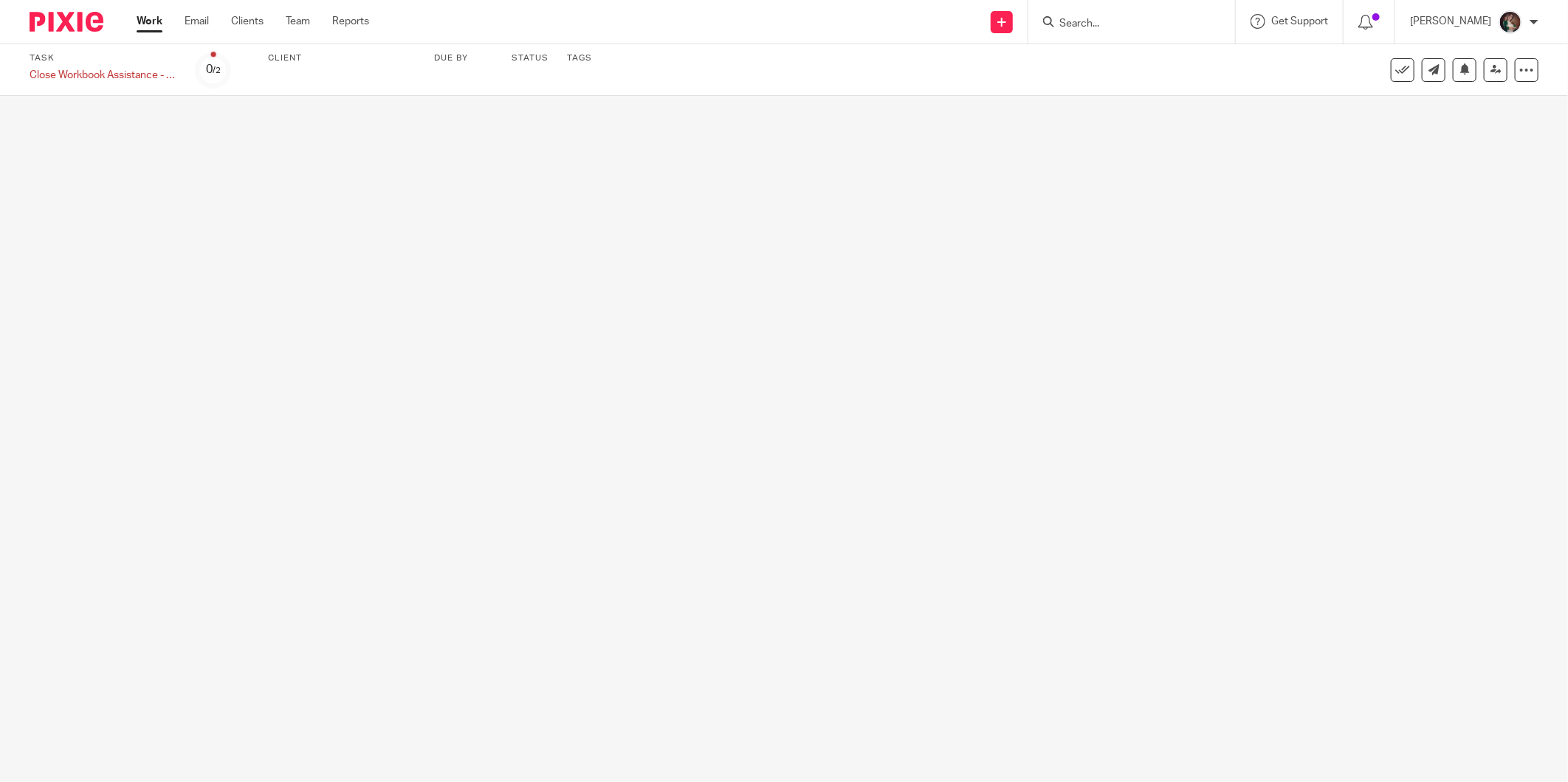
click at [139, 21] on link "Work" at bounding box center [149, 22] width 26 height 15
click at [146, 17] on link "Work" at bounding box center [149, 22] width 26 height 15
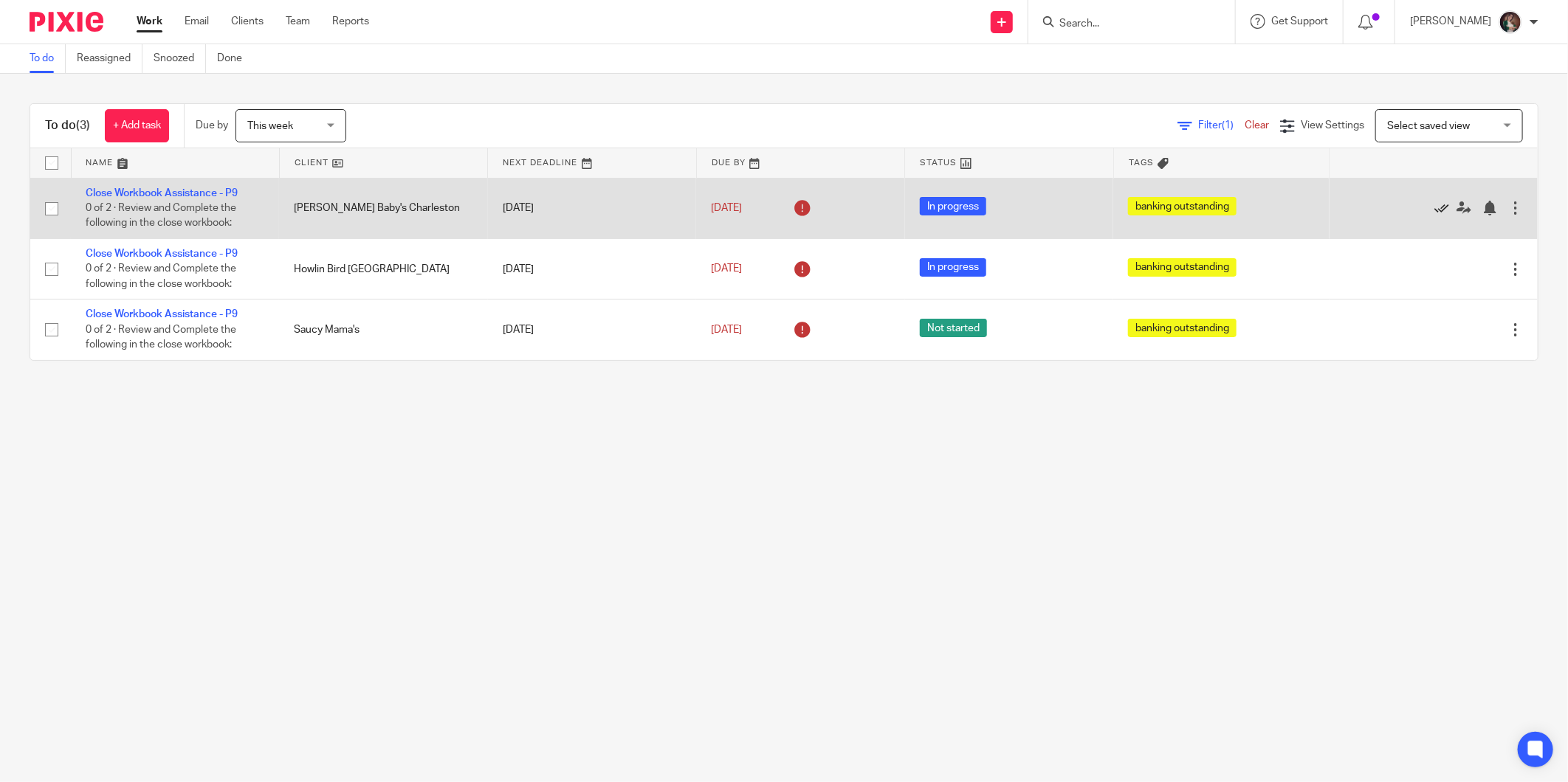
click at [1434, 211] on icon at bounding box center [1441, 208] width 15 height 15
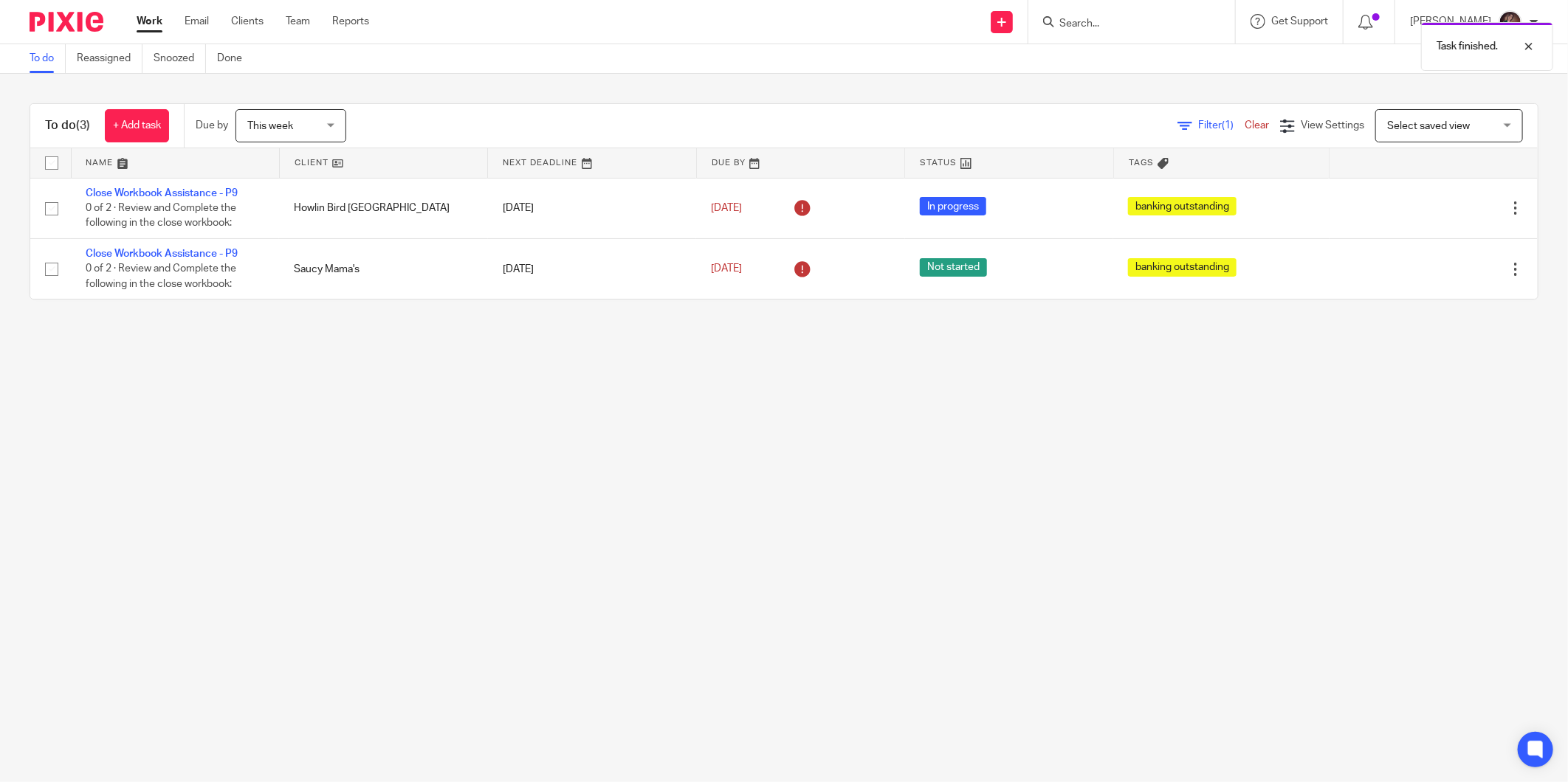
click at [387, 424] on main "To do Reassigned Snoozed Done To do (3) + Add task Due by This week This week […" at bounding box center [784, 391] width 1568 height 782
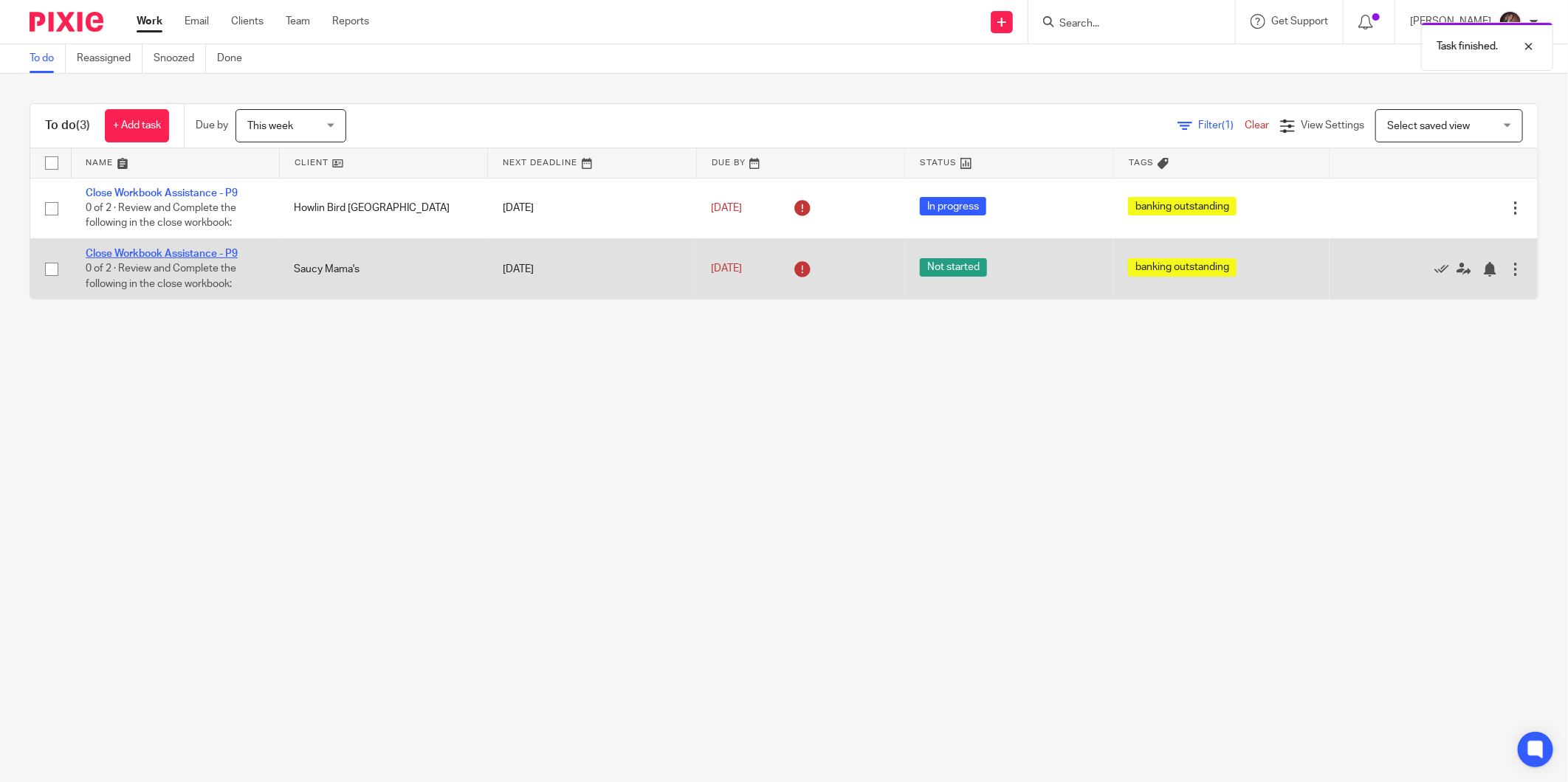
click at [206, 251] on link "Close Workbook Assistance - P9" at bounding box center [161, 254] width 152 height 10
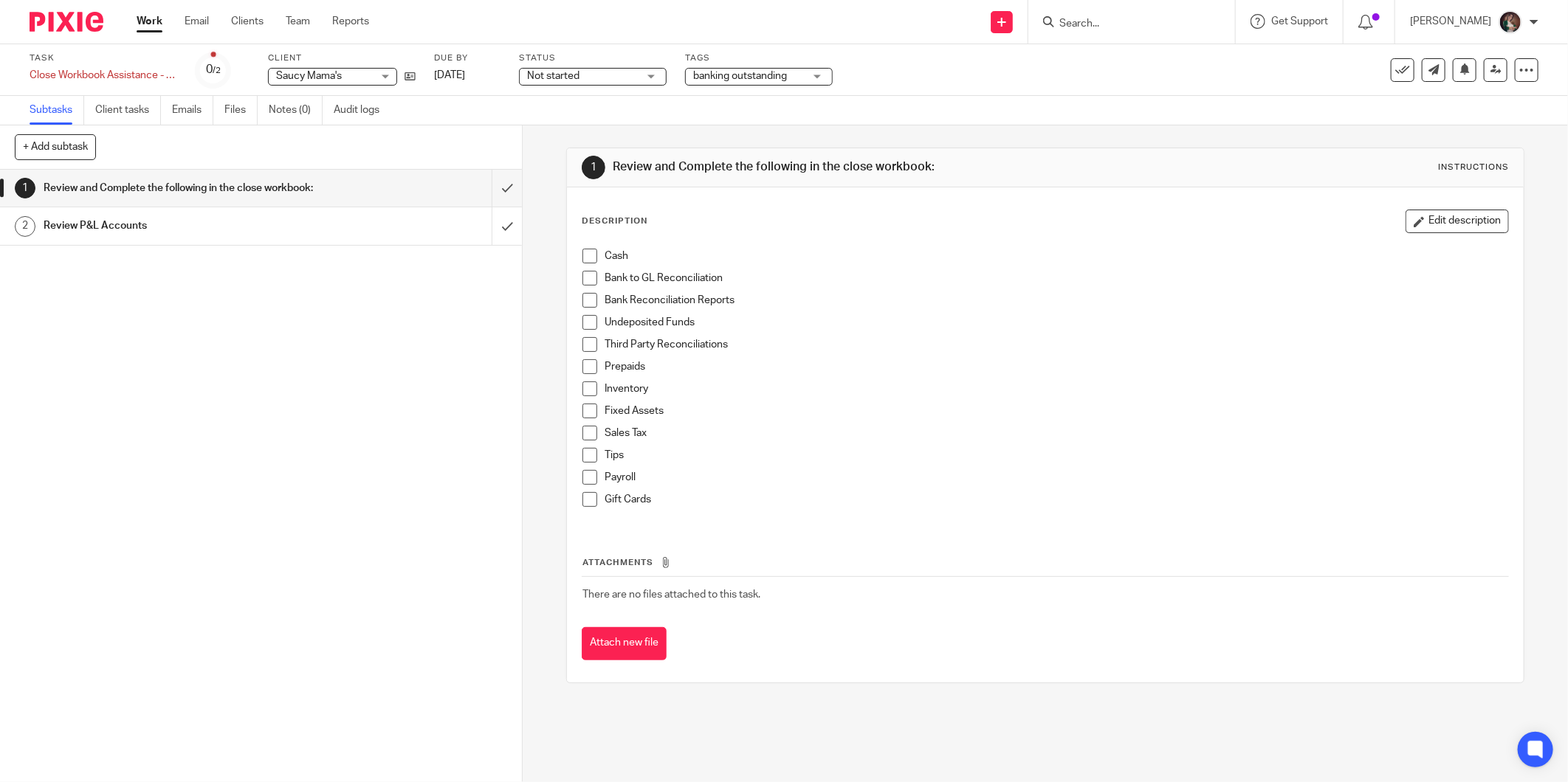
click at [1152, 20] on input "Search" at bounding box center [1124, 24] width 133 height 13
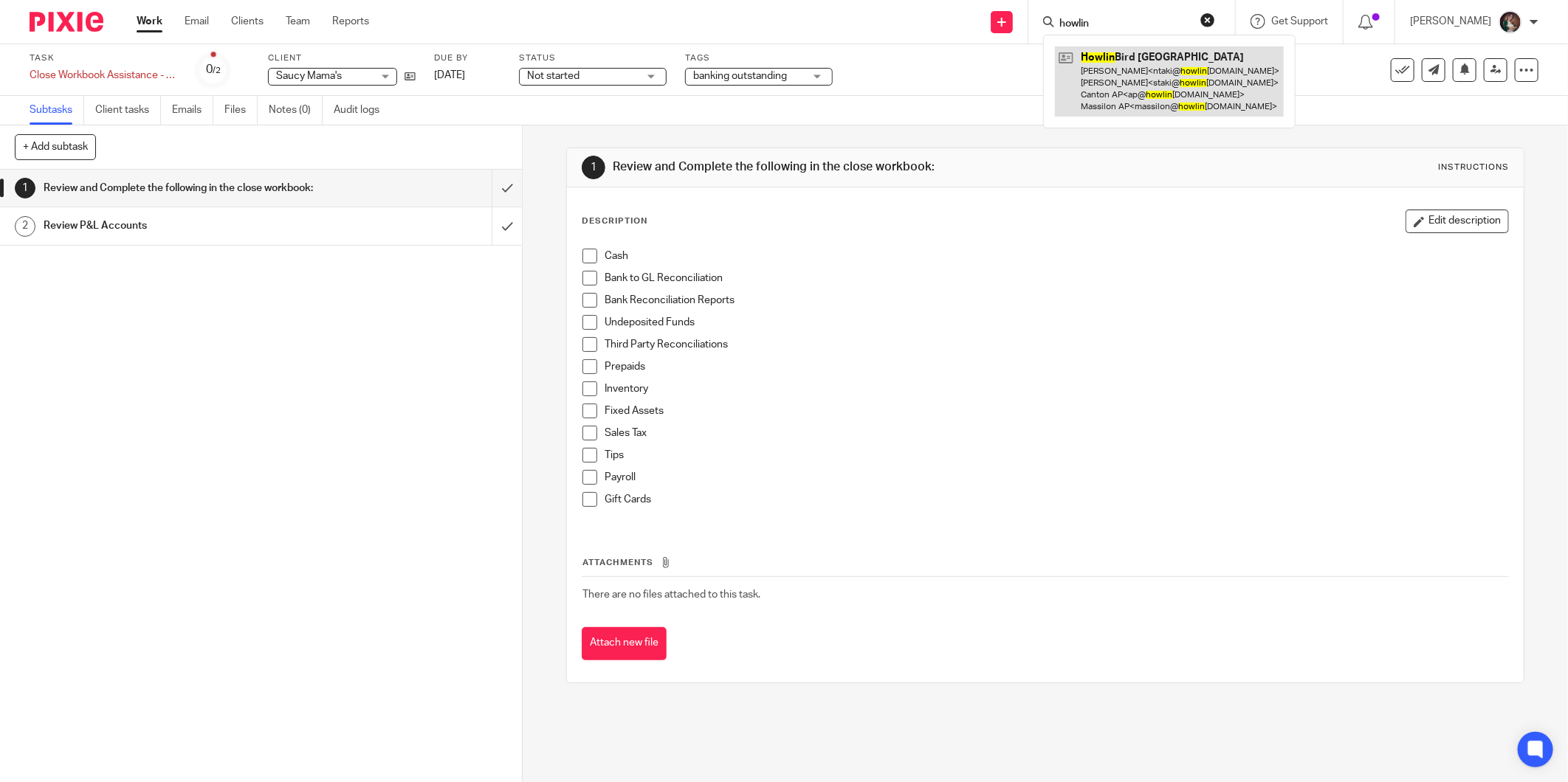
type input "howlin"
click at [1197, 90] on link at bounding box center [1169, 82] width 229 height 70
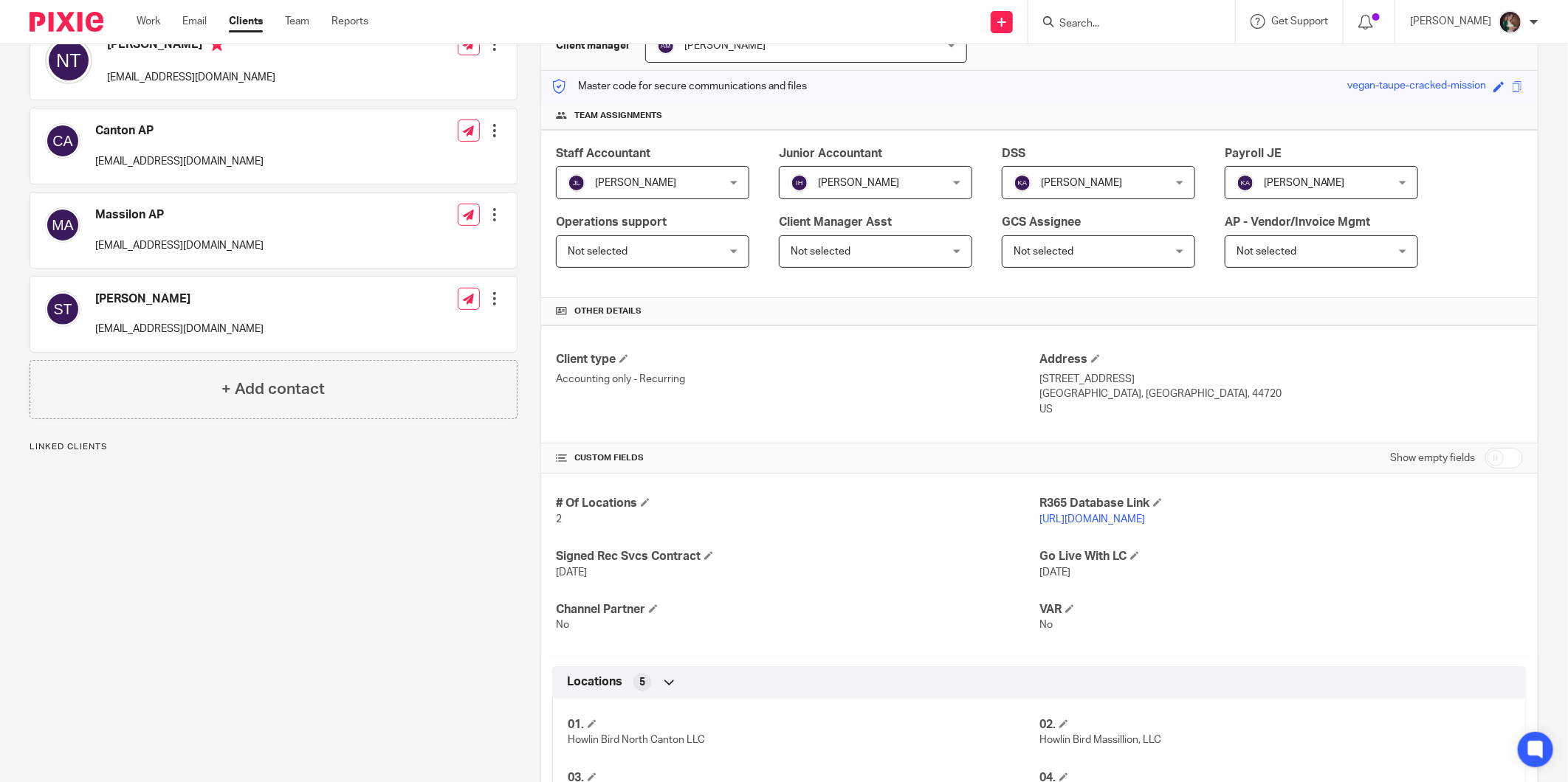
scroll to position [164, 0]
click at [1078, 522] on link "[URL][DOMAIN_NAME]" at bounding box center [1092, 517] width 106 height 10
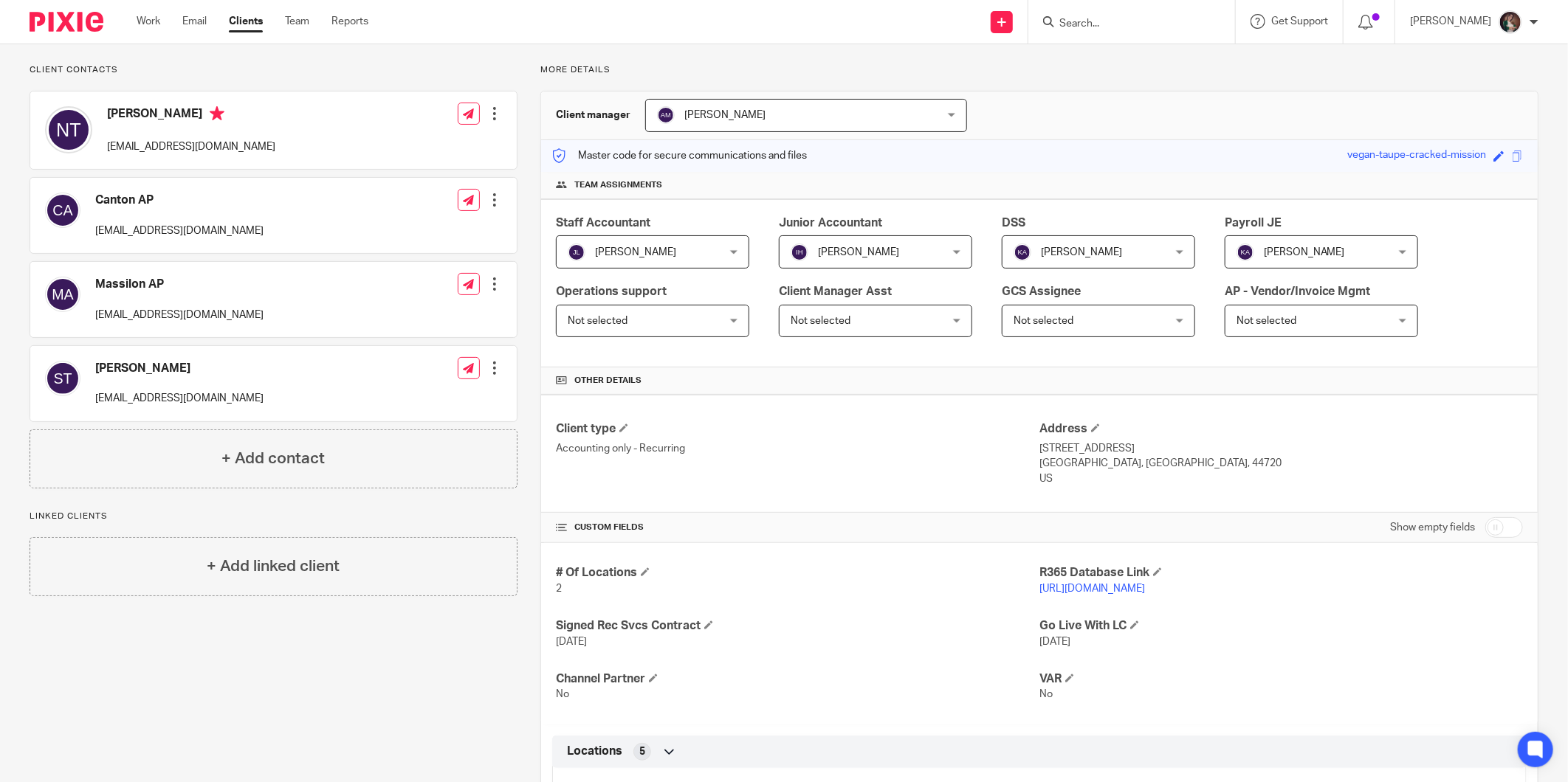
scroll to position [0, 0]
